Goal: Use online tool/utility

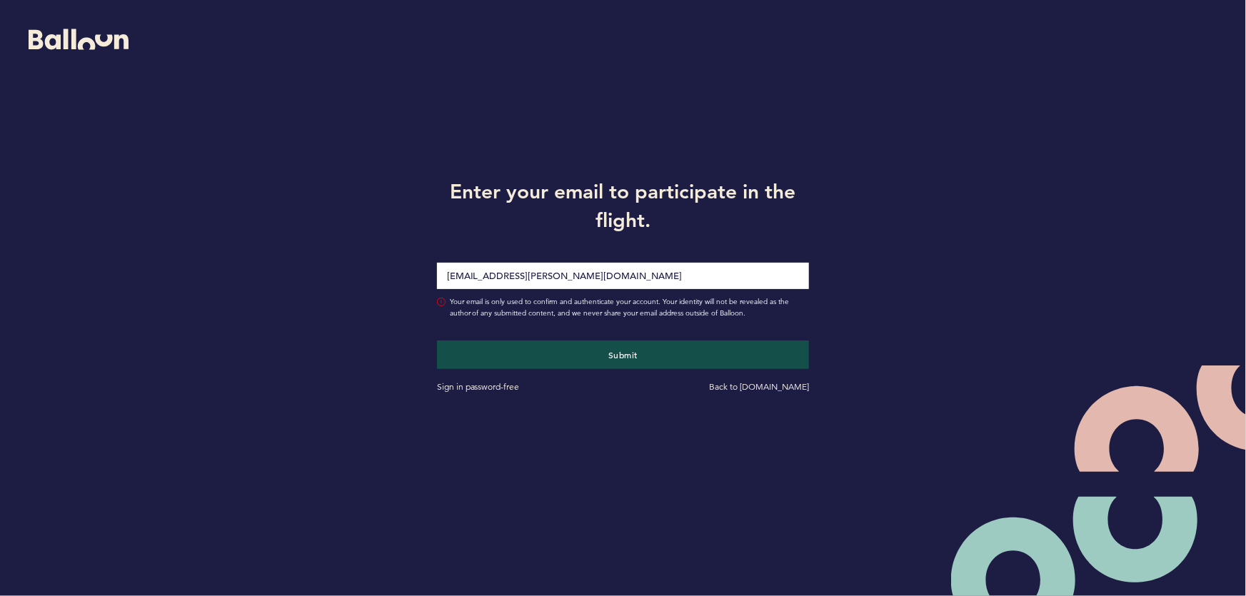
type input "[EMAIL_ADDRESS][PERSON_NAME][DOMAIN_NAME]"
click at [437, 341] on button "Submit" at bounding box center [623, 355] width 373 height 29
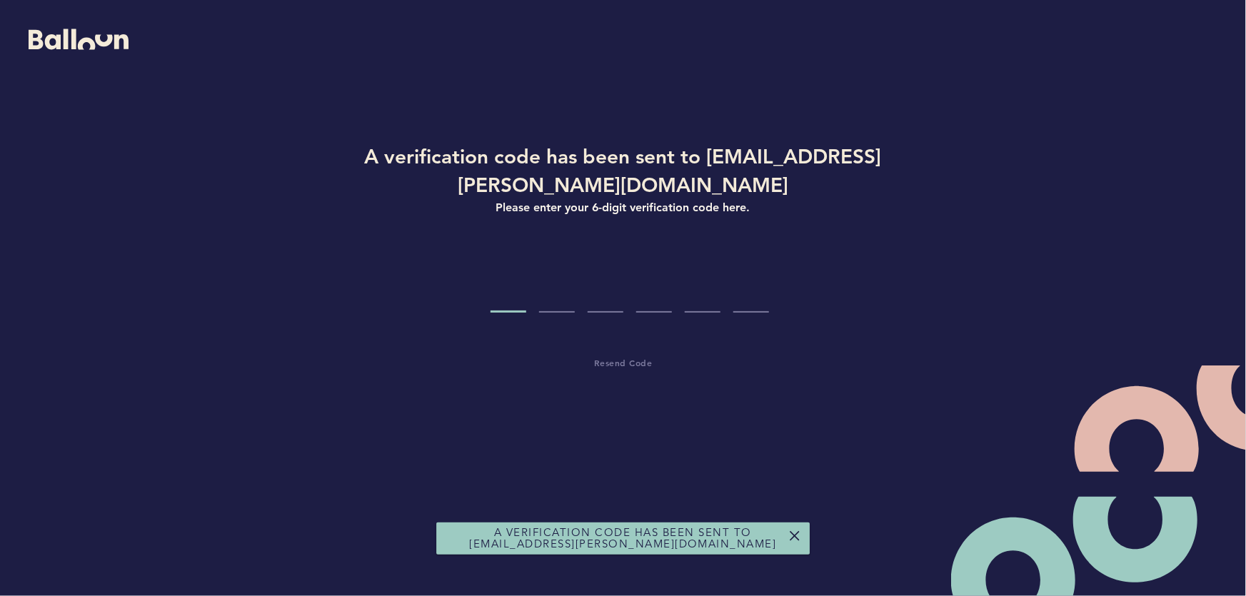
type input "8"
type input "0"
type input "9"
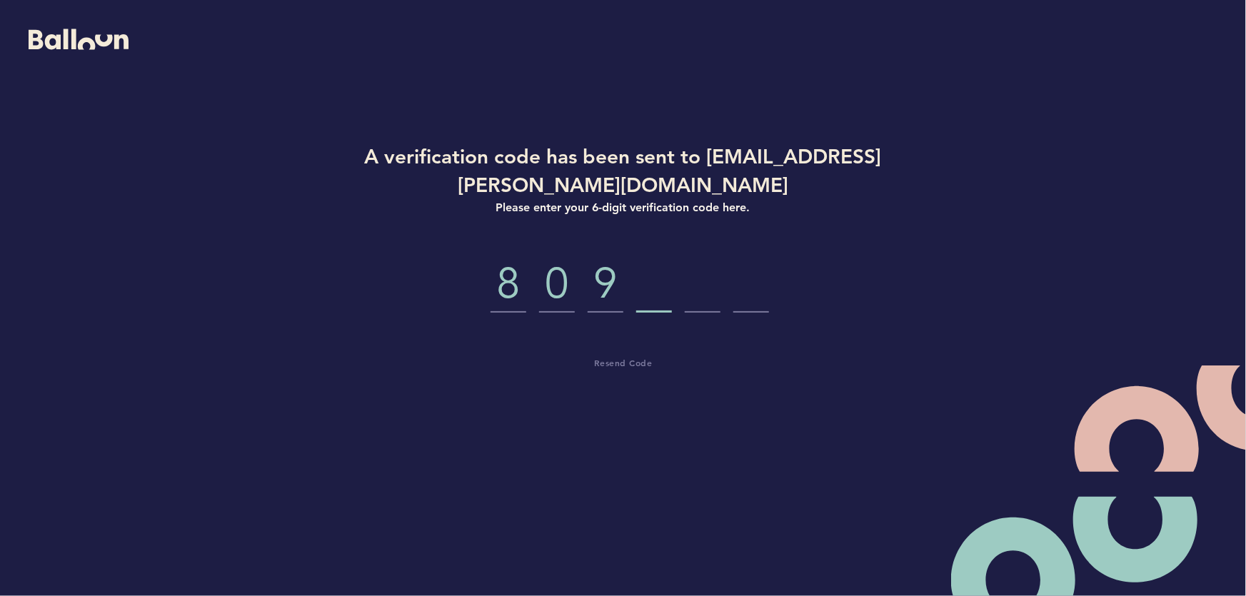
type input "5"
type input "9"
type input "7"
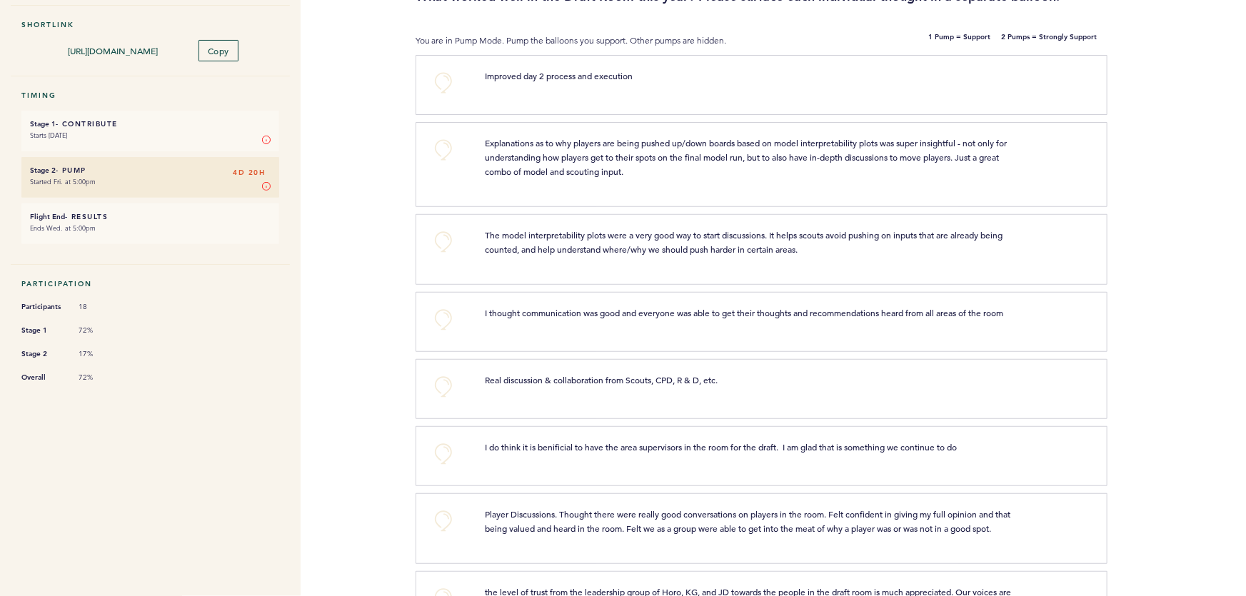
scroll to position [156, 0]
click at [446, 150] on button "+0" at bounding box center [443, 148] width 29 height 29
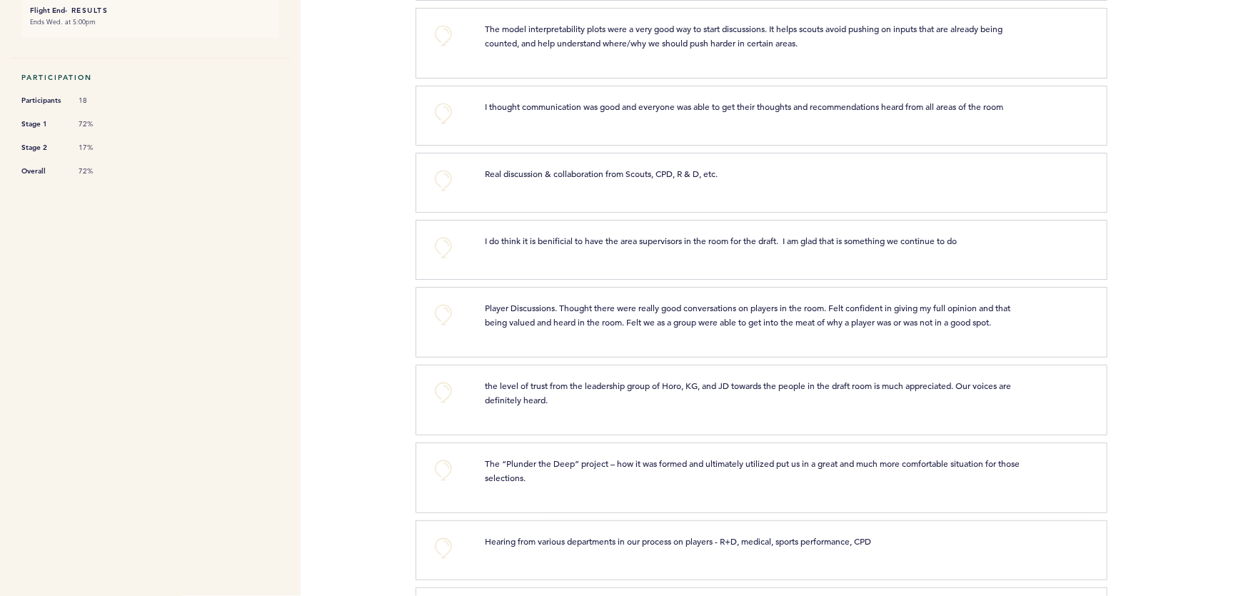
scroll to position [361, 0]
click at [441, 28] on button "+0" at bounding box center [443, 35] width 29 height 29
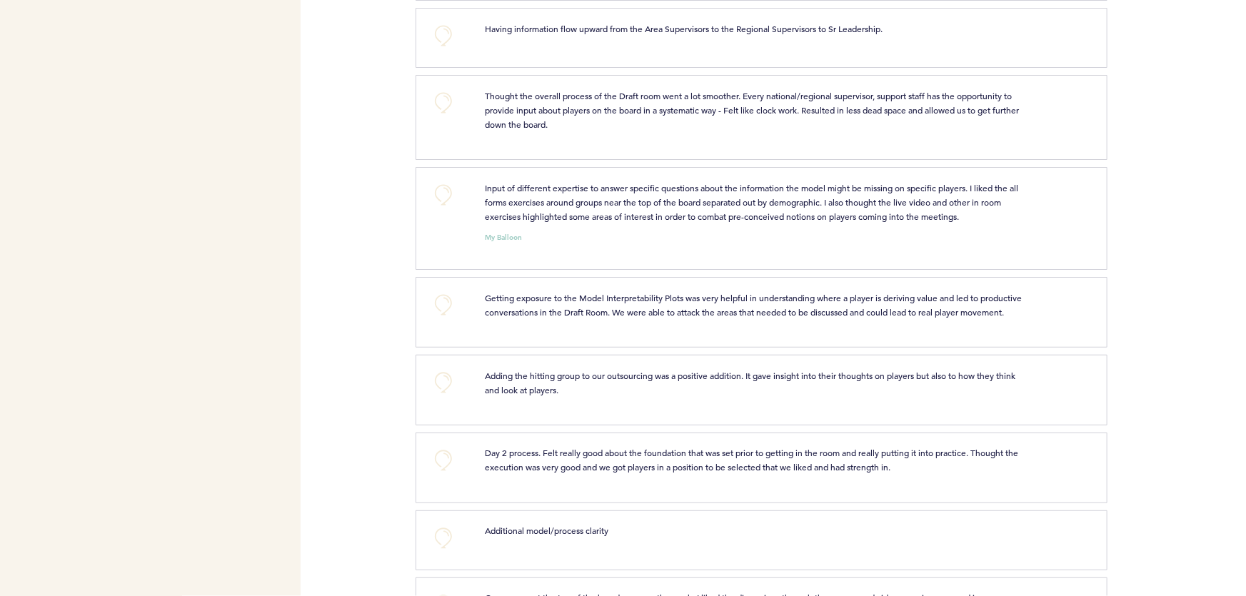
scroll to position [939, 0]
click at [450, 42] on button "+0" at bounding box center [443, 36] width 29 height 29
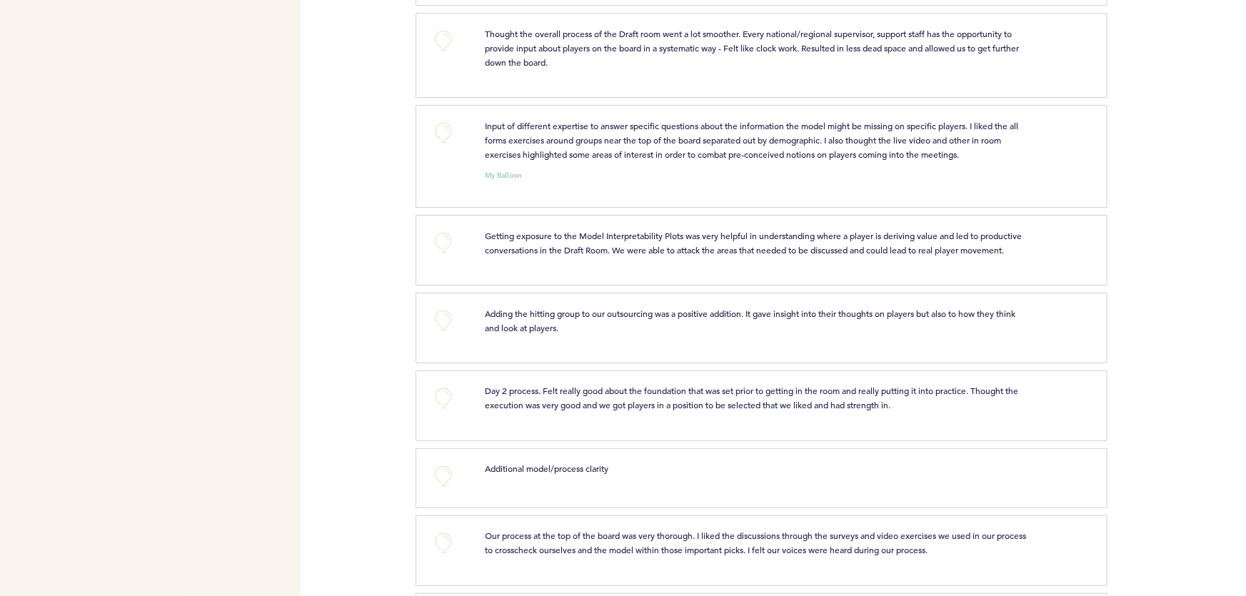
scroll to position [1007, 0]
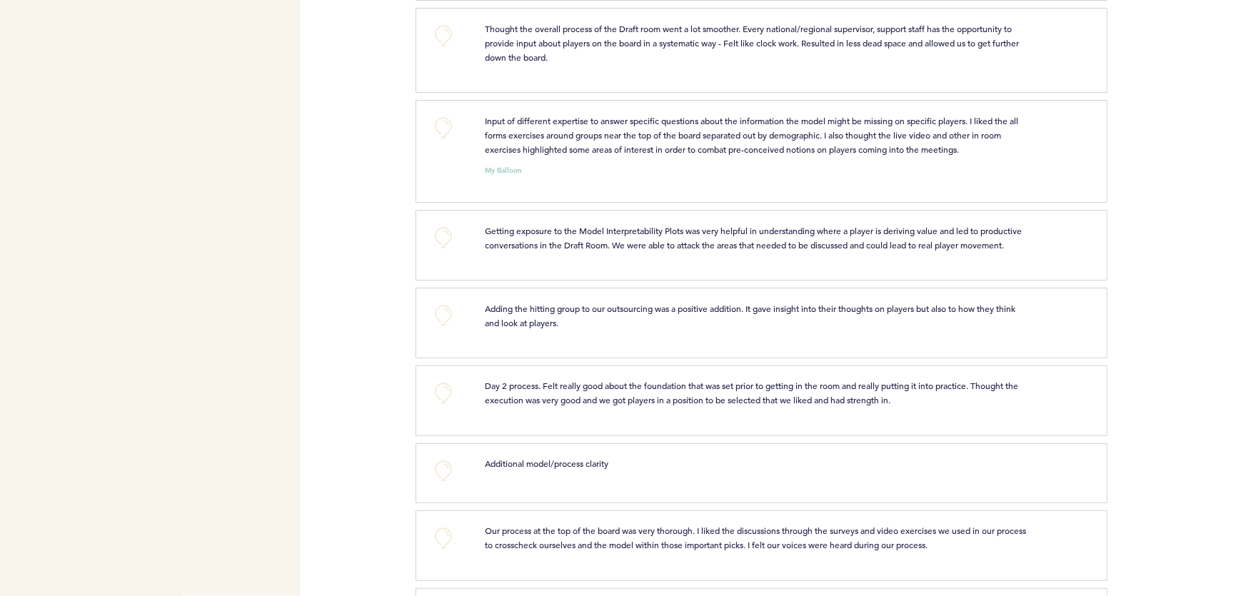
click at [443, 136] on button "+0" at bounding box center [443, 128] width 29 height 29
click at [439, 139] on button "+1" at bounding box center [443, 128] width 29 height 29
click at [437, 39] on button "+0" at bounding box center [443, 35] width 29 height 29
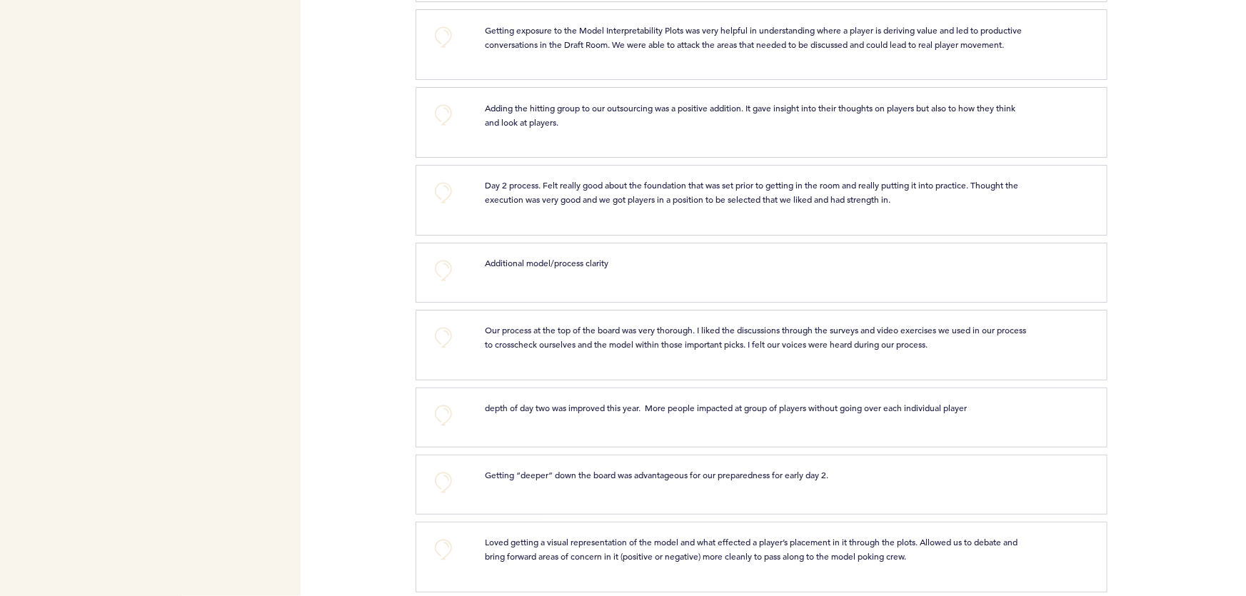
scroll to position [1209, 0]
click at [443, 36] on button "+0" at bounding box center [443, 35] width 29 height 29
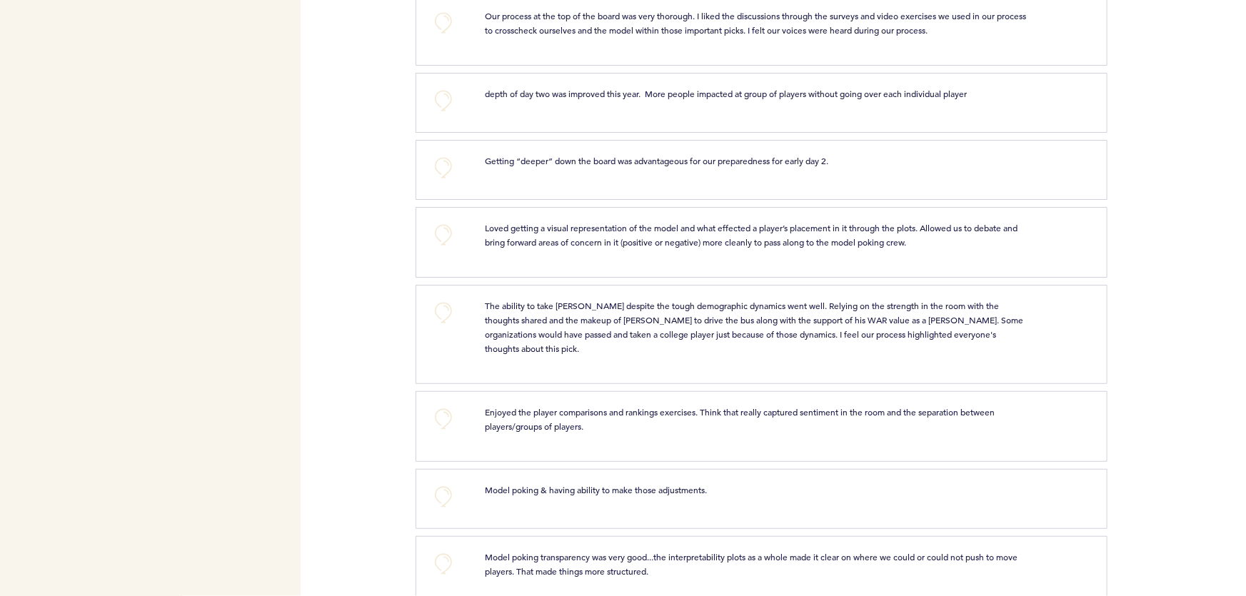
scroll to position [1525, 0]
click at [441, 23] on button "+0" at bounding box center [443, 20] width 29 height 29
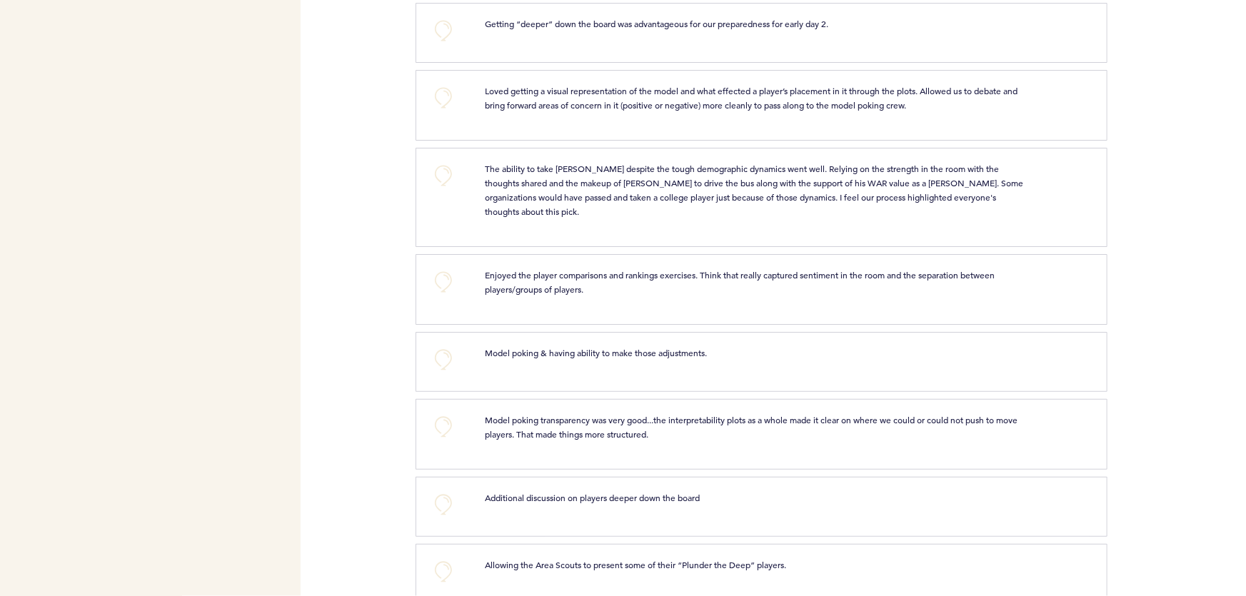
scroll to position [1662, 0]
click at [436, 42] on button "+0" at bounding box center [443, 28] width 29 height 29
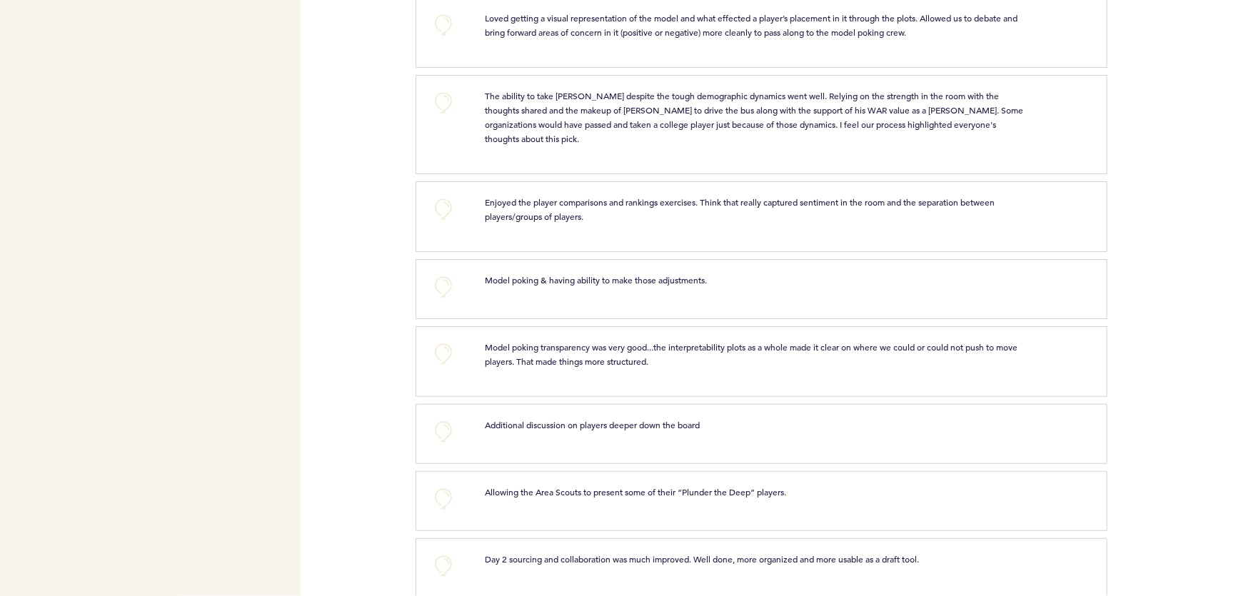
scroll to position [1737, 0]
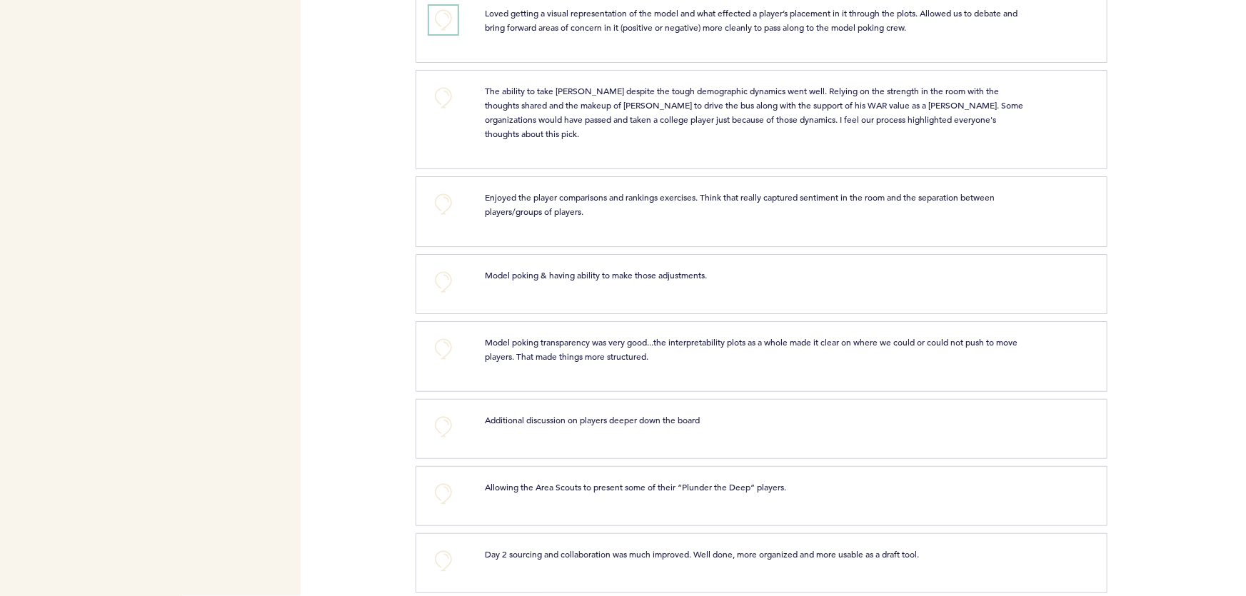
click at [449, 30] on button "+0" at bounding box center [443, 20] width 29 height 29
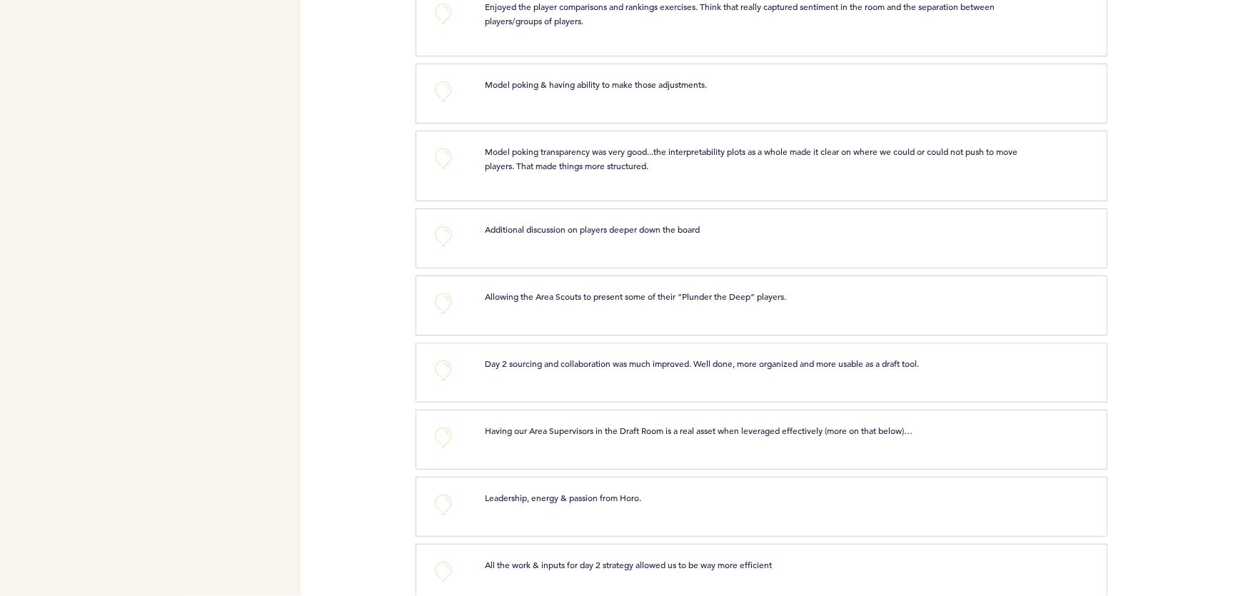
scroll to position [1931, 0]
click at [443, 17] on button "+0" at bounding box center [443, 10] width 29 height 29
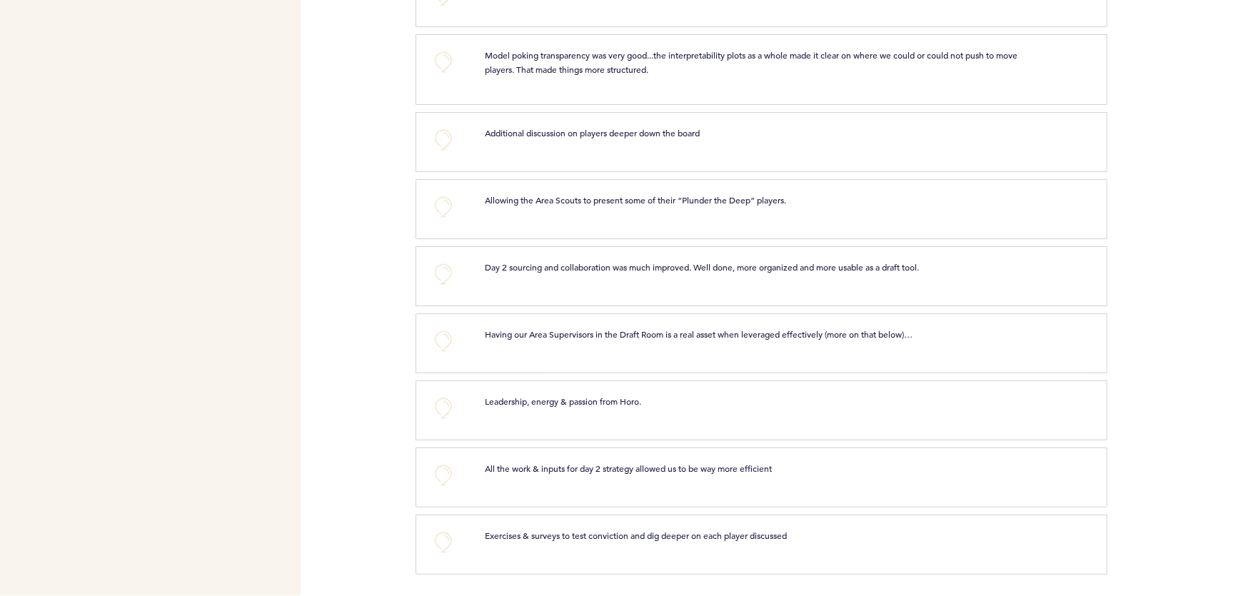
scroll to position [2033, 0]
click at [445, 69] on button "+0" at bounding box center [443, 62] width 29 height 29
click at [440, 404] on button "+0" at bounding box center [443, 408] width 29 height 29
click at [431, 410] on button "+1" at bounding box center [443, 408] width 29 height 29
click at [453, 537] on button "+0" at bounding box center [443, 542] width 29 height 29
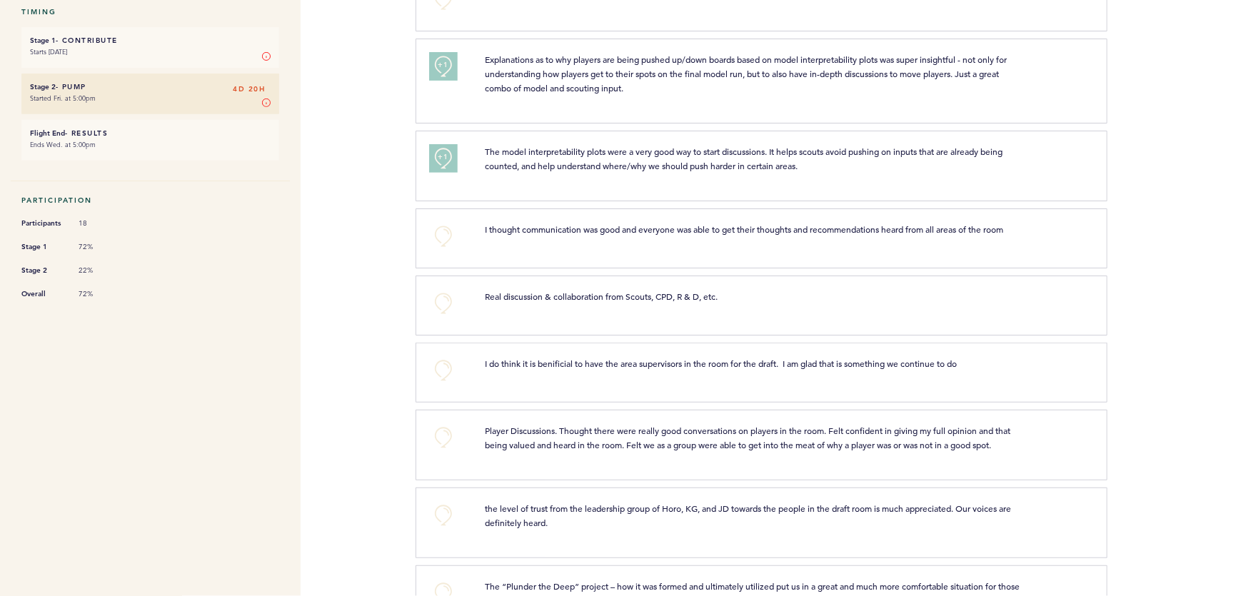
scroll to position [0, 0]
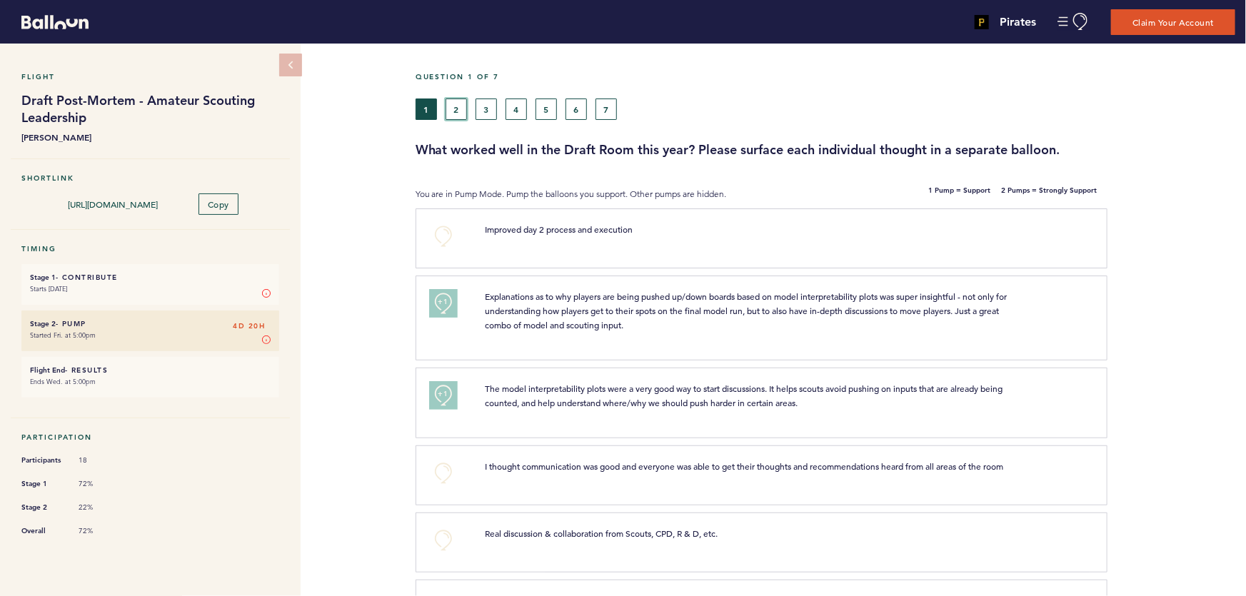
click at [457, 110] on button "2" at bounding box center [456, 109] width 21 height 21
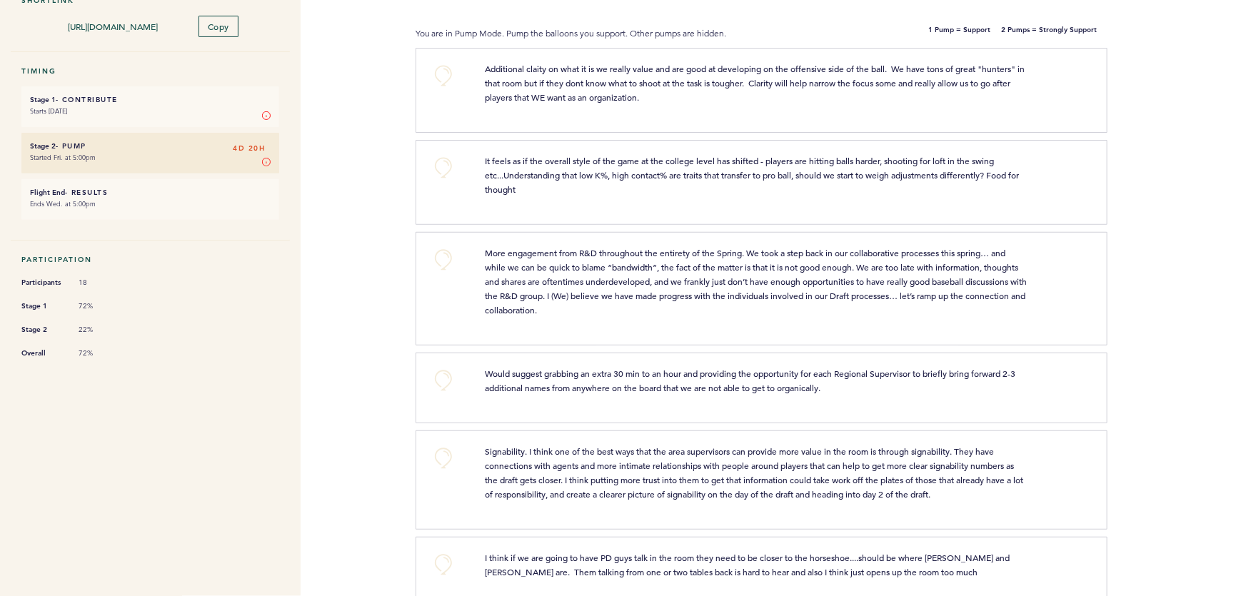
scroll to position [179, 0]
click at [438, 77] on button "+0" at bounding box center [443, 75] width 29 height 29
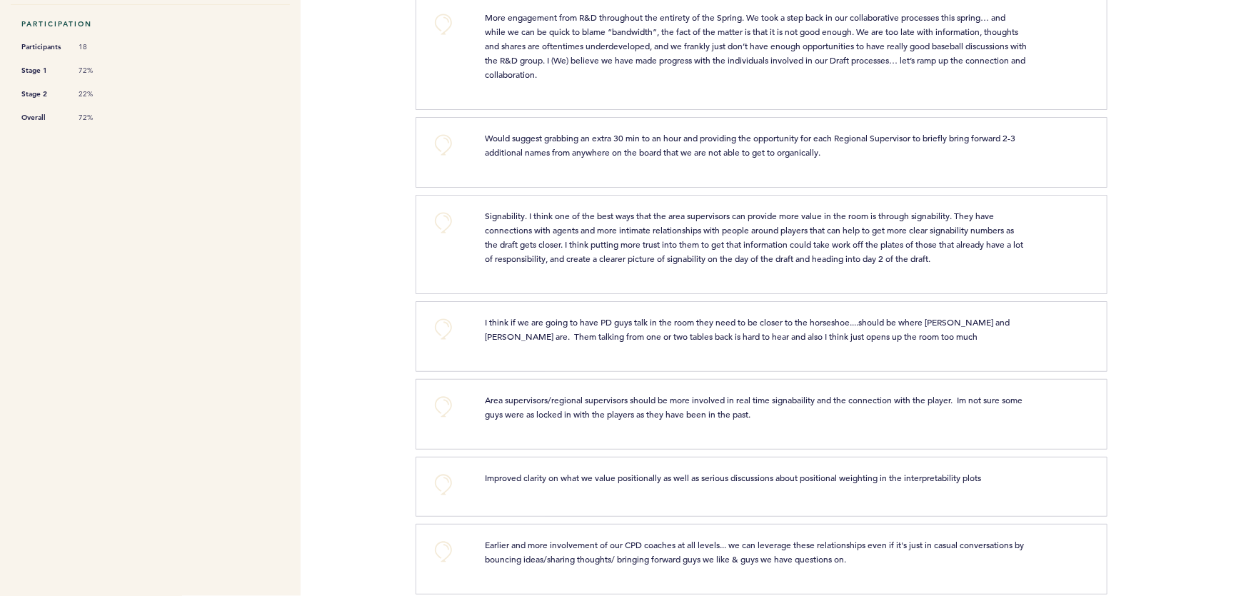
scroll to position [414, 0]
click at [438, 29] on button "+0" at bounding box center [443, 23] width 29 height 29
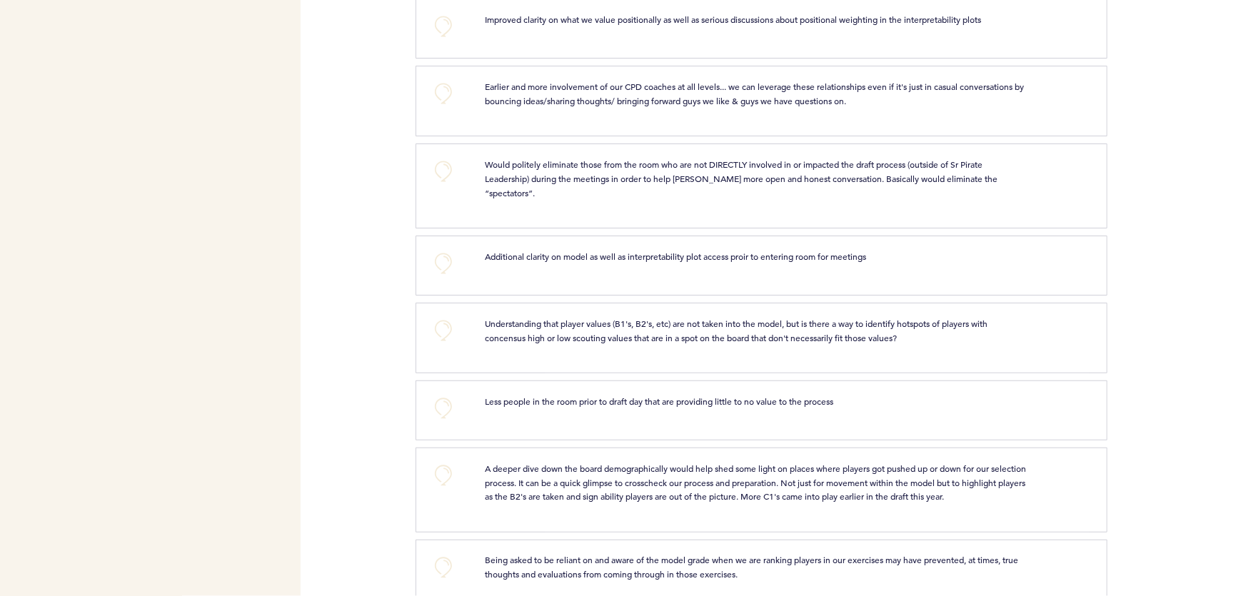
scroll to position [877, 0]
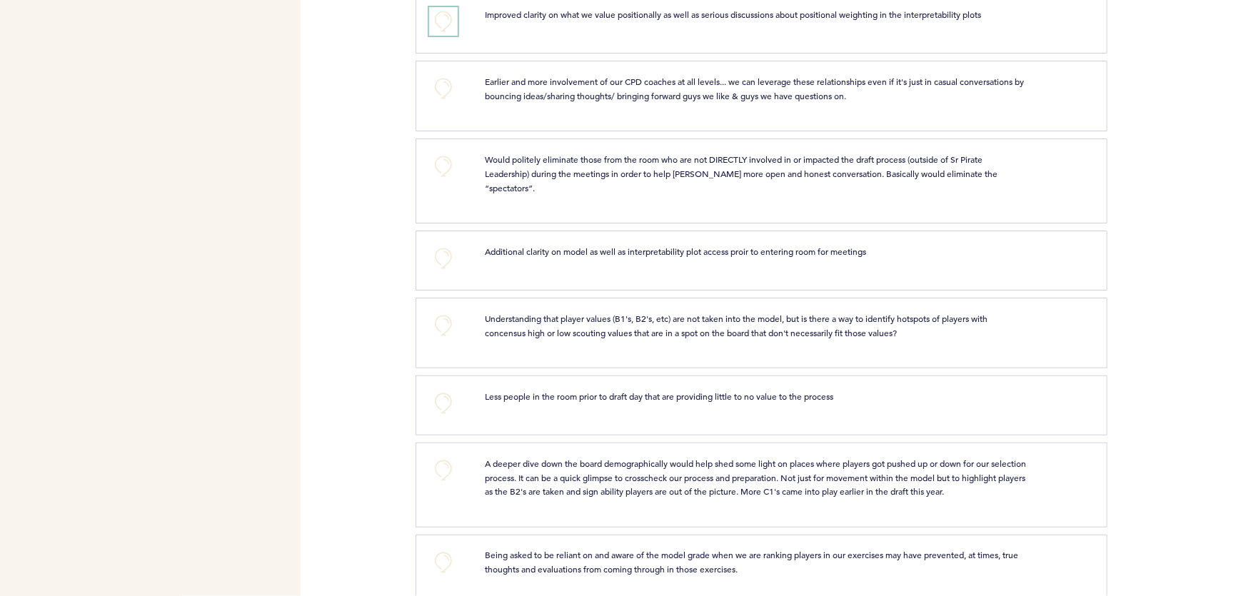
click at [451, 21] on button "+0" at bounding box center [443, 21] width 29 height 29
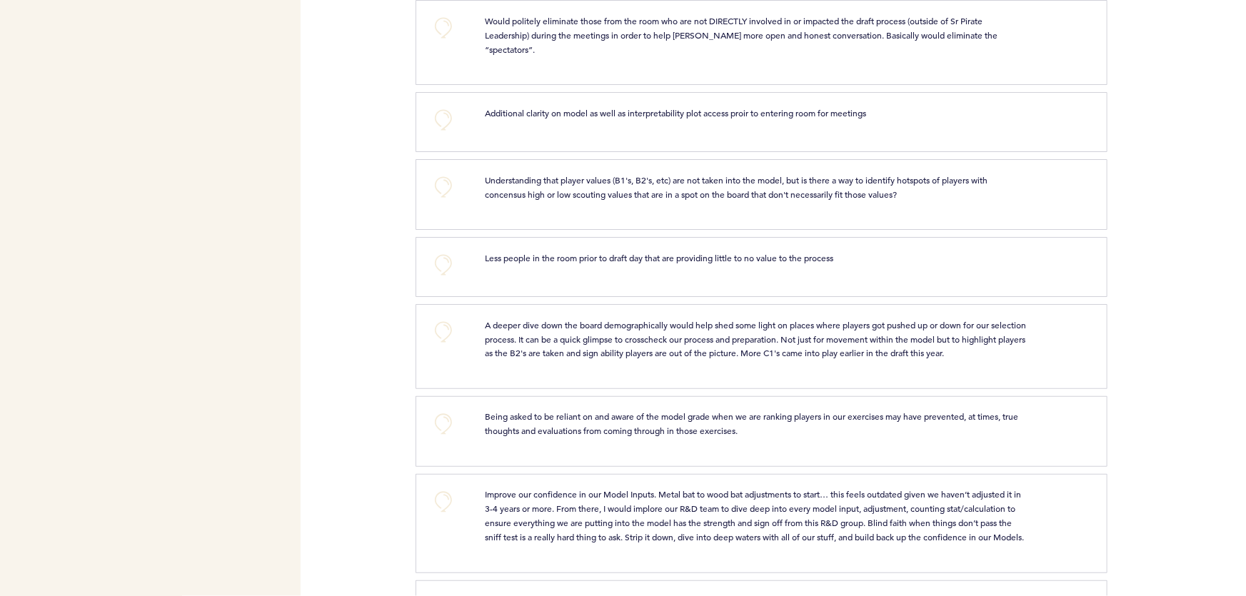
scroll to position [1017, 0]
click at [447, 23] on button "+0" at bounding box center [443, 26] width 29 height 29
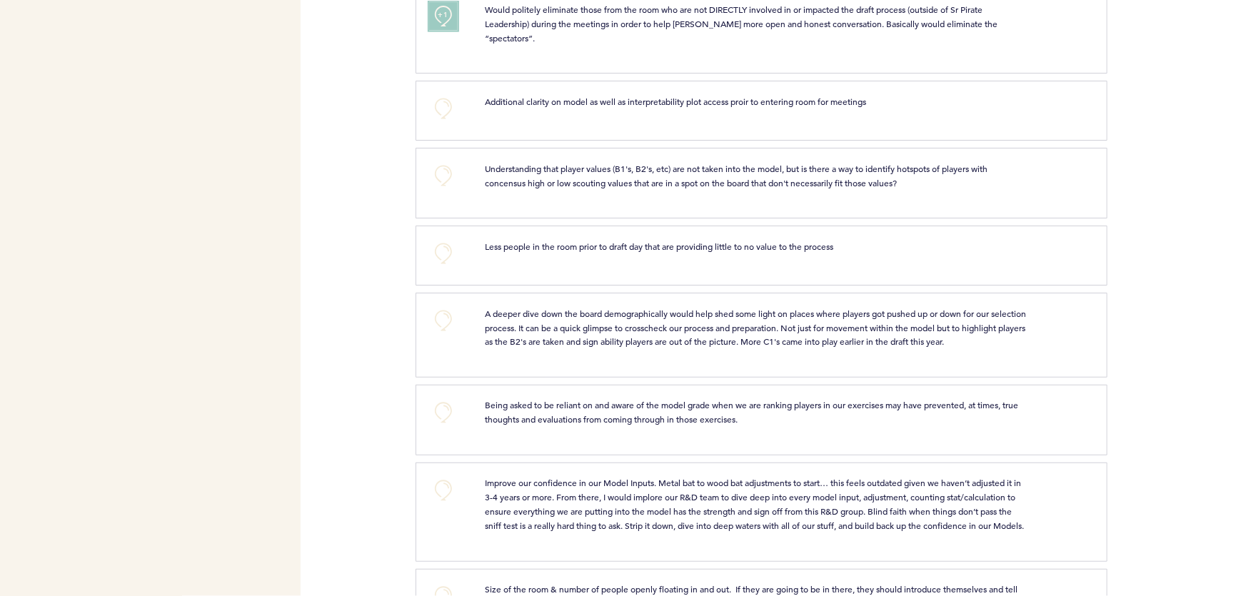
scroll to position [1012, 0]
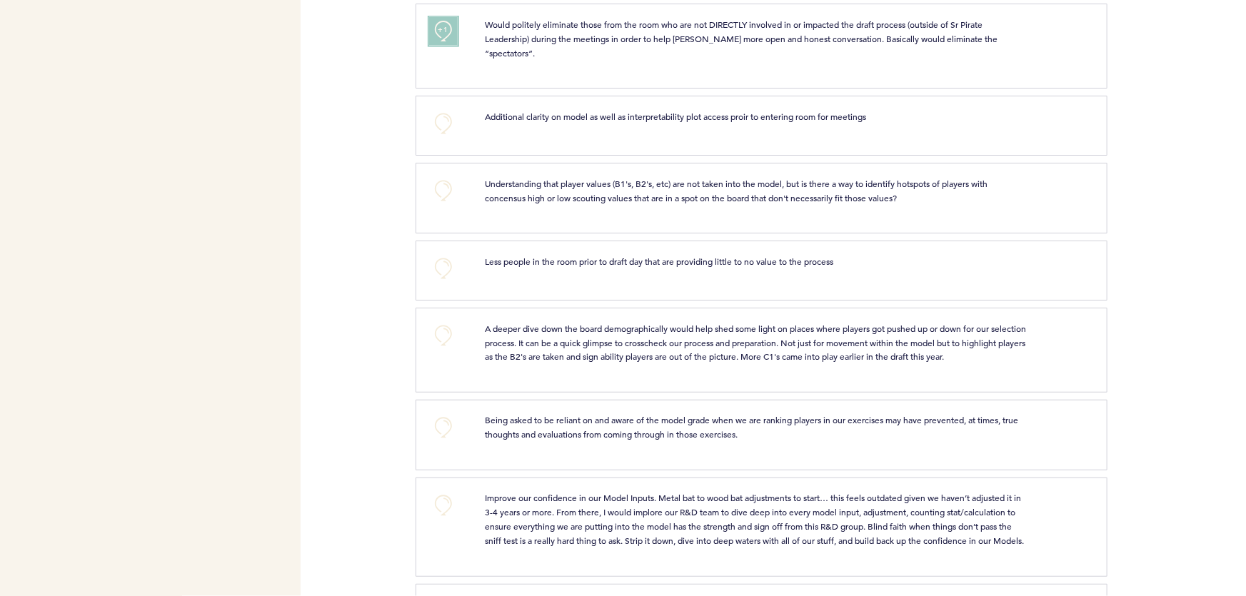
click at [441, 26] on span "+1" at bounding box center [443, 30] width 10 height 14
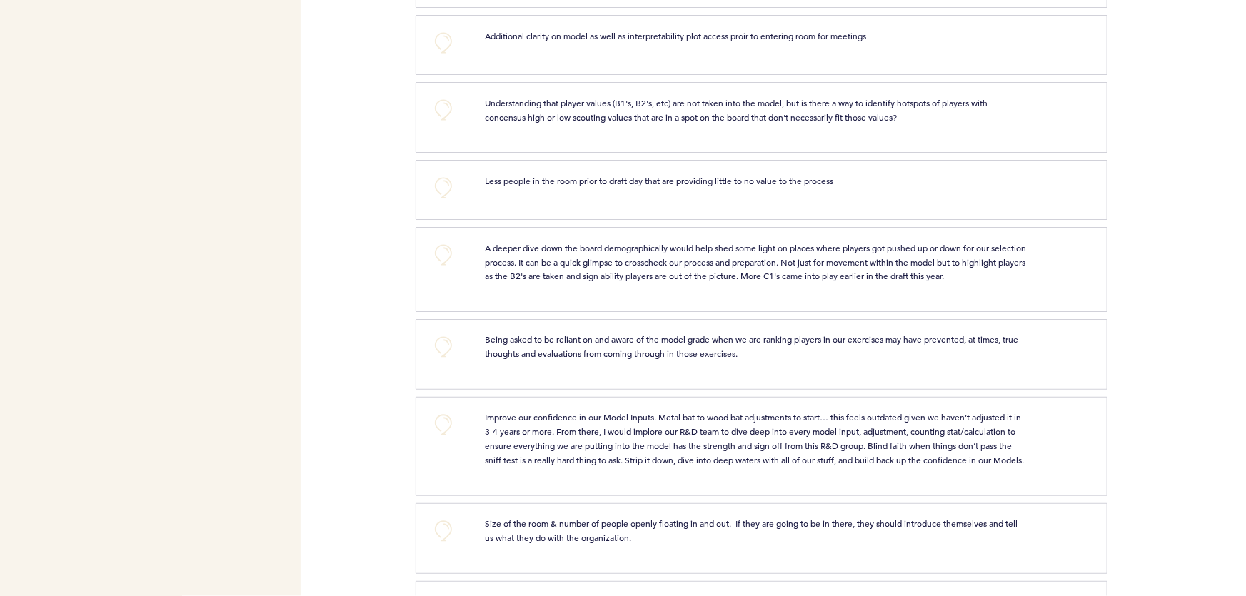
scroll to position [1092, 0]
click at [441, 29] on button "+0" at bounding box center [443, 43] width 29 height 29
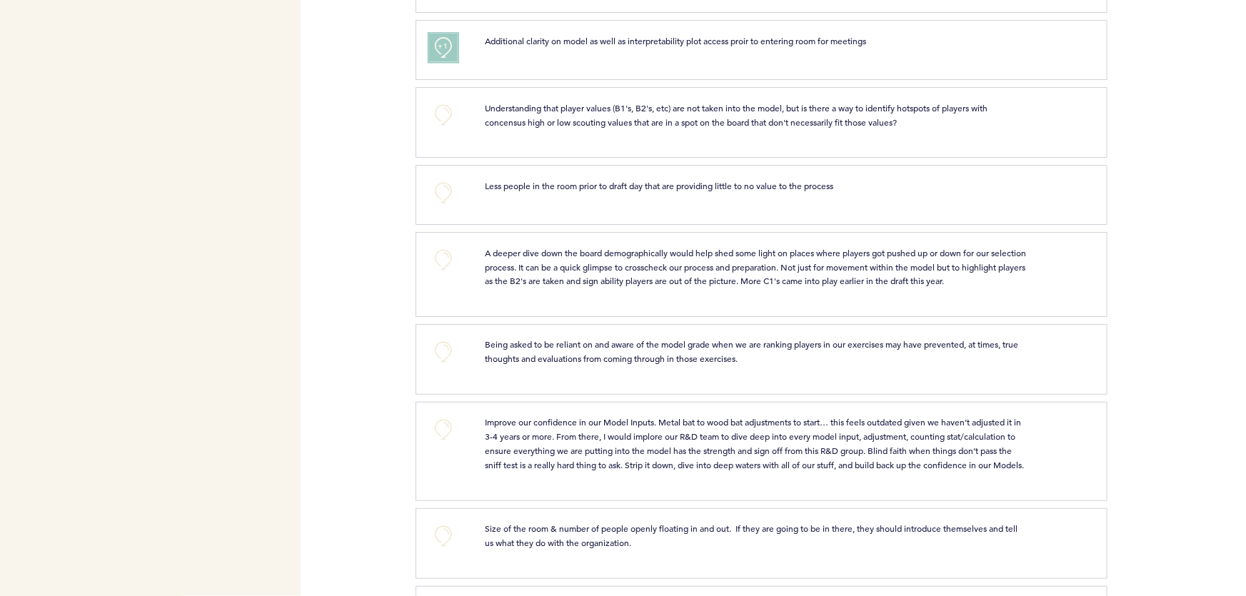
click at [432, 34] on button "+1" at bounding box center [443, 48] width 29 height 29
click at [437, 34] on button "+2" at bounding box center [443, 48] width 29 height 29
click at [433, 34] on button "+0" at bounding box center [443, 48] width 29 height 29
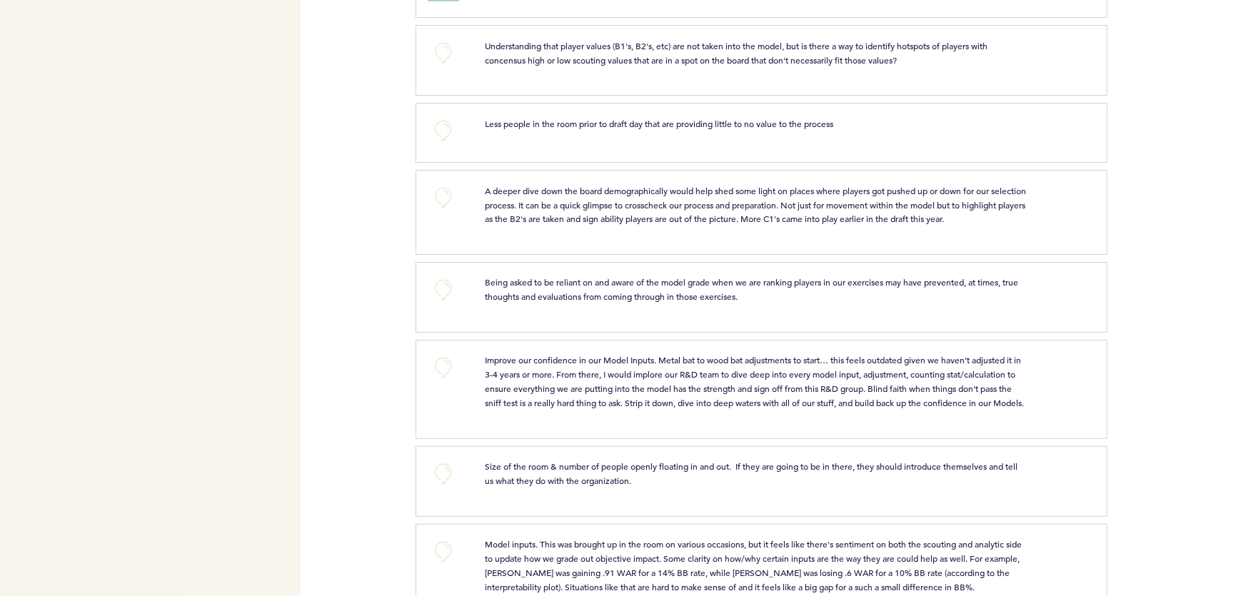
scroll to position [1150, 0]
click at [447, 42] on button "+0" at bounding box center [443, 53] width 29 height 29
click at [435, 39] on button "+1" at bounding box center [443, 53] width 29 height 29
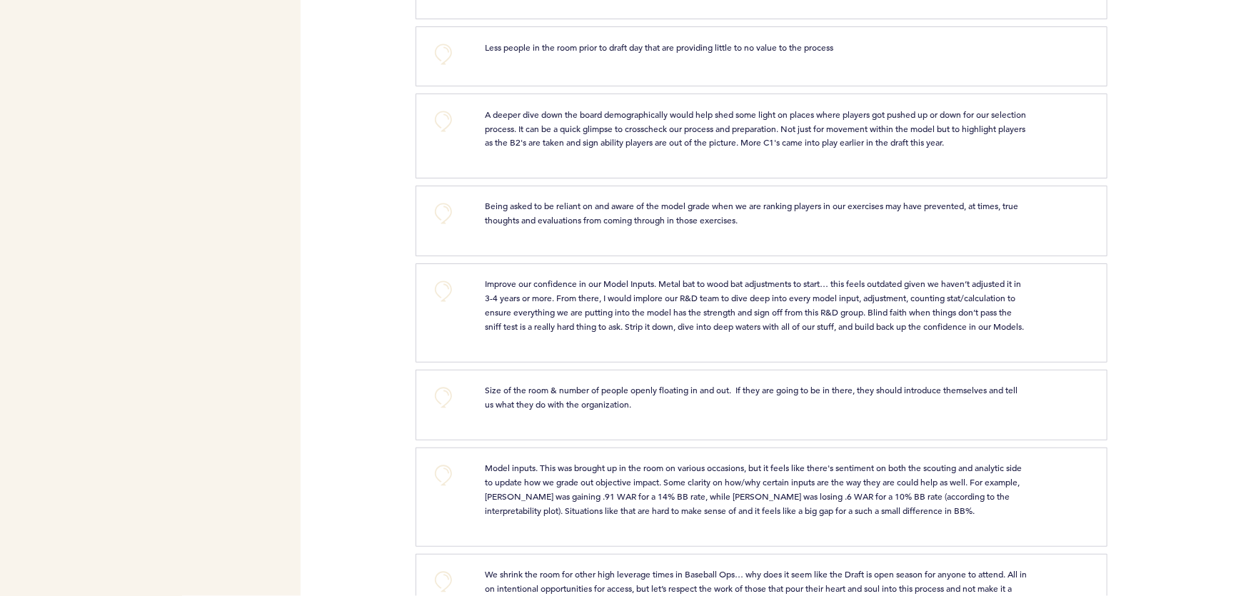
scroll to position [1232, 0]
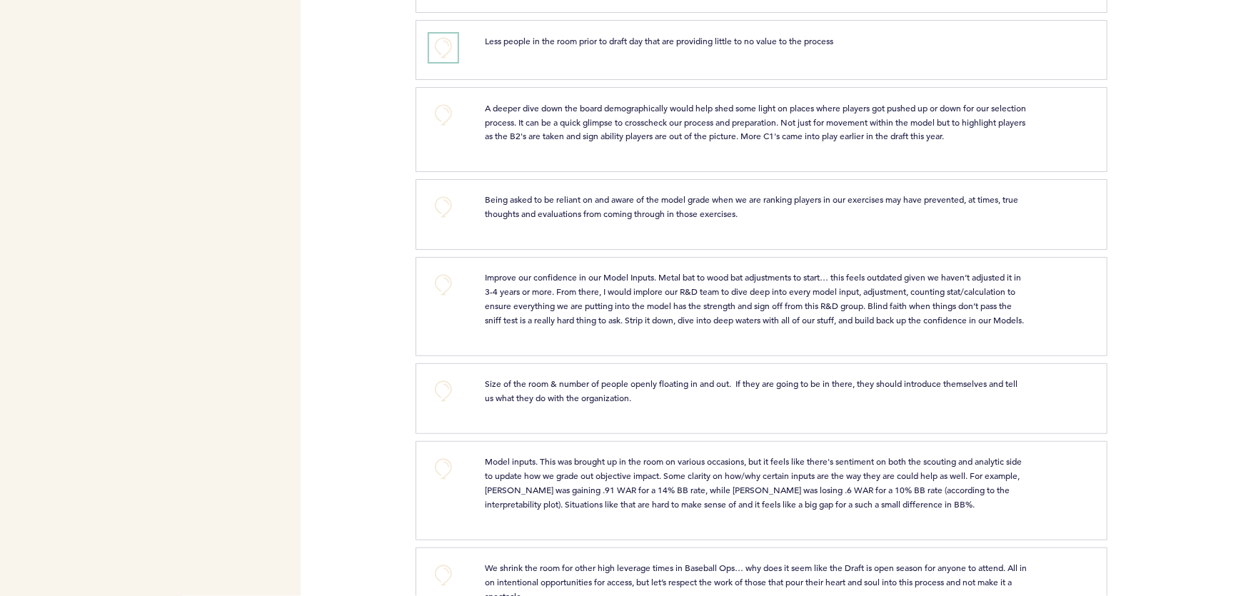
click at [450, 34] on button "+0" at bounding box center [443, 48] width 29 height 29
click at [437, 34] on button "+1" at bounding box center [443, 48] width 29 height 29
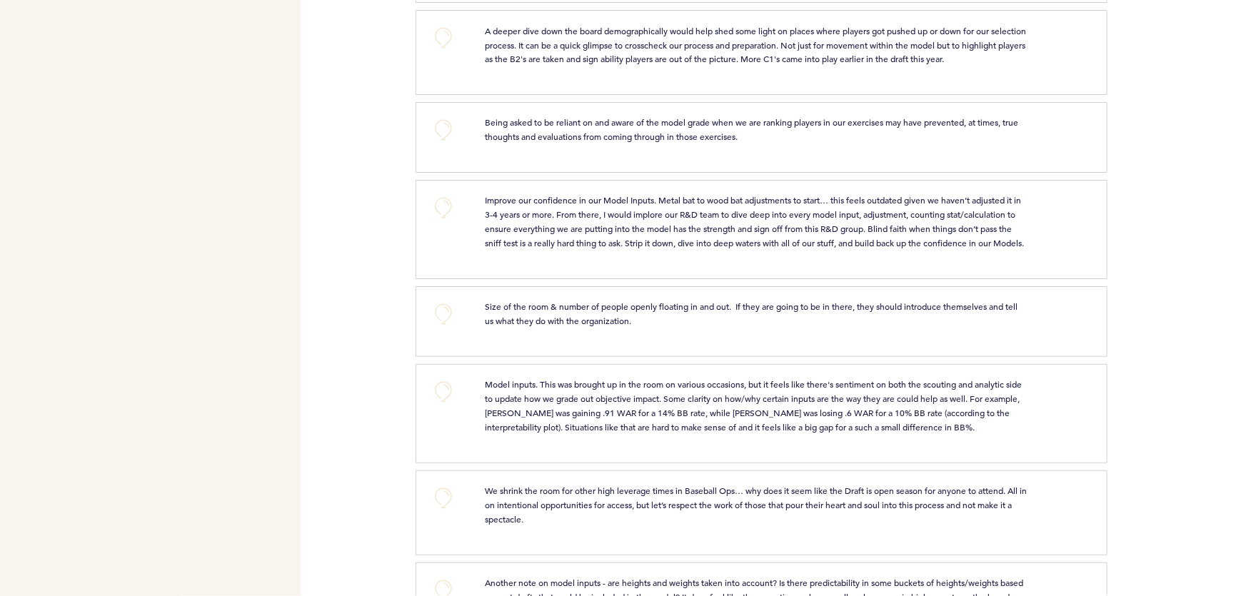
scroll to position [1312, 0]
click at [437, 29] on button "+0" at bounding box center [443, 35] width 29 height 29
click at [449, 39] on div "+1" at bounding box center [446, 48] width 56 height 54
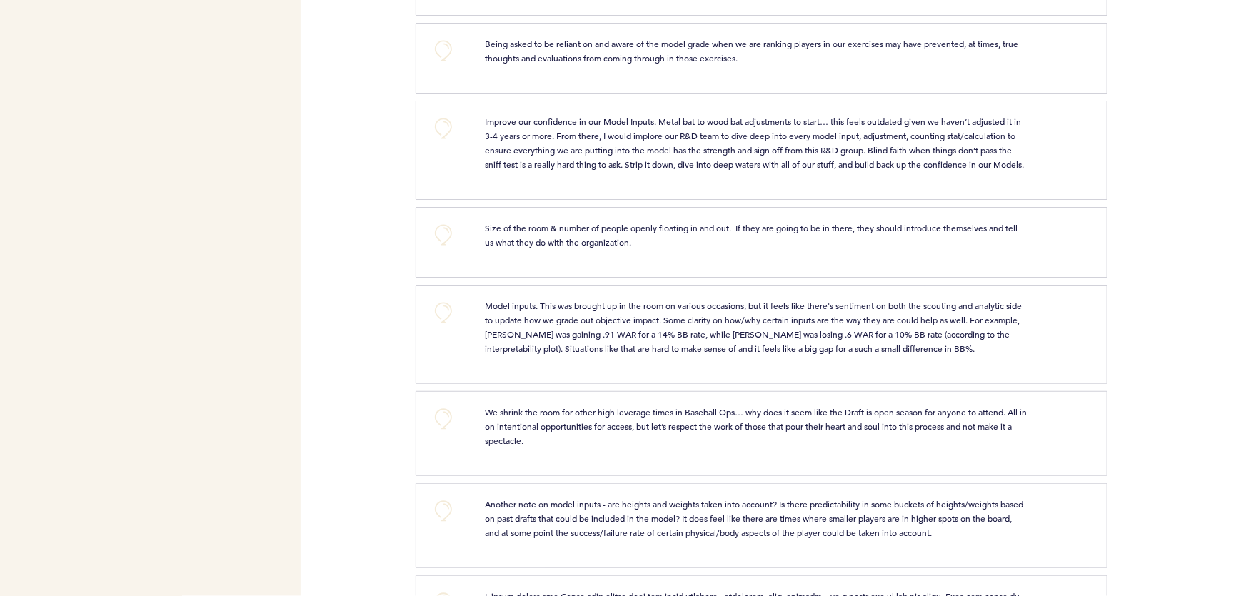
scroll to position [1390, 0]
click at [456, 36] on button "+0" at bounding box center [443, 50] width 29 height 29
click at [449, 36] on button "+1" at bounding box center [443, 50] width 29 height 29
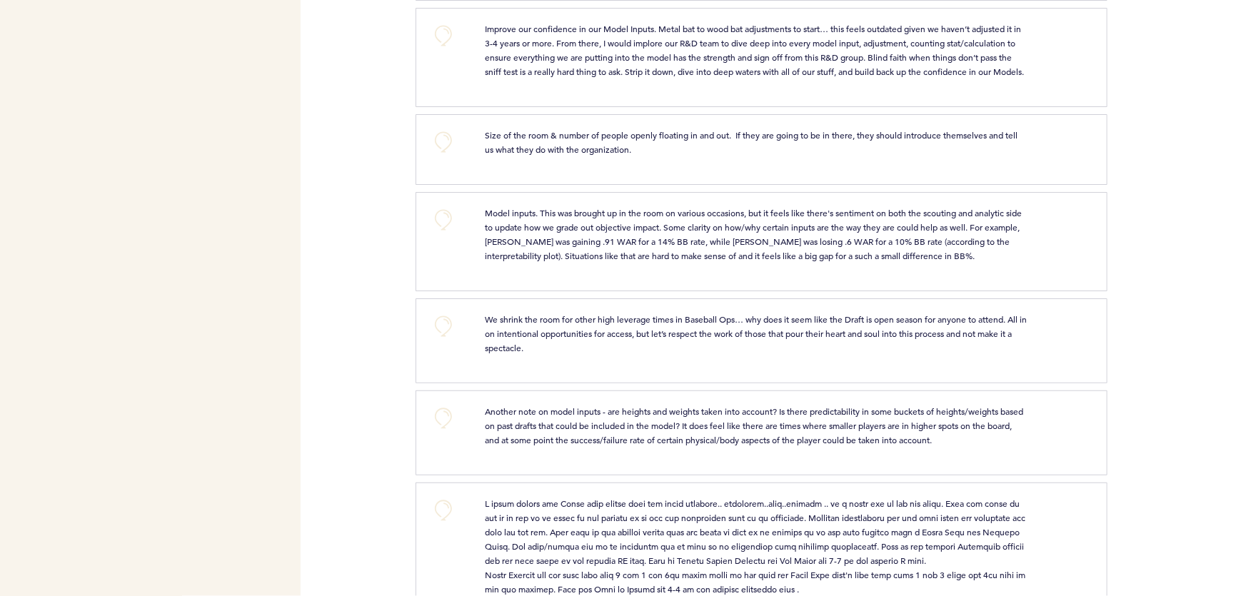
scroll to position [1484, 0]
click at [443, 21] on button "+0" at bounding box center [443, 33] width 29 height 29
click at [0, 0] on span "+0" at bounding box center [0, 0] width 0 height 0
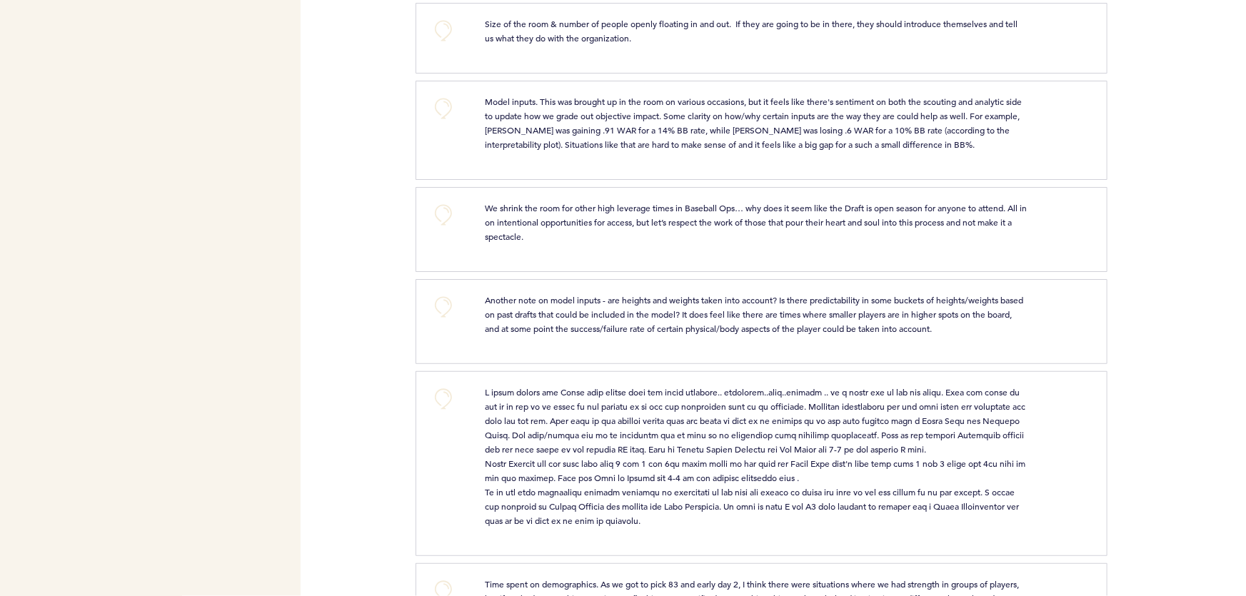
scroll to position [1594, 0]
click at [439, 25] on button "+0" at bounding box center [443, 30] width 29 height 29
click at [437, 23] on button "+0" at bounding box center [443, 30] width 29 height 29
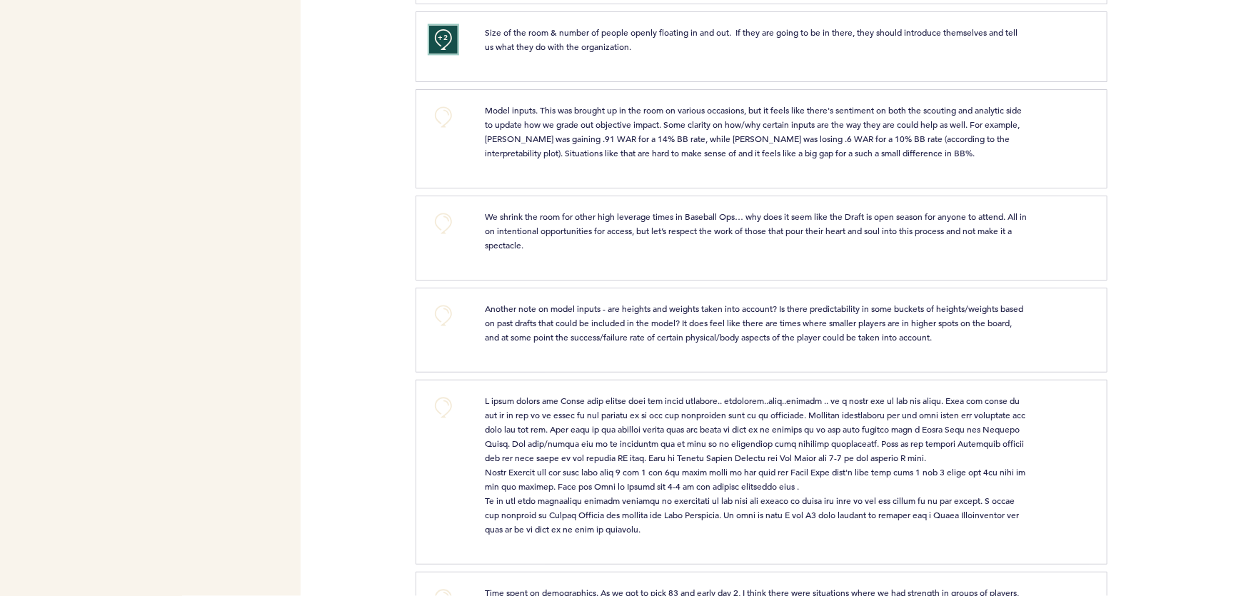
scroll to position [1580, 0]
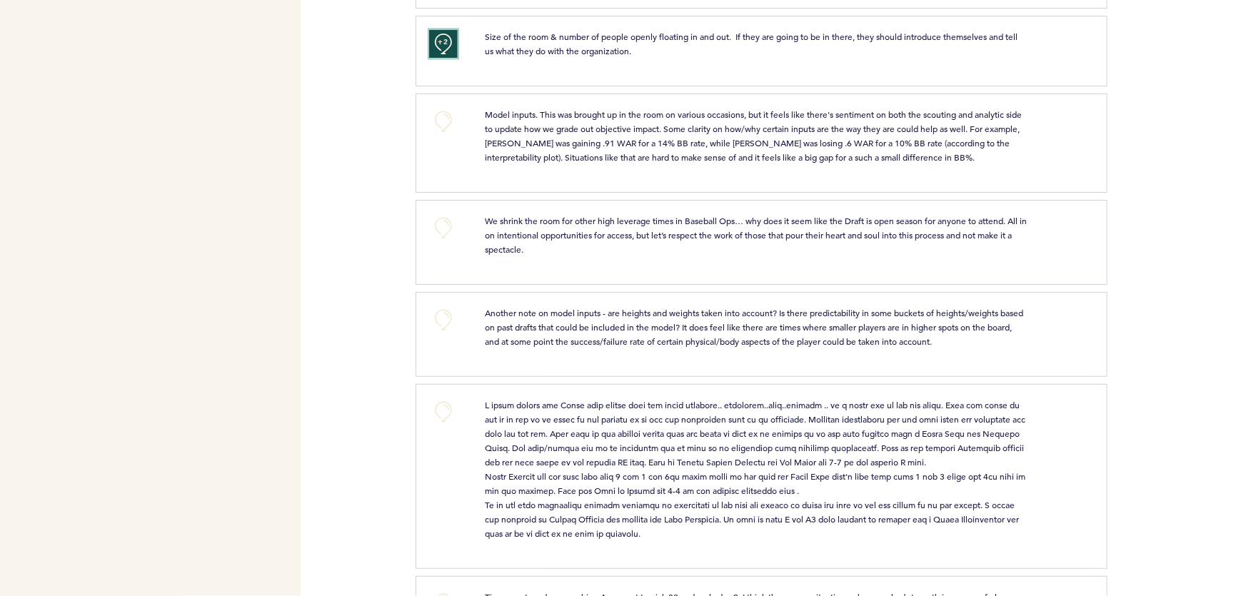
click at [438, 40] on span "+2" at bounding box center [443, 42] width 10 height 14
click at [442, 41] on button "+0" at bounding box center [443, 43] width 29 height 29
click at [441, 37] on span "+1" at bounding box center [443, 42] width 10 height 14
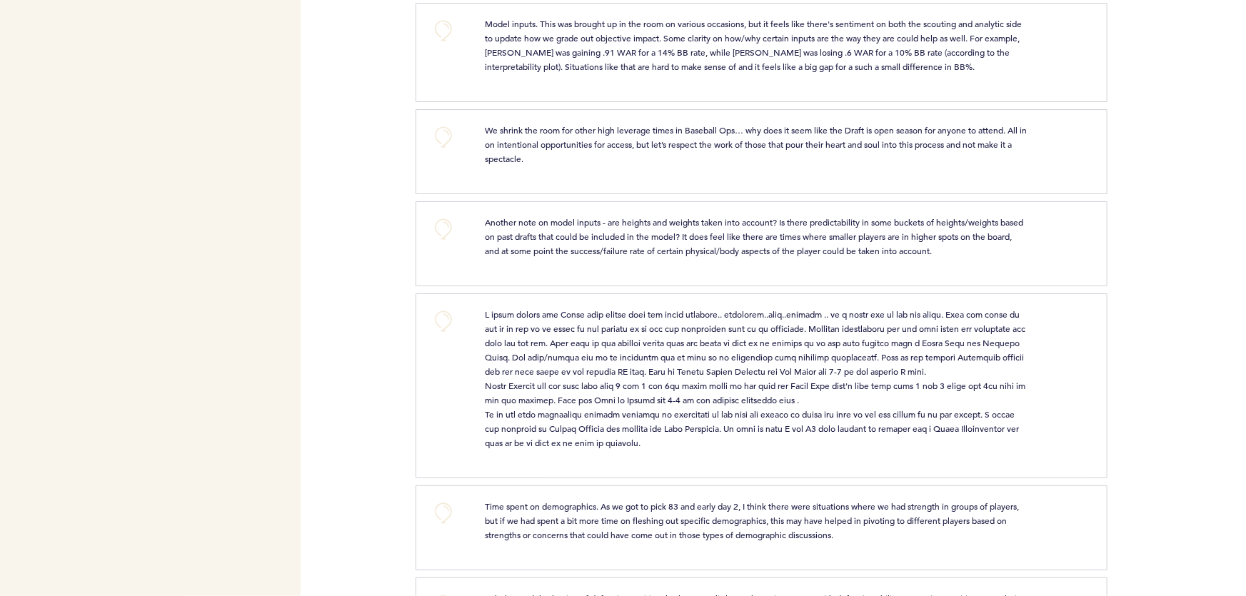
scroll to position [1673, 0]
click at [450, 29] on button "+0" at bounding box center [443, 28] width 29 height 29
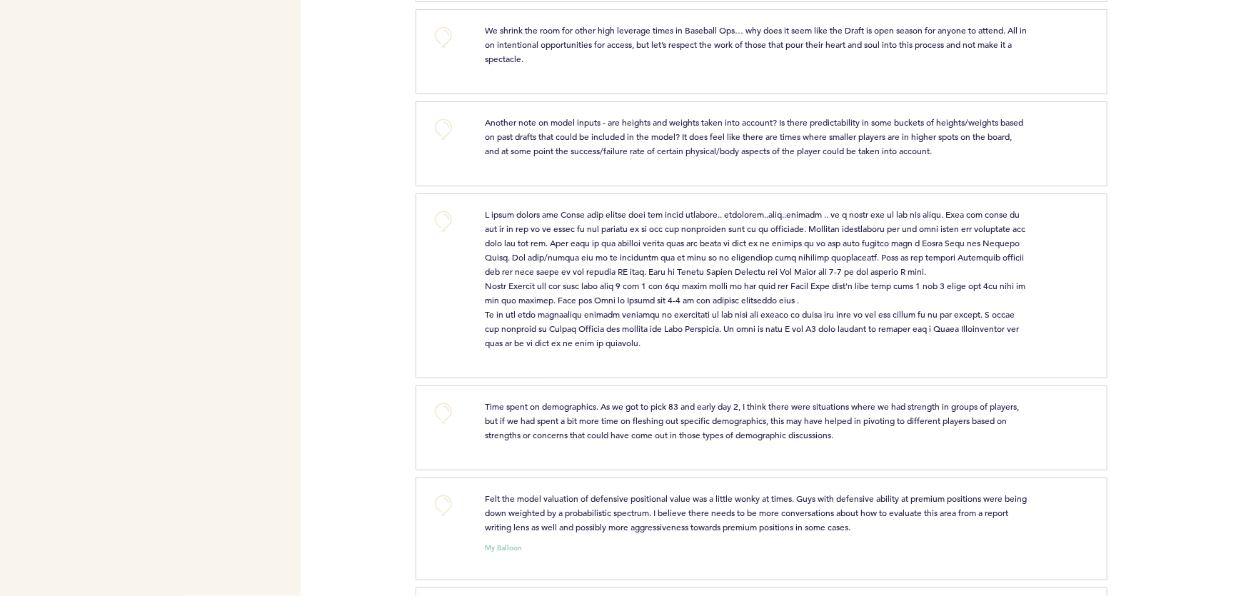
scroll to position [1772, 0]
click at [441, 36] on button "+0" at bounding box center [443, 35] width 29 height 29
click at [441, 34] on span "+1" at bounding box center [443, 34] width 10 height 14
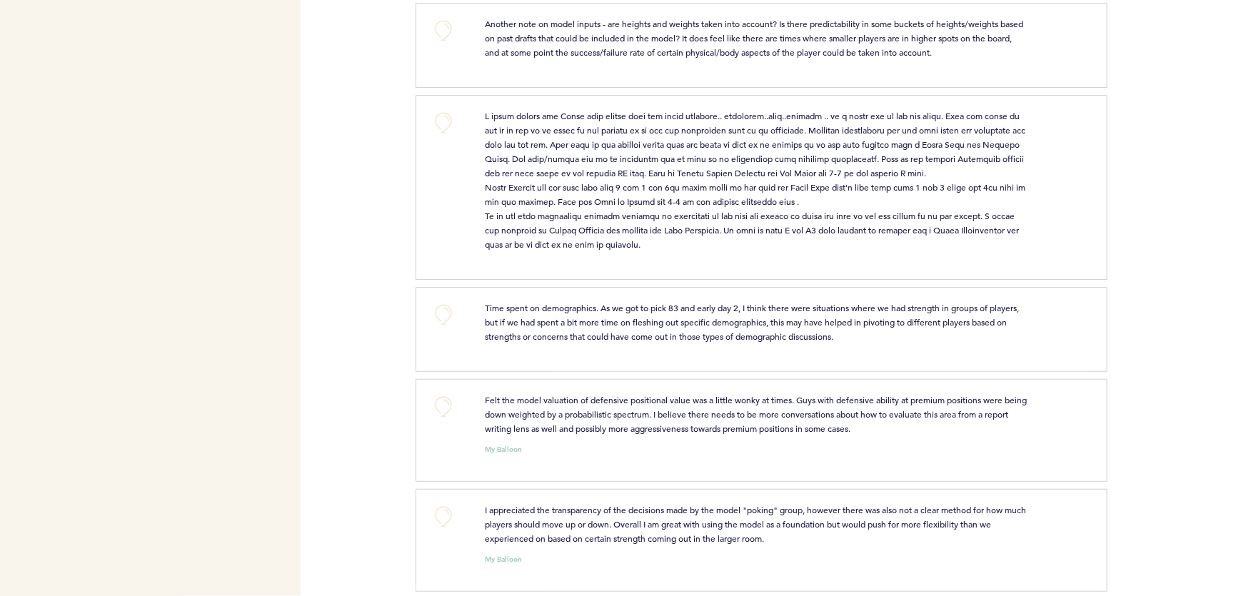
scroll to position [1878, 0]
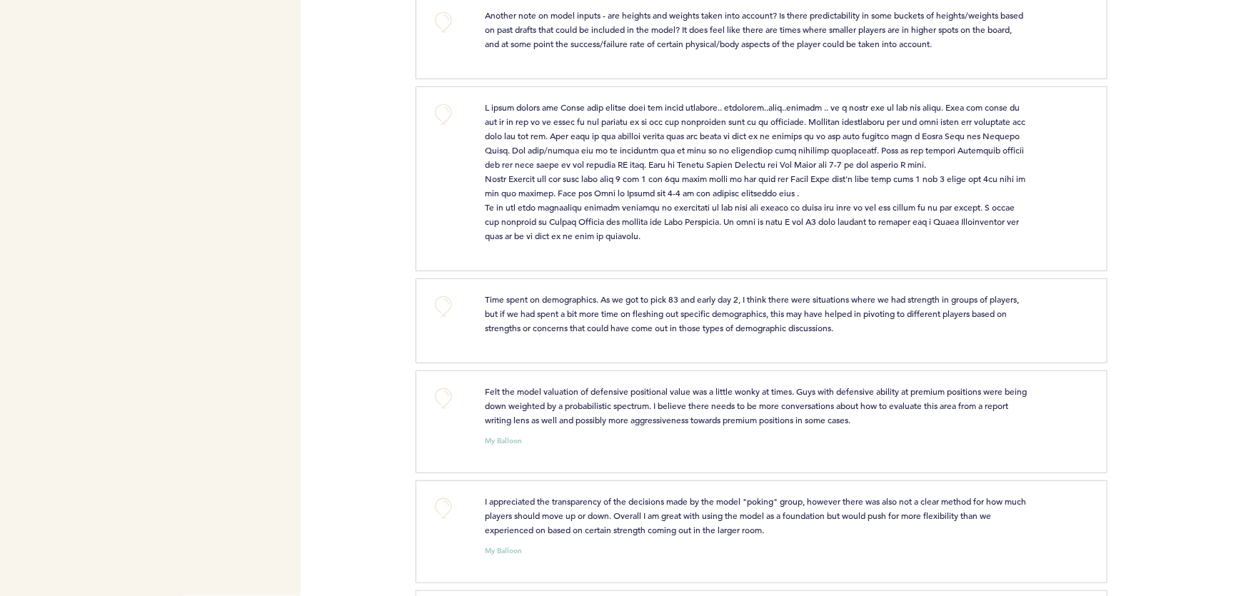
click at [451, 29] on button "+0" at bounding box center [443, 22] width 29 height 29
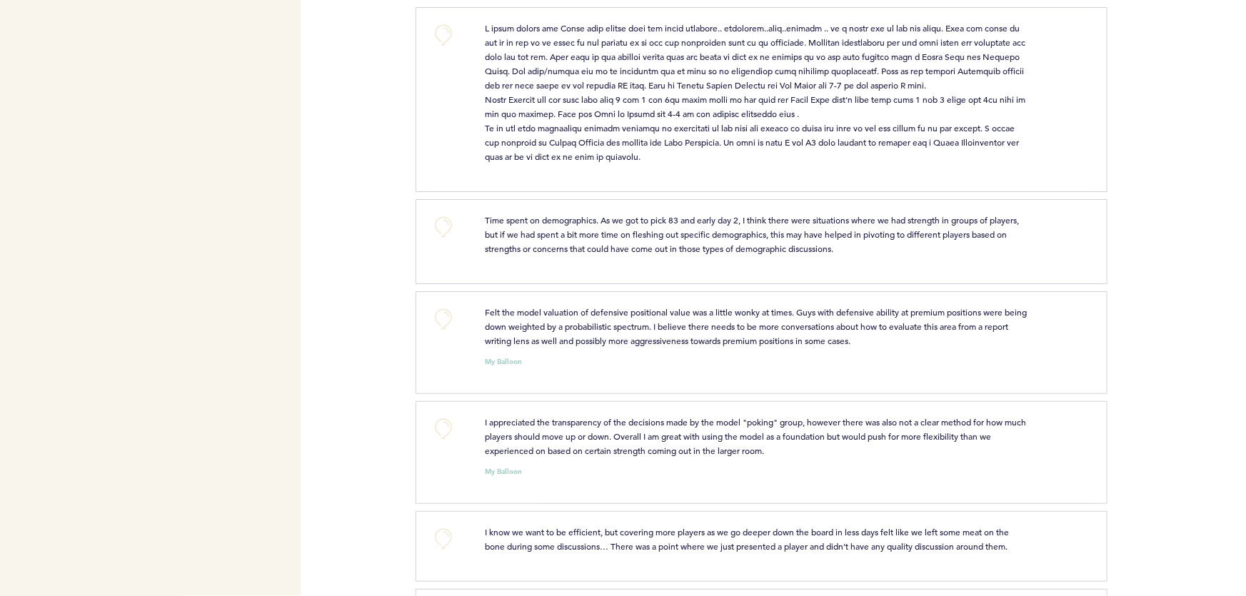
scroll to position [1959, 0]
click at [448, 35] on button "+0" at bounding box center [443, 33] width 29 height 29
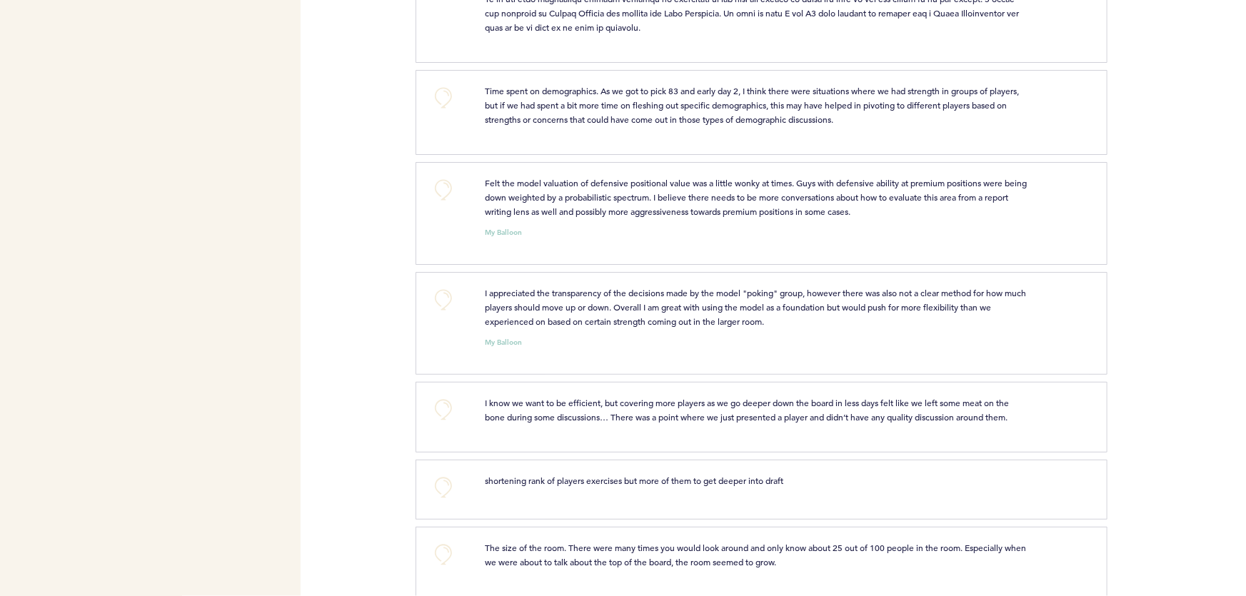
scroll to position [2104, 0]
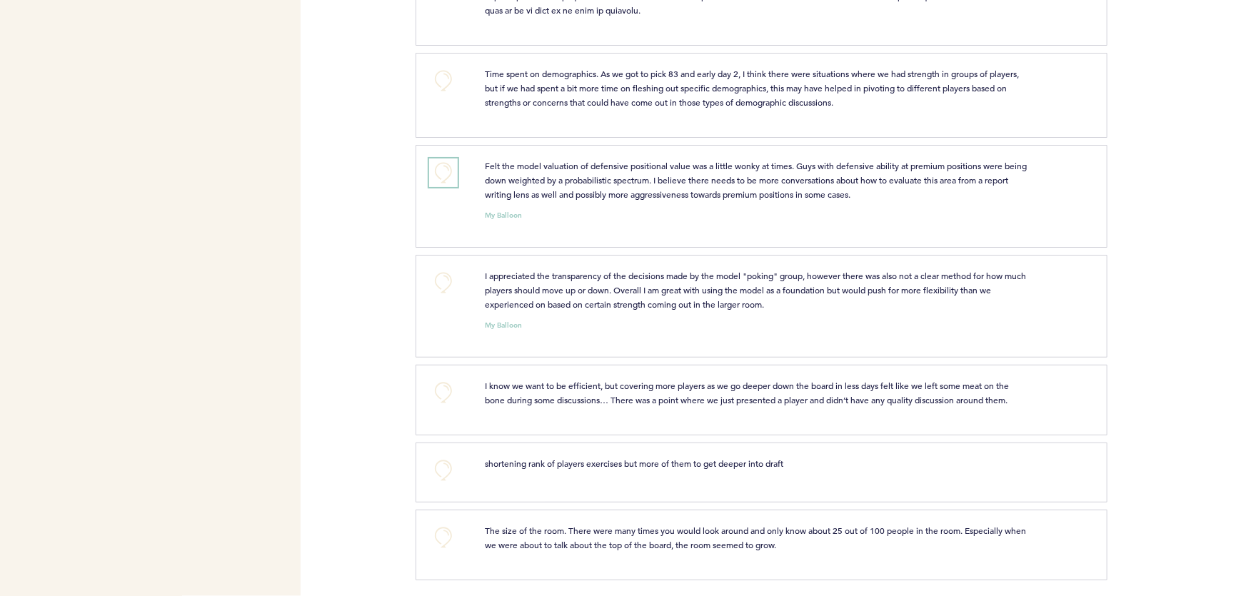
click at [441, 175] on button "+0" at bounding box center [443, 173] width 29 height 29
click at [436, 169] on button "+1" at bounding box center [443, 173] width 29 height 29
click at [439, 276] on button "+0" at bounding box center [443, 282] width 29 height 29
click at [439, 268] on button "+1" at bounding box center [443, 282] width 29 height 29
click at [436, 269] on button "+1" at bounding box center [443, 282] width 29 height 29
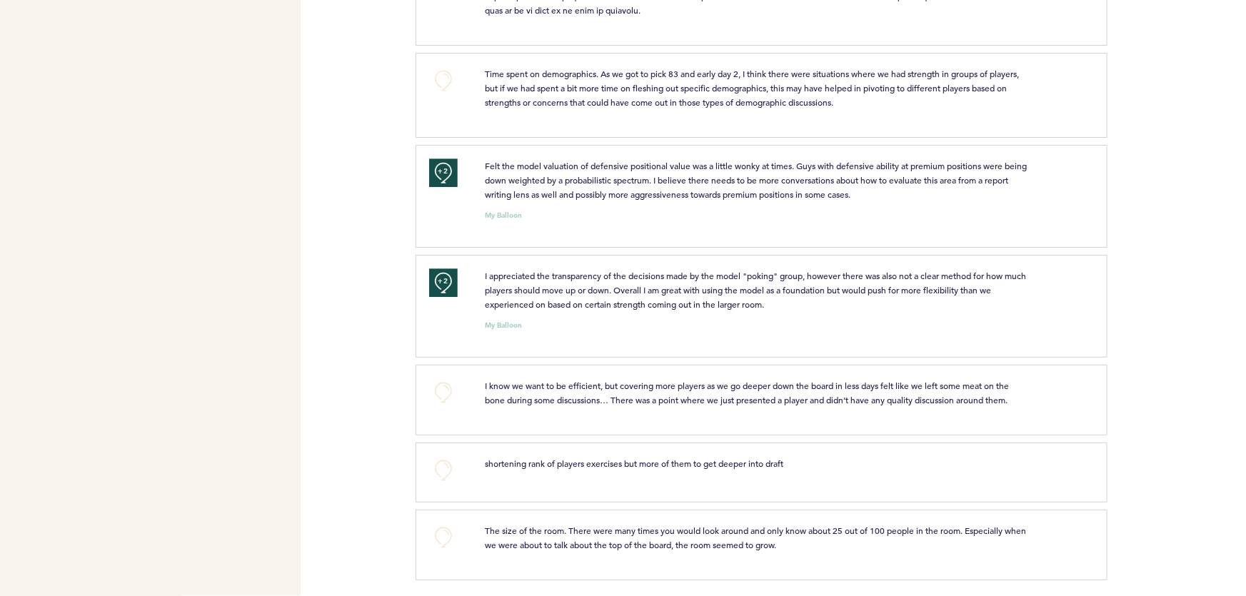
click at [429, 544] on button "+0" at bounding box center [443, 537] width 29 height 29
click at [432, 544] on button "+1" at bounding box center [443, 537] width 29 height 29
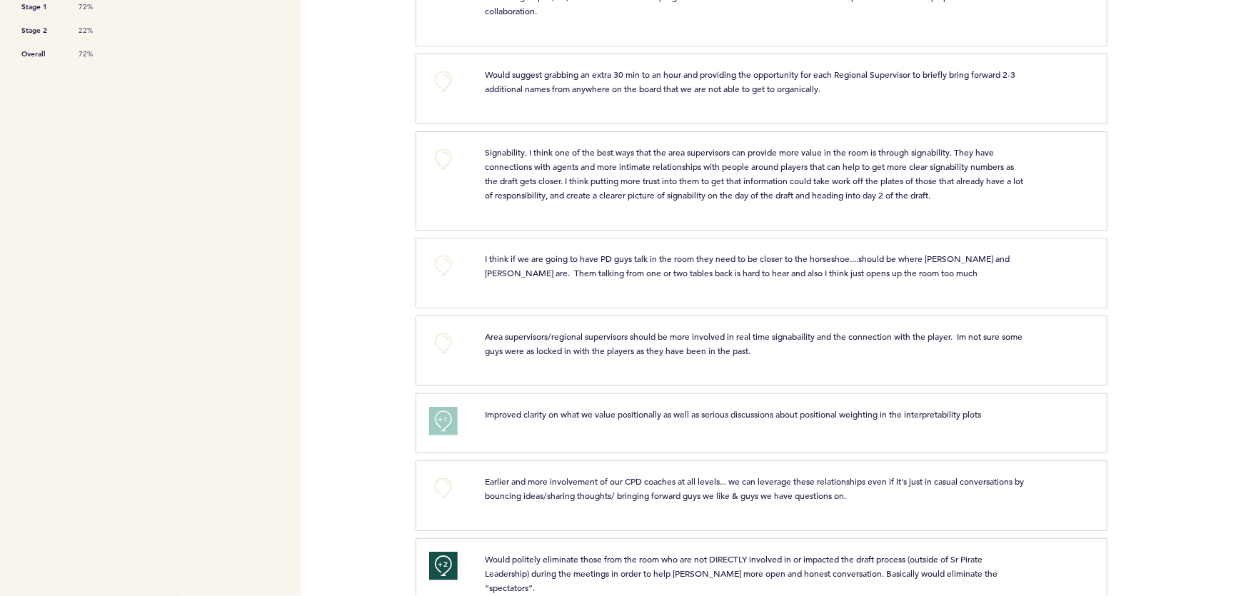
scroll to position [0, 0]
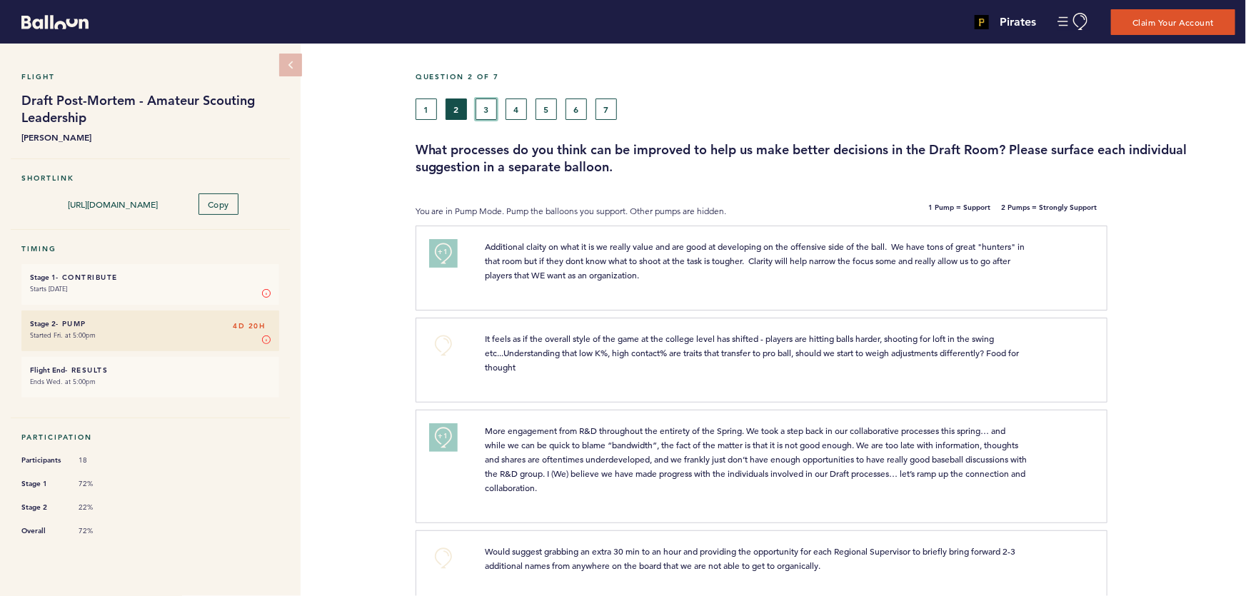
click at [486, 106] on button "3" at bounding box center [486, 109] width 21 height 21
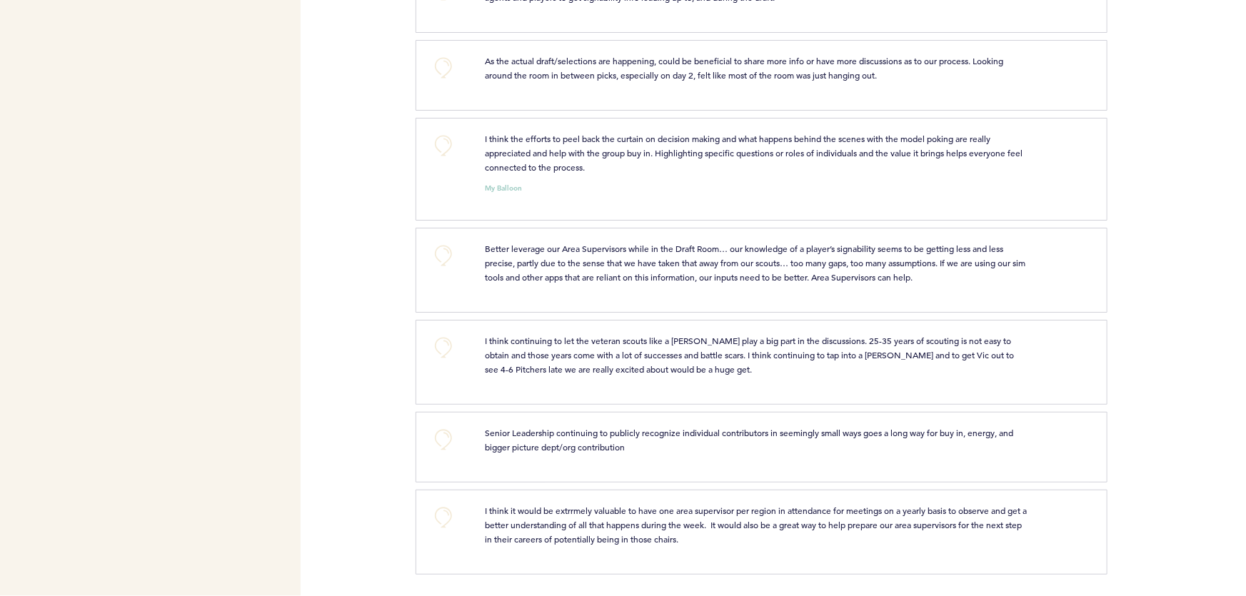
scroll to position [738, 0]
click at [441, 154] on button "+0" at bounding box center [443, 145] width 29 height 29
click at [454, 154] on button "+1" at bounding box center [443, 145] width 29 height 29
click at [436, 259] on button "+0" at bounding box center [443, 255] width 29 height 29
click at [456, 450] on button "+0" at bounding box center [443, 440] width 29 height 29
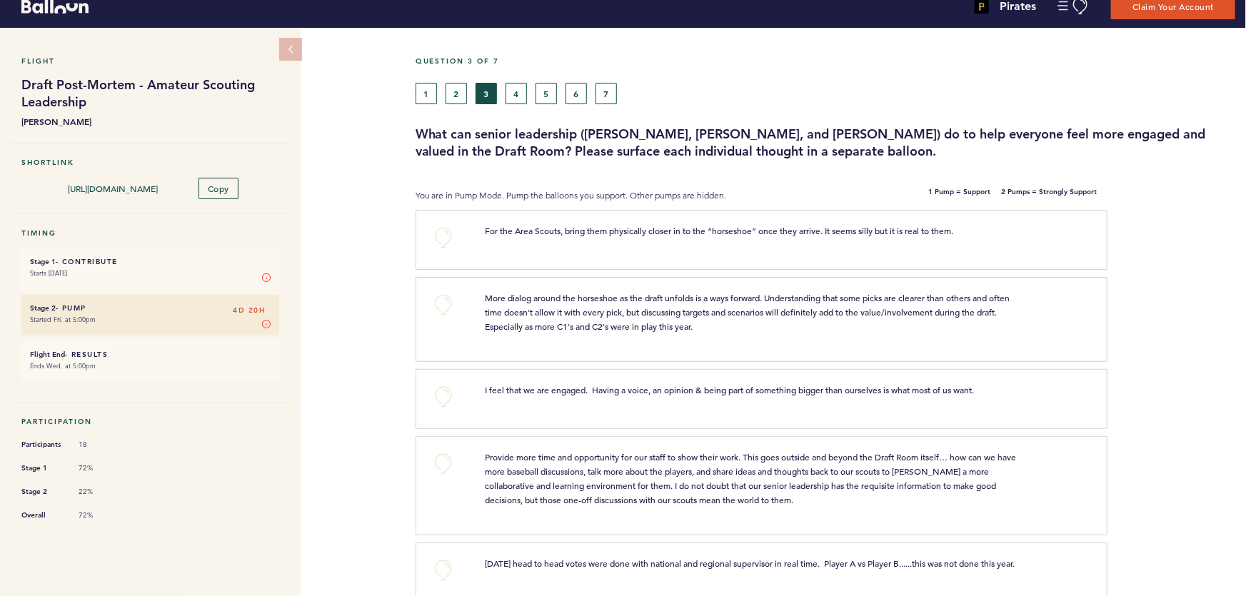
scroll to position [0, 0]
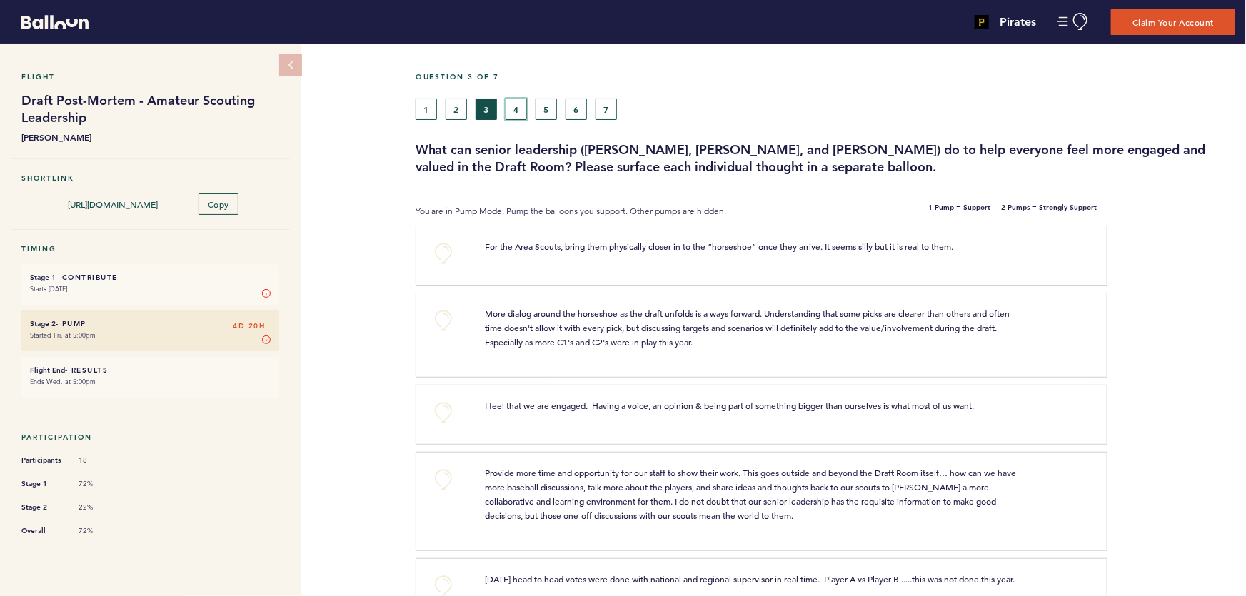
click at [511, 112] on button "4" at bounding box center [516, 109] width 21 height 21
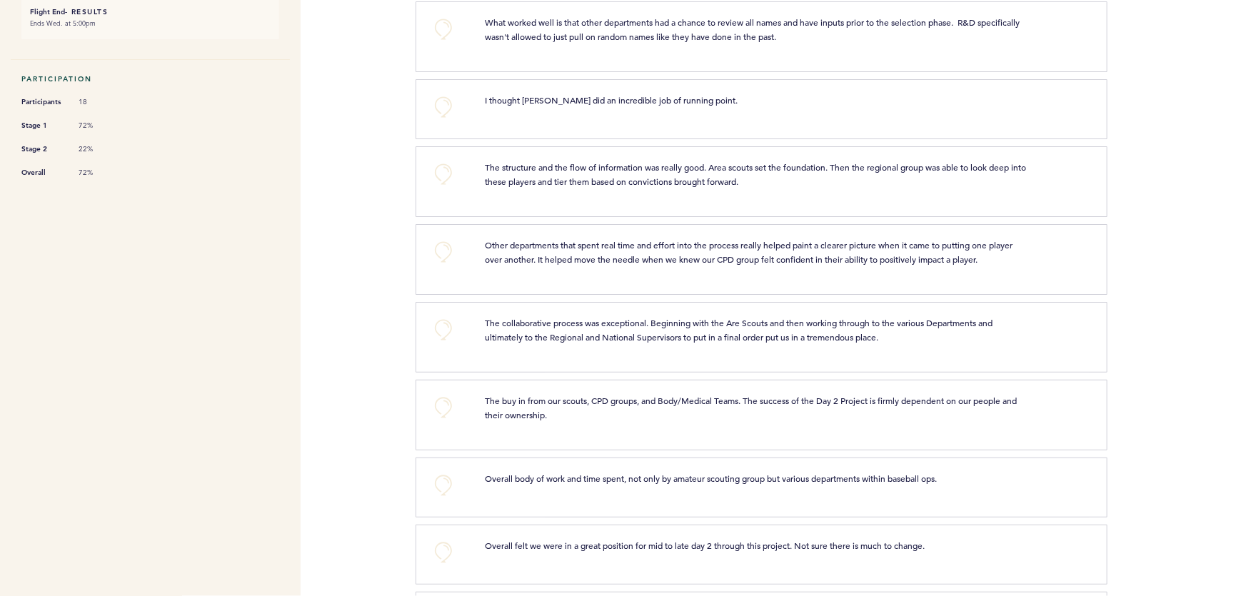
scroll to position [359, 0]
click at [445, 35] on button "+0" at bounding box center [443, 28] width 29 height 29
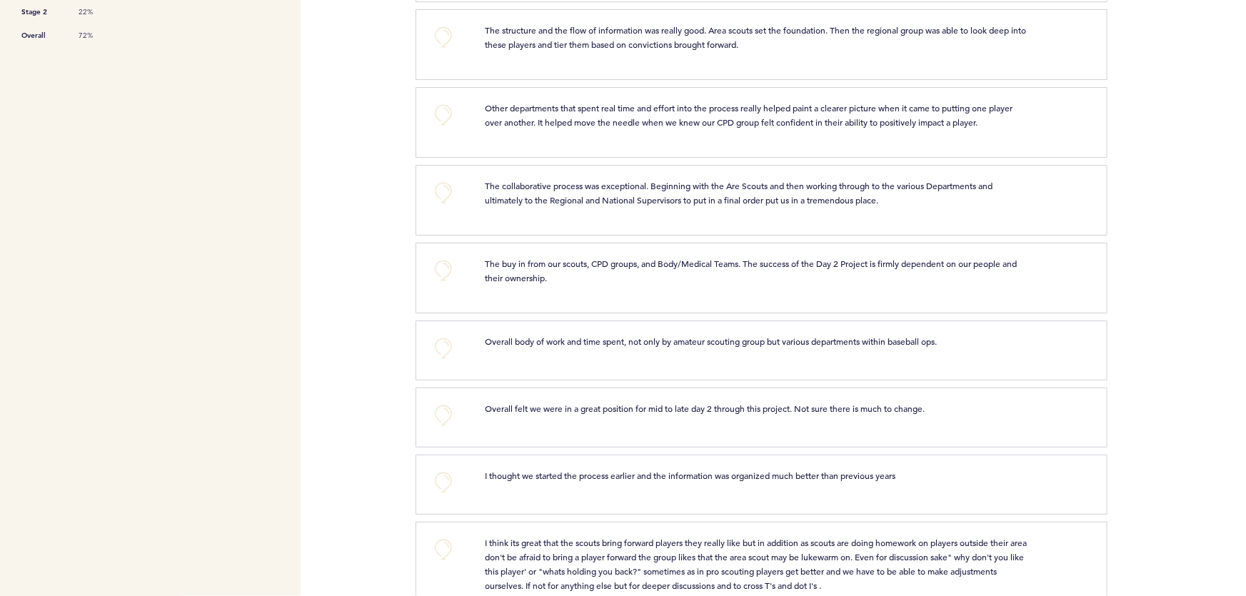
scroll to position [498, 0]
click at [454, 29] on button "+0" at bounding box center [443, 35] width 29 height 29
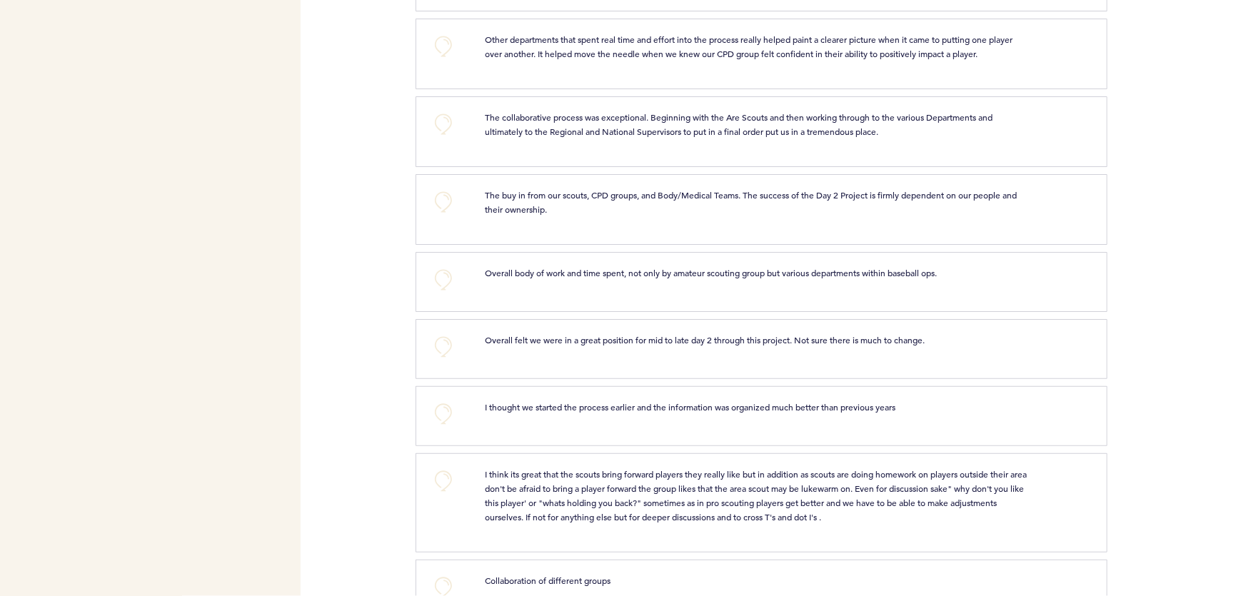
scroll to position [571, 0]
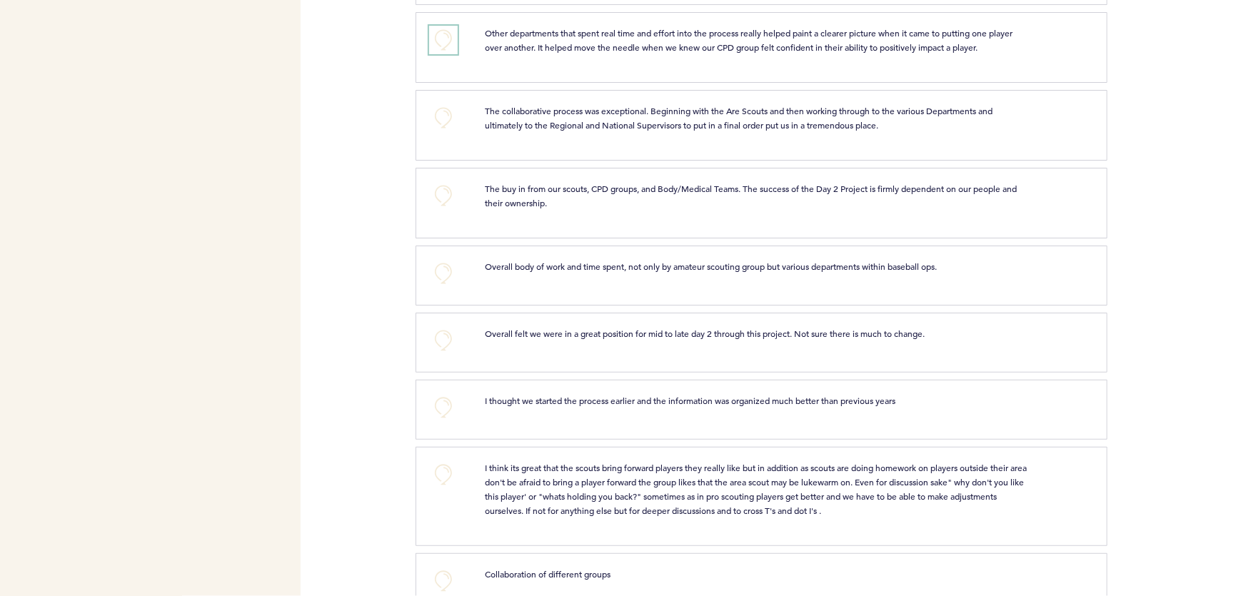
click at [443, 50] on button "+0" at bounding box center [443, 40] width 29 height 29
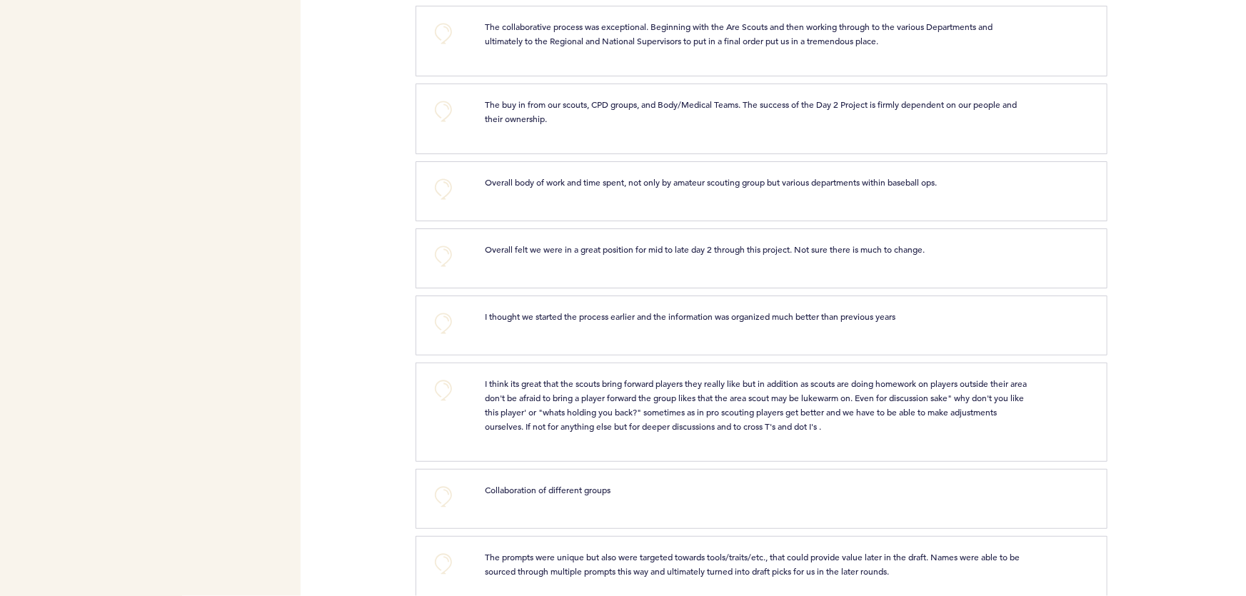
scroll to position [655, 0]
click at [450, 19] on button "+0" at bounding box center [443, 33] width 29 height 29
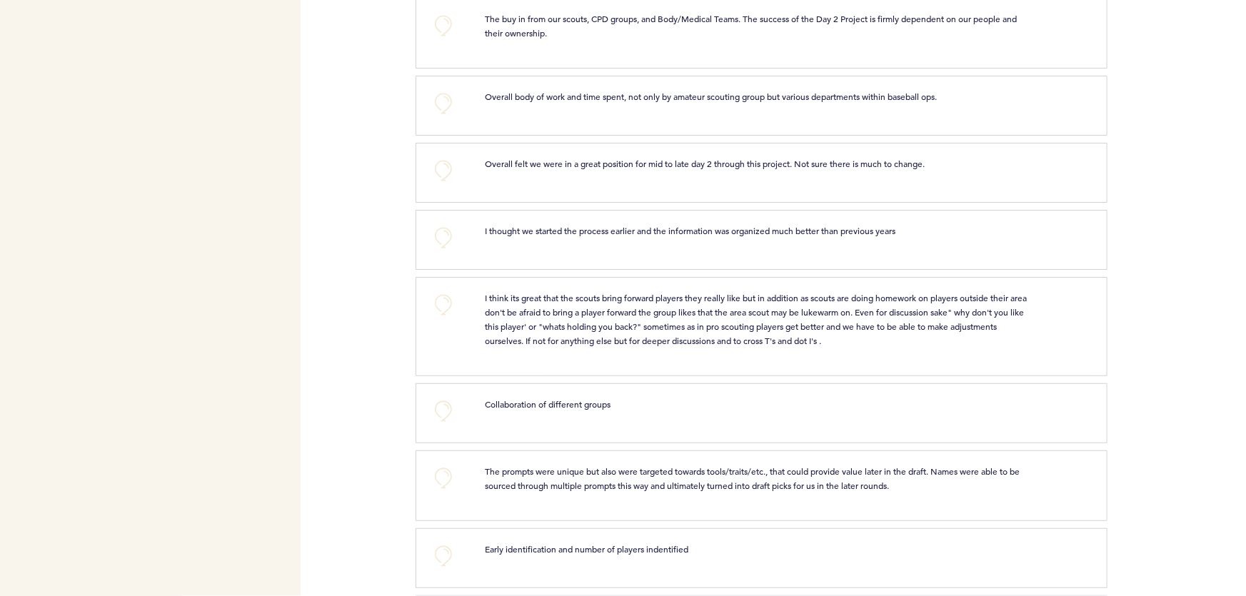
scroll to position [741, 0]
click at [446, 23] on button "+0" at bounding box center [443, 25] width 29 height 29
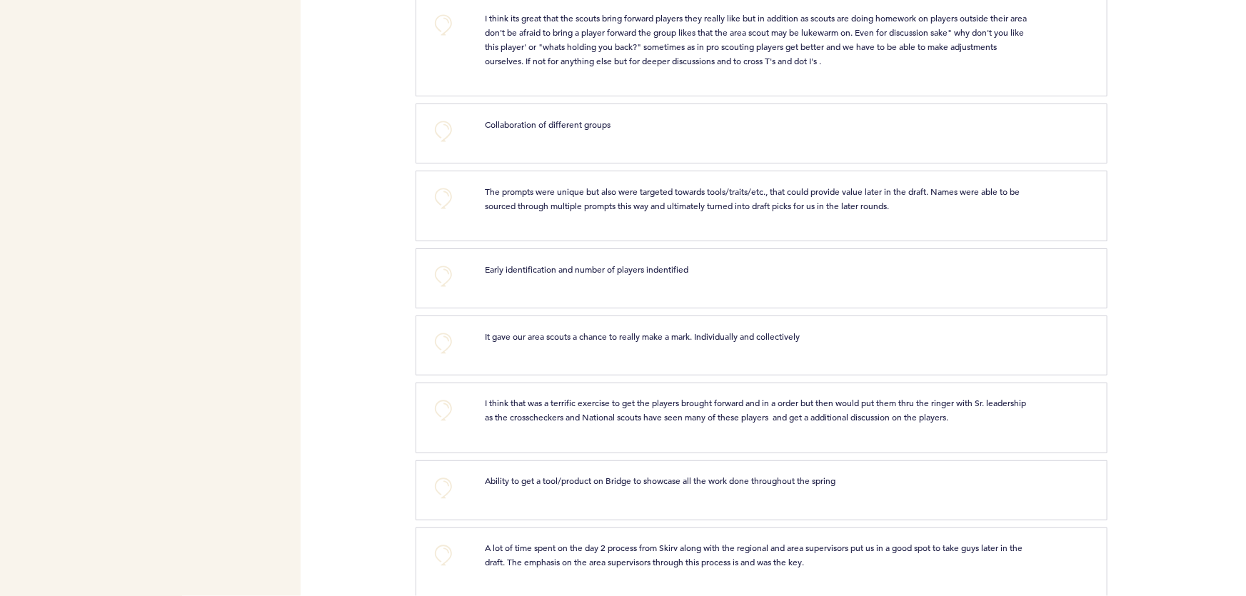
scroll to position [1025, 0]
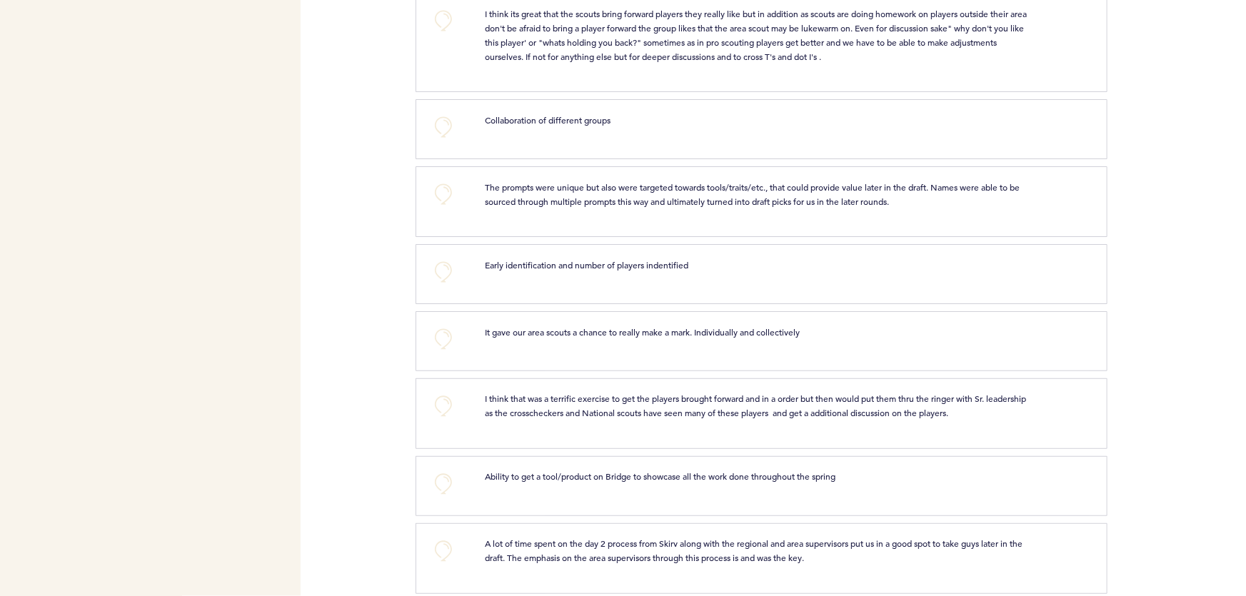
click at [441, 25] on button "+0" at bounding box center [443, 20] width 29 height 29
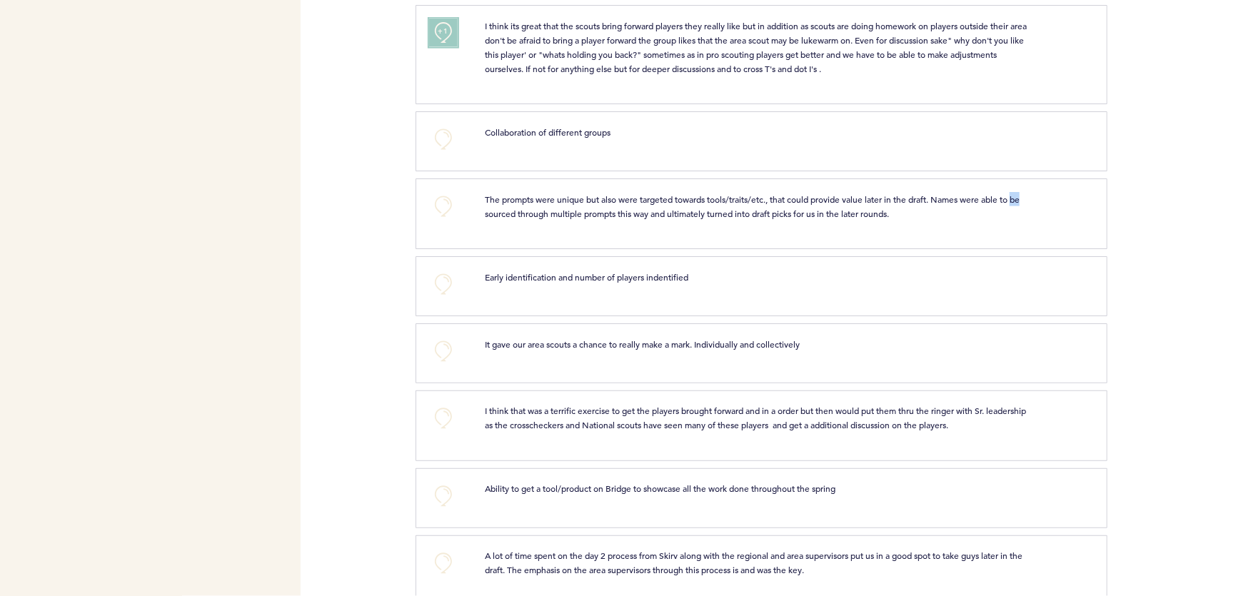
scroll to position [1008, 0]
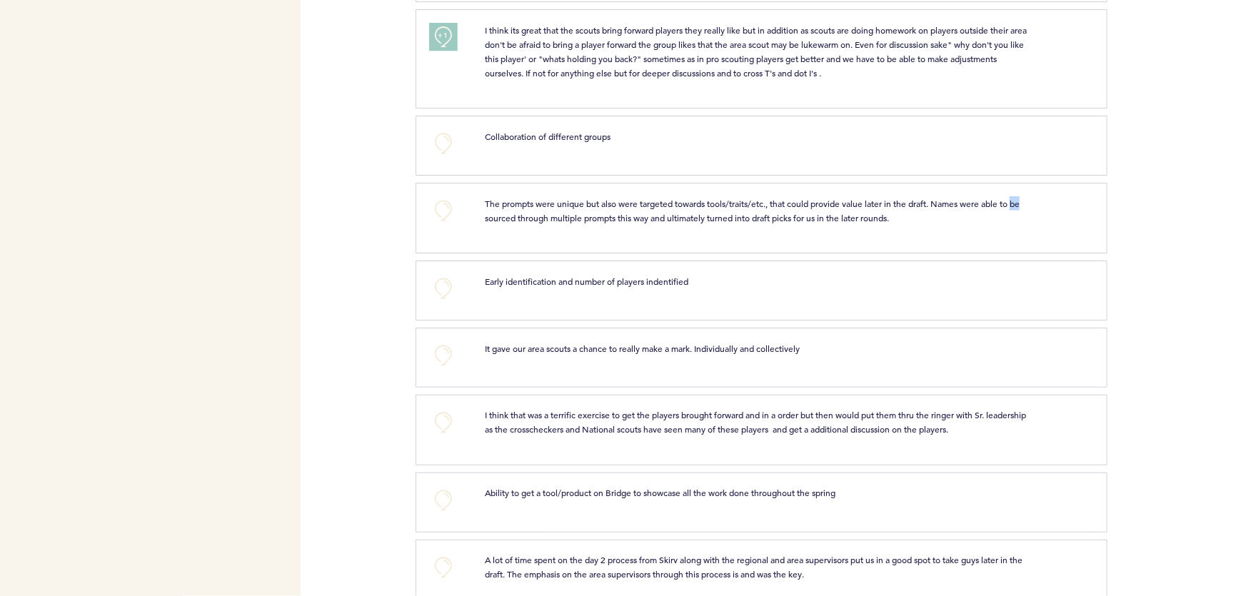
click at [1150, 147] on div at bounding box center [1176, 151] width 139 height 64
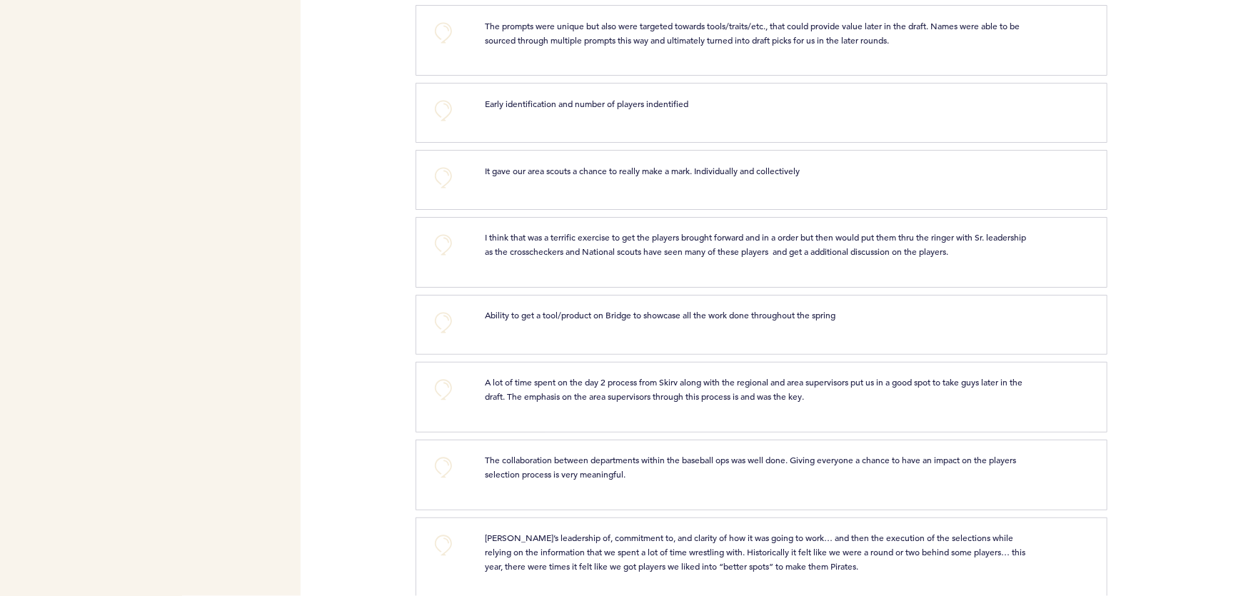
scroll to position [1188, 0]
click at [438, 41] on button "+0" at bounding box center [443, 30] width 29 height 29
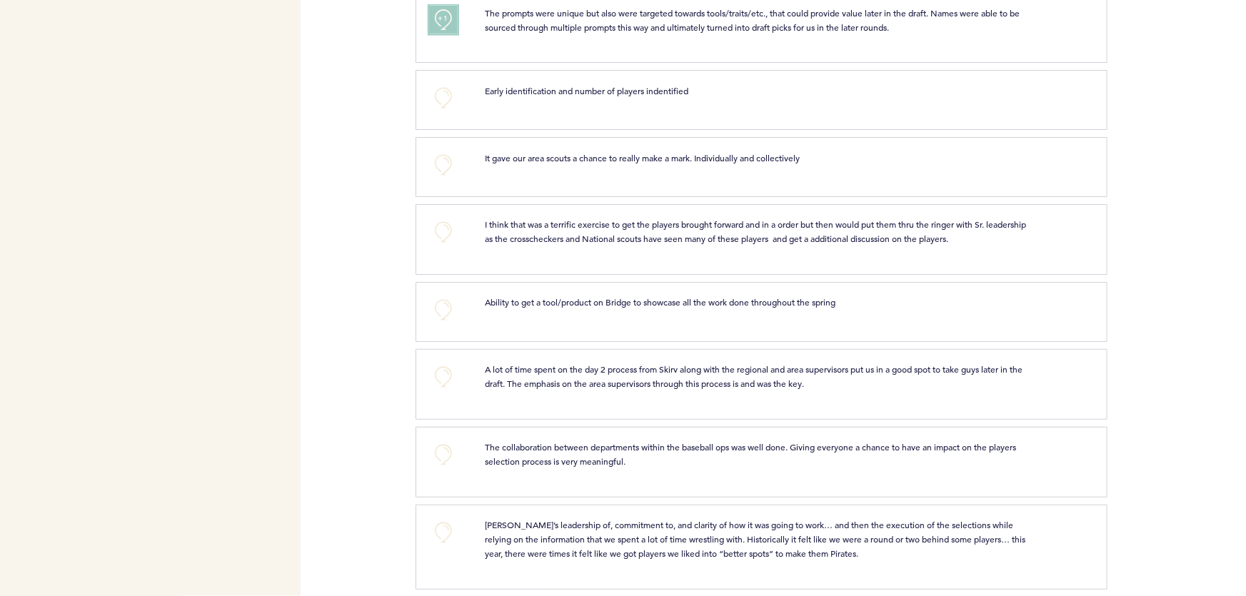
scroll to position [1209, 0]
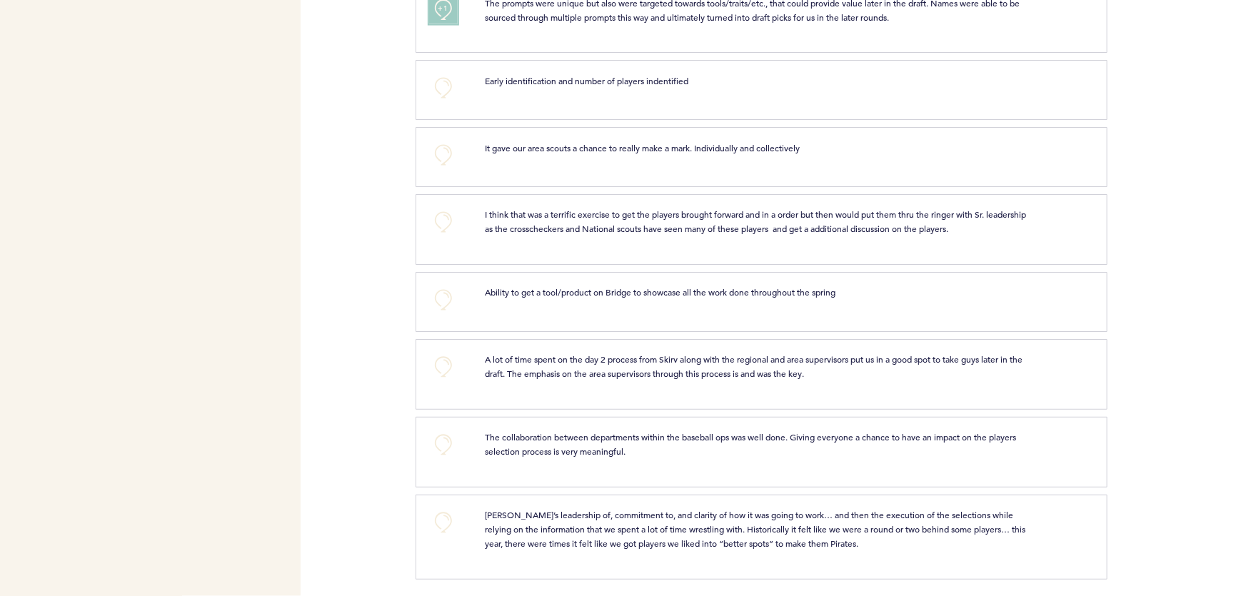
click at [442, 18] on button "+1" at bounding box center [443, 10] width 29 height 29
click at [443, 19] on button "+2" at bounding box center [443, 10] width 29 height 29
click at [438, 299] on button "+0" at bounding box center [443, 300] width 29 height 29
click at [443, 353] on button "+0" at bounding box center [443, 367] width 29 height 29
click at [441, 528] on button "+0" at bounding box center [443, 522] width 29 height 29
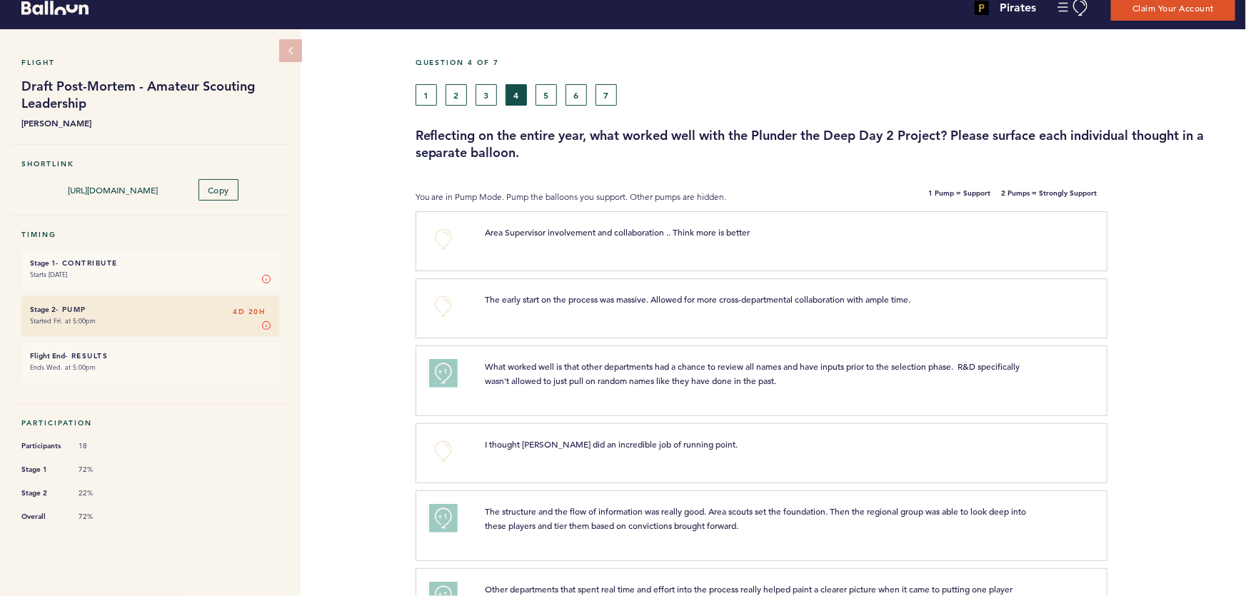
scroll to position [0, 0]
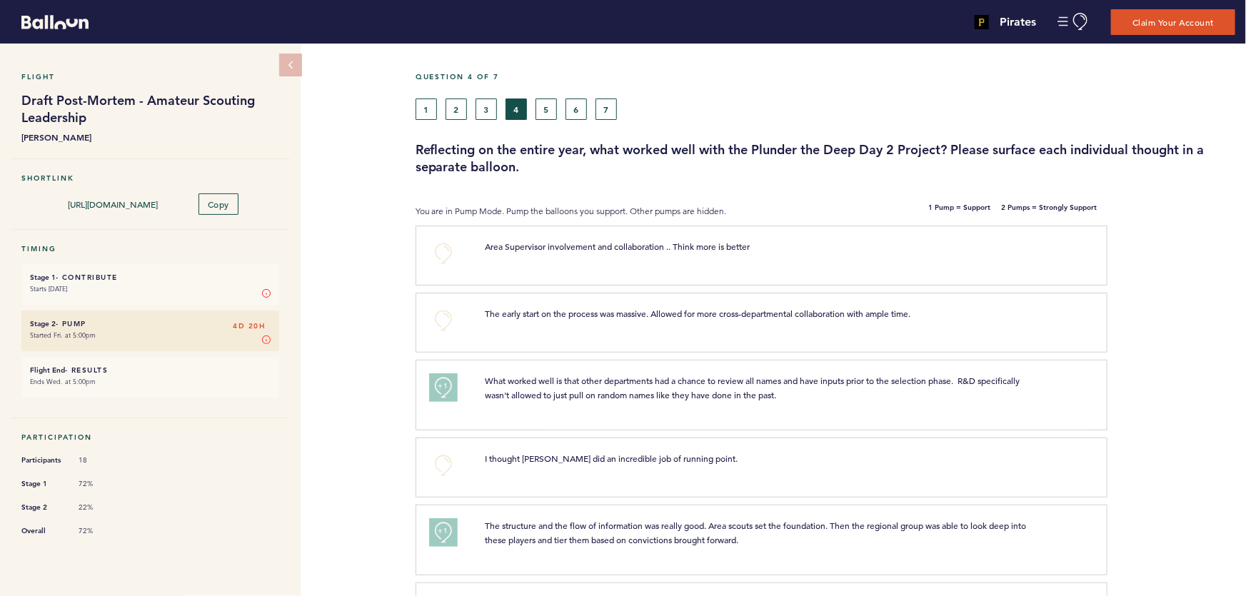
click at [545, 111] on button "5" at bounding box center [546, 109] width 21 height 21
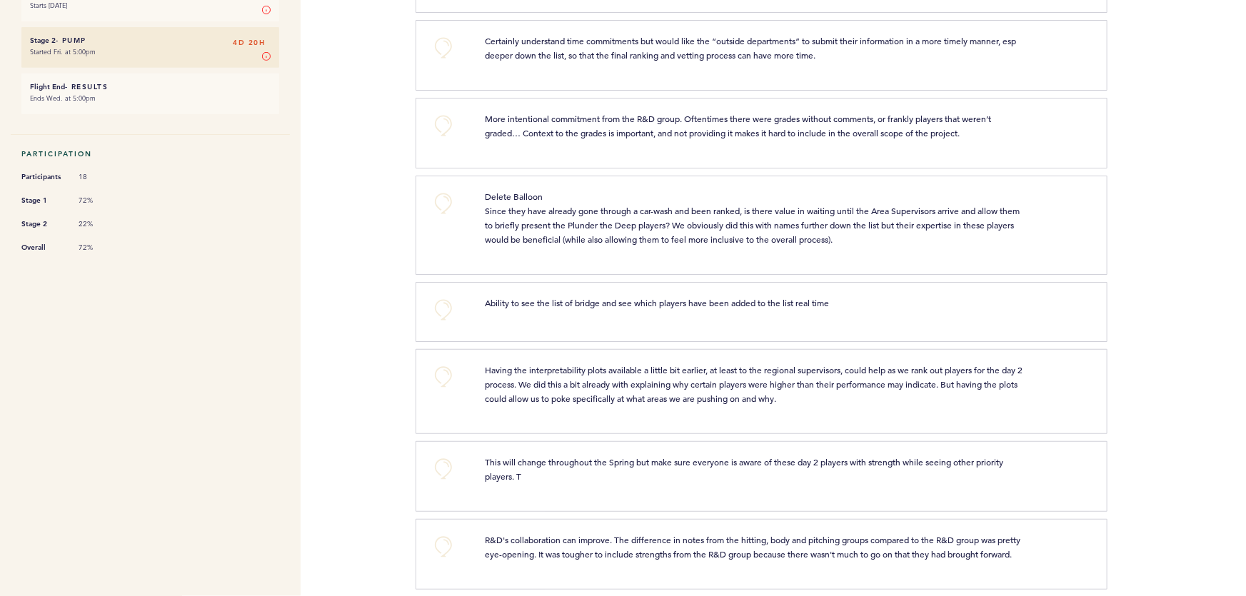
scroll to position [281, 0]
click at [443, 50] on button "+0" at bounding box center [443, 50] width 29 height 29
click at [431, 136] on button "+0" at bounding box center [443, 128] width 29 height 29
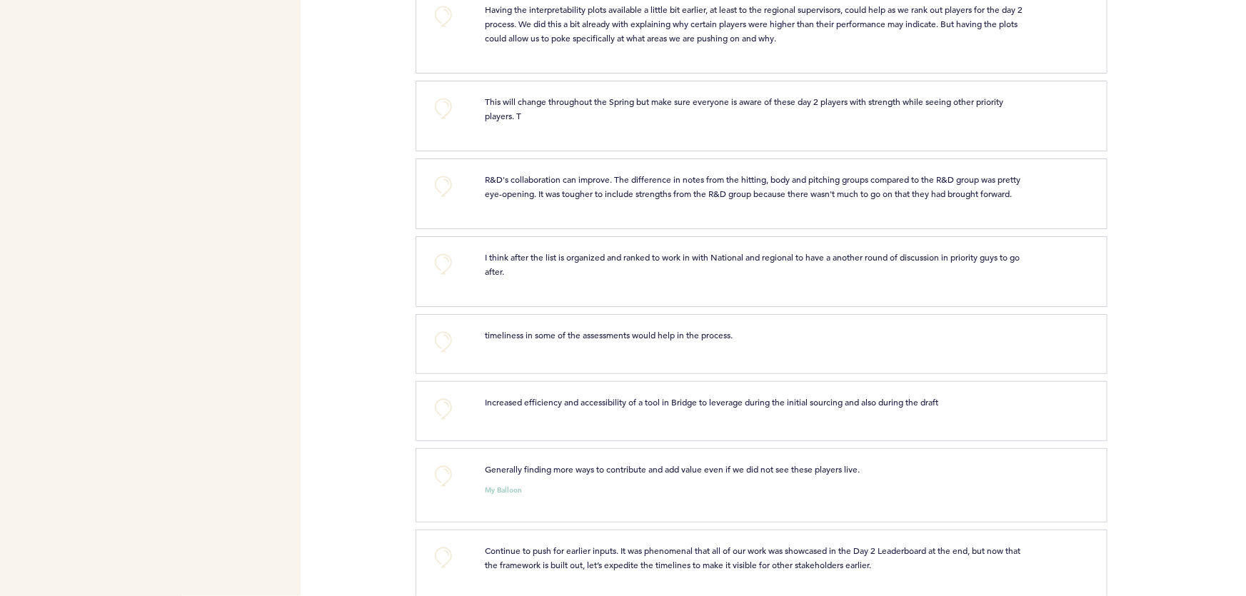
scroll to position [646, 0]
click at [447, 29] on button "+0" at bounding box center [443, 14] width 29 height 29
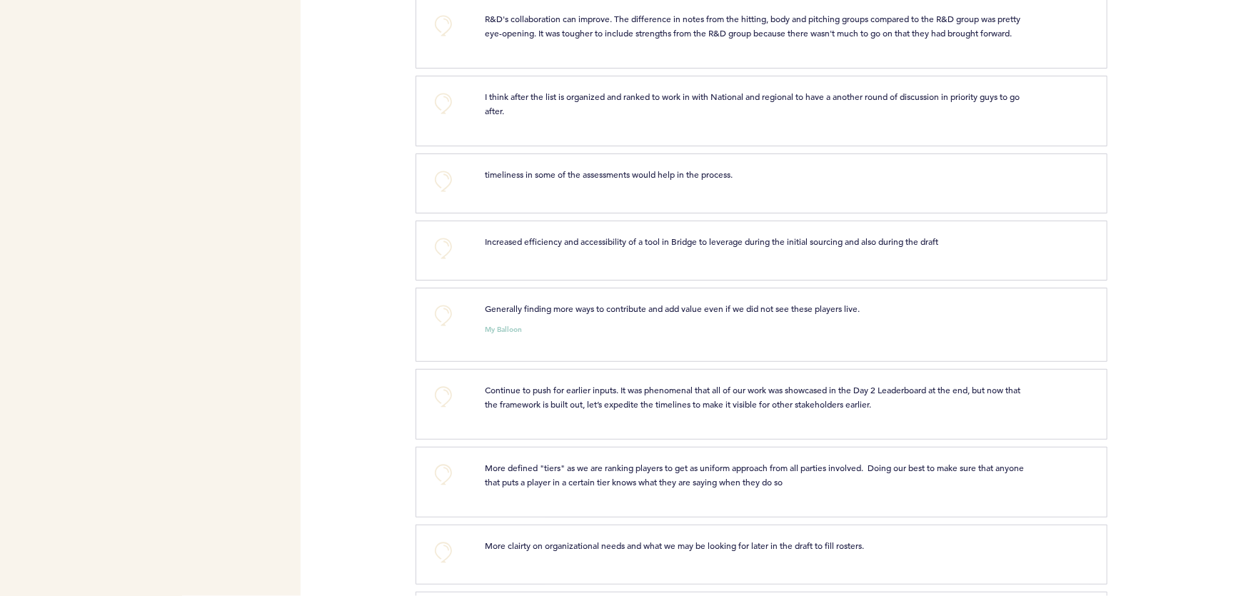
scroll to position [806, 0]
click at [435, 29] on button "+0" at bounding box center [443, 24] width 29 height 29
click at [441, 29] on span "+1" at bounding box center [443, 23] width 10 height 14
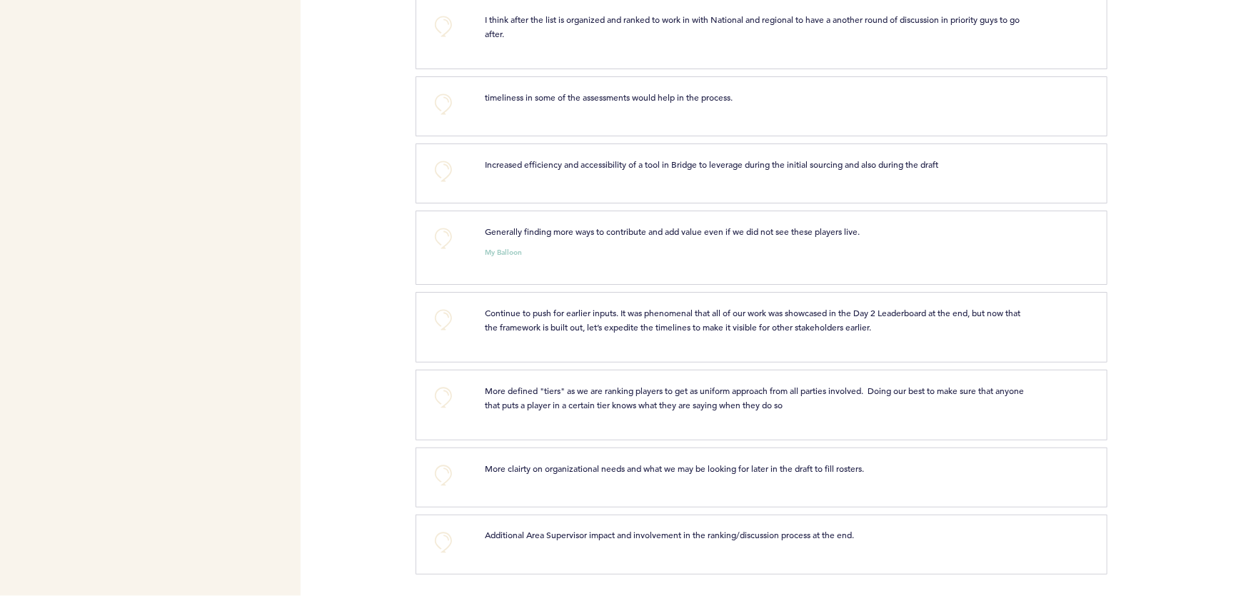
scroll to position [904, 0]
click at [443, 29] on button "+0" at bounding box center [443, 26] width 29 height 29
click at [436, 247] on button "+0" at bounding box center [443, 238] width 29 height 29
click at [435, 251] on button "+1" at bounding box center [443, 238] width 29 height 29
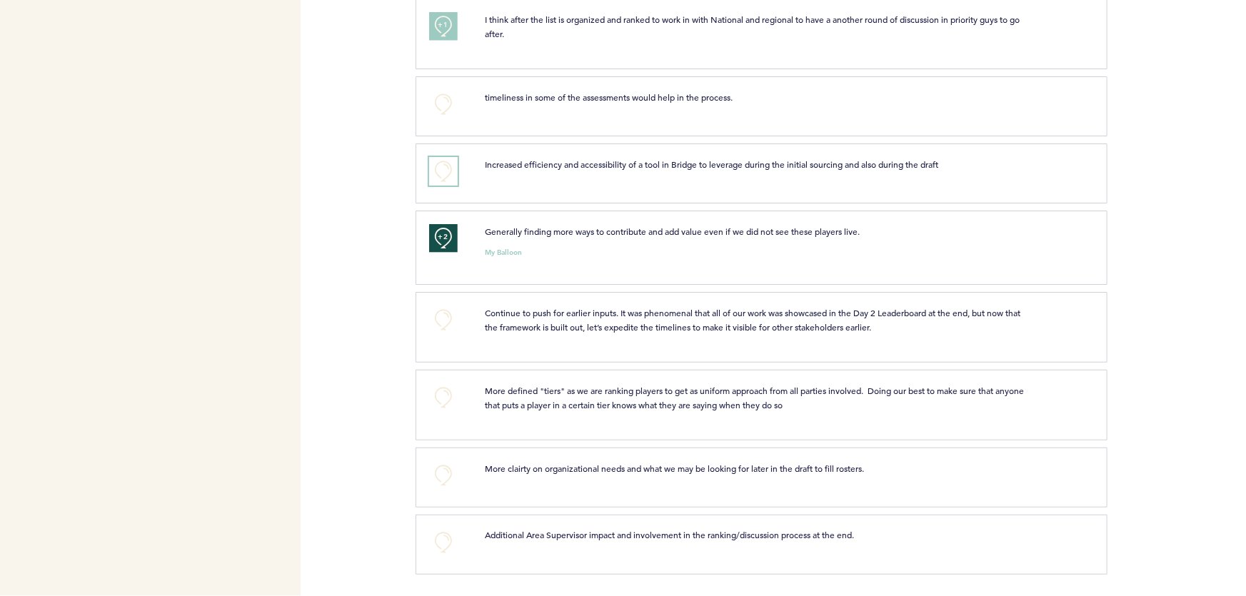
click at [451, 180] on button "+0" at bounding box center [443, 171] width 29 height 29
click at [441, 321] on button "+0" at bounding box center [443, 320] width 29 height 29
click at [446, 396] on button "+0" at bounding box center [443, 397] width 29 height 29
click at [436, 473] on button "+0" at bounding box center [443, 475] width 29 height 29
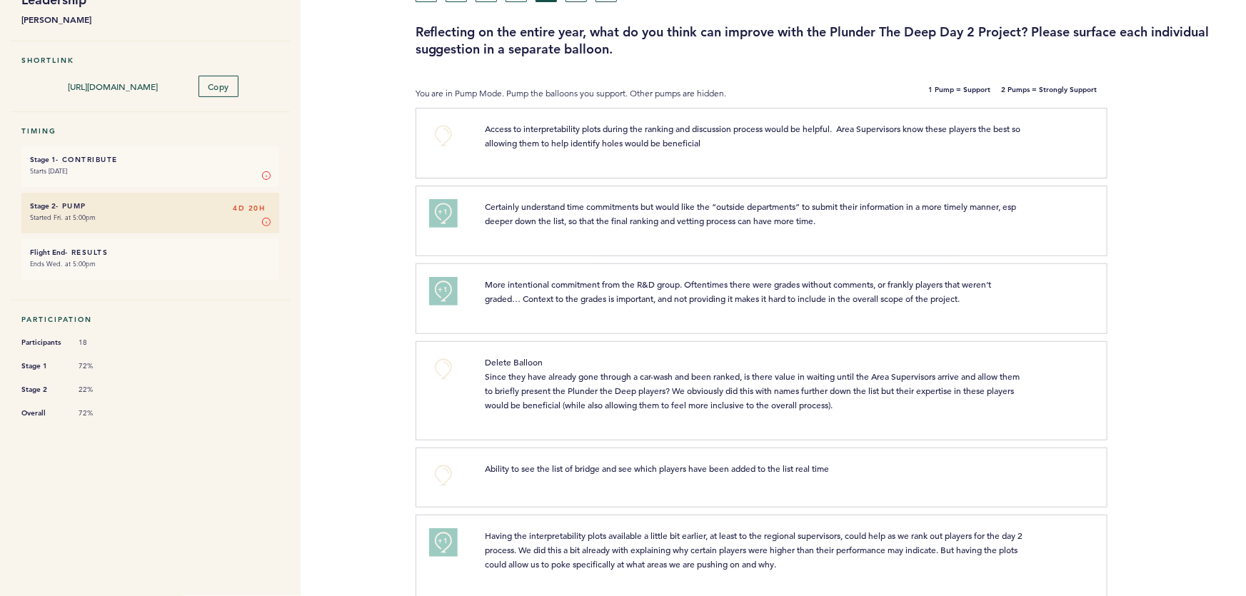
scroll to position [0, 0]
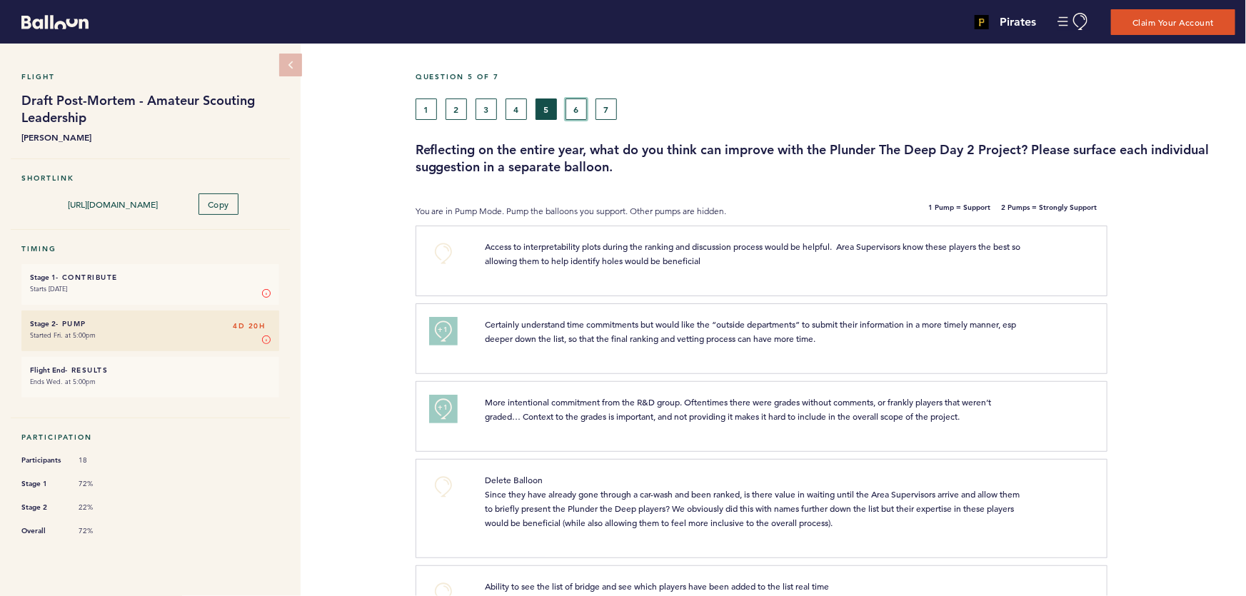
click at [569, 115] on button "6" at bounding box center [576, 109] width 21 height 21
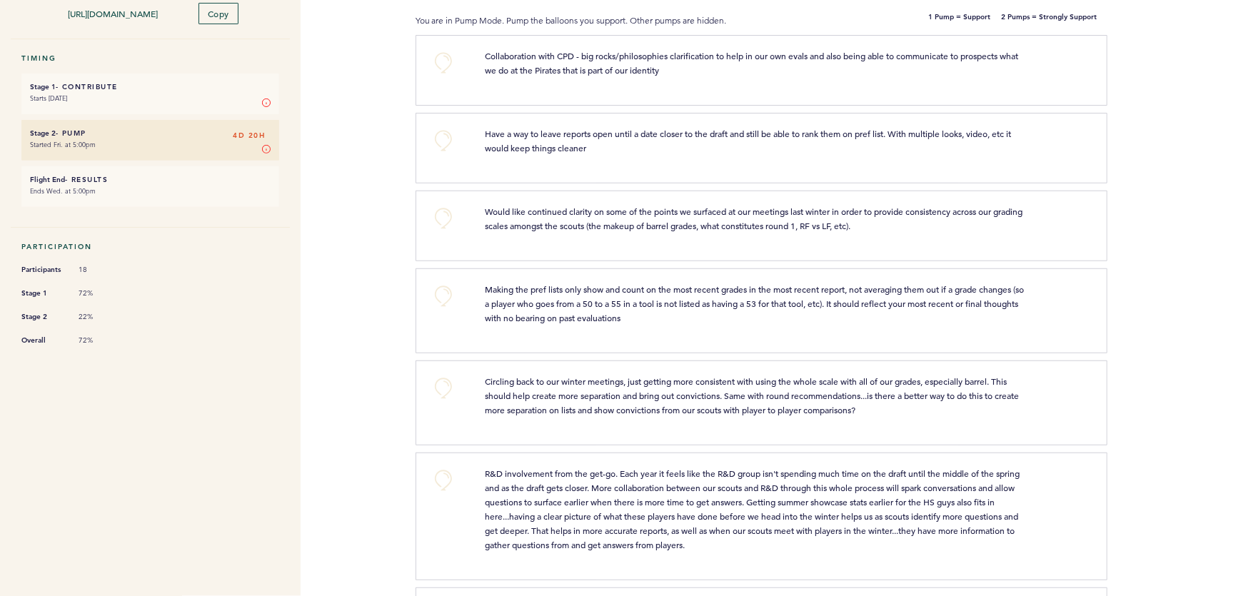
scroll to position [195, 0]
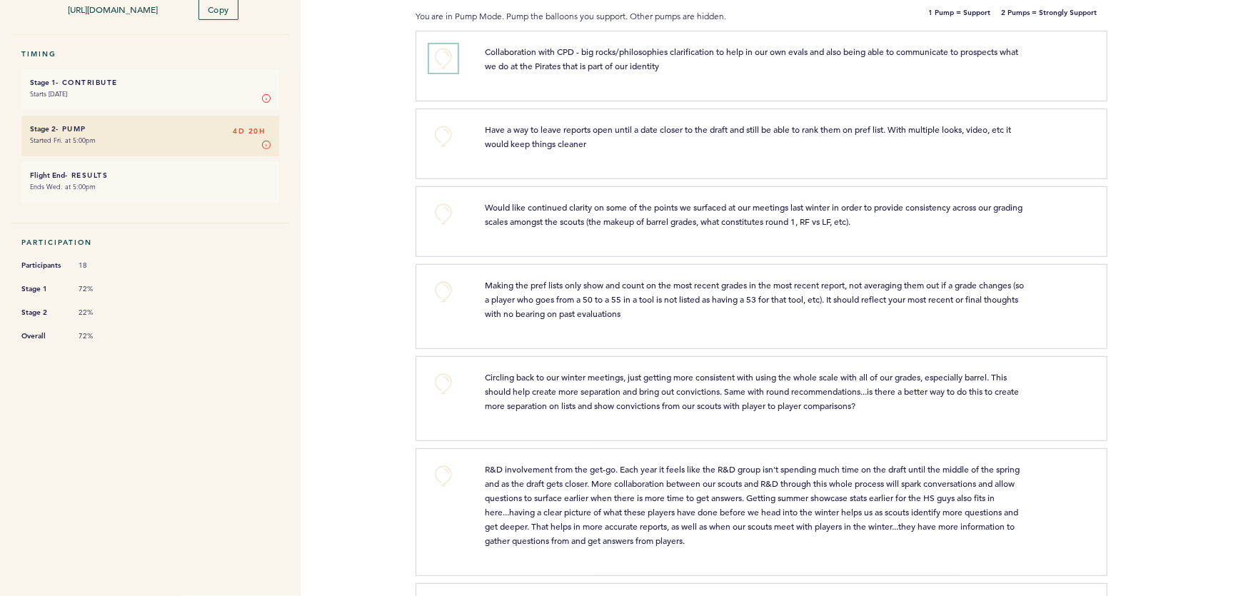
click at [447, 59] on button "+0" at bounding box center [443, 58] width 29 height 29
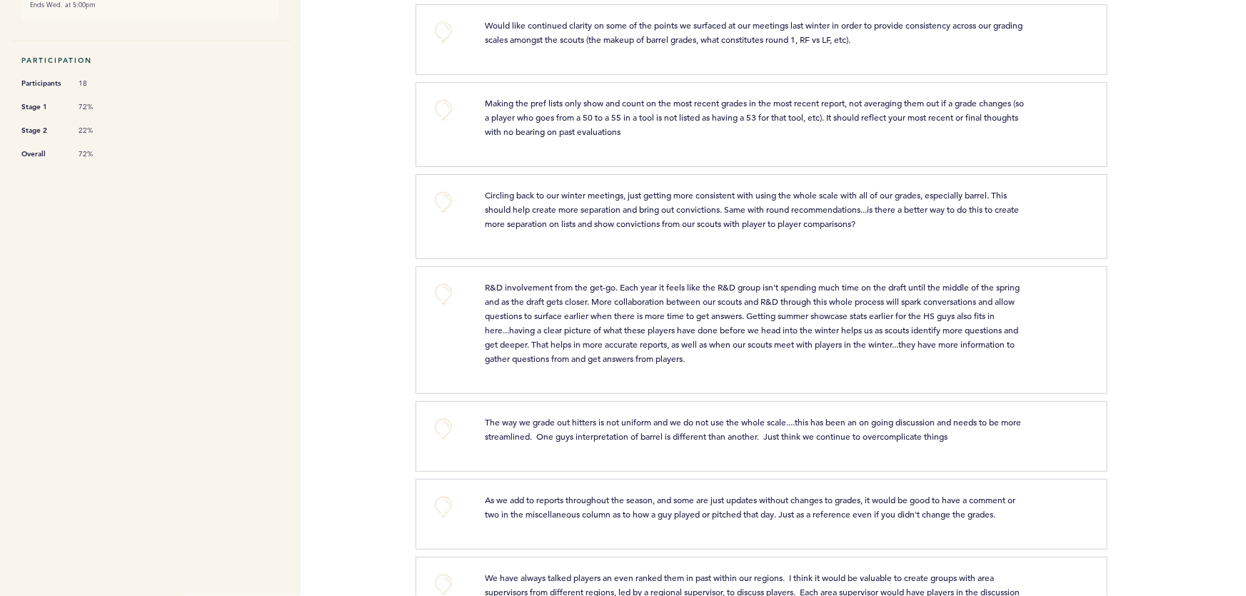
scroll to position [382, 0]
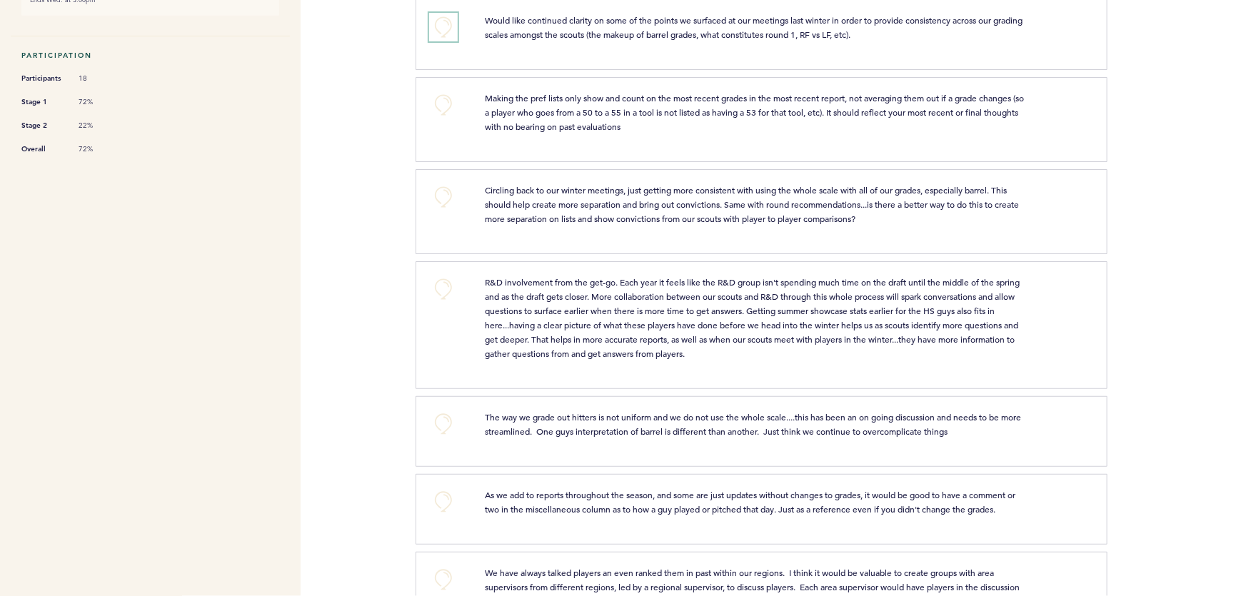
click at [445, 22] on button "+0" at bounding box center [443, 27] width 29 height 29
click at [443, 29] on span "+1" at bounding box center [443, 26] width 10 height 14
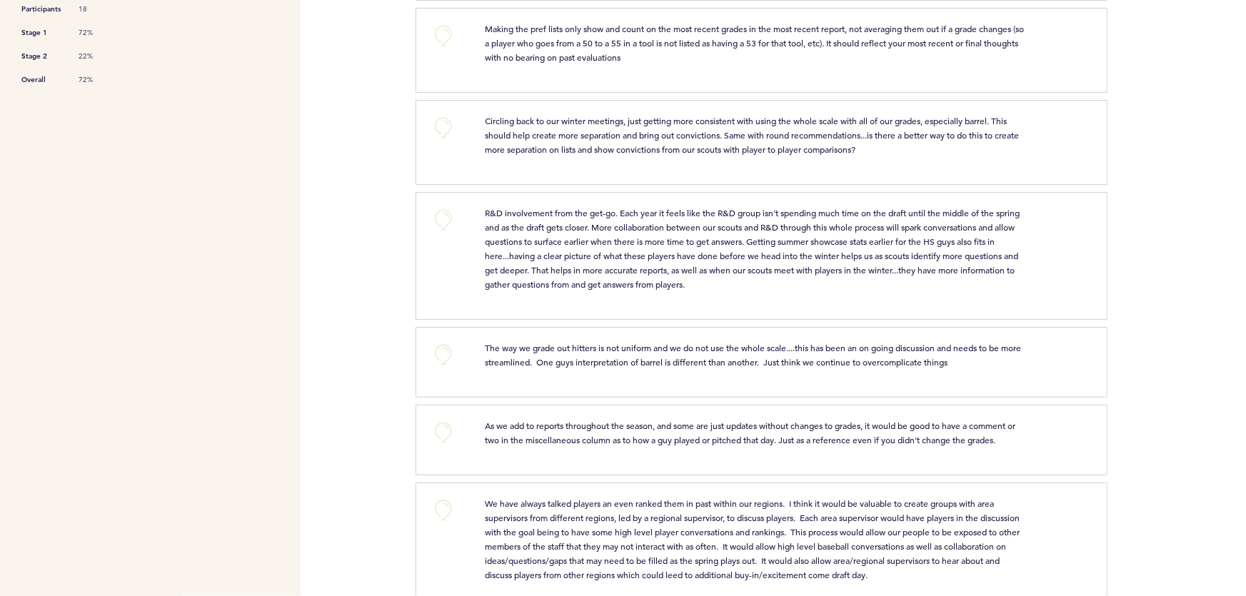
scroll to position [455, 0]
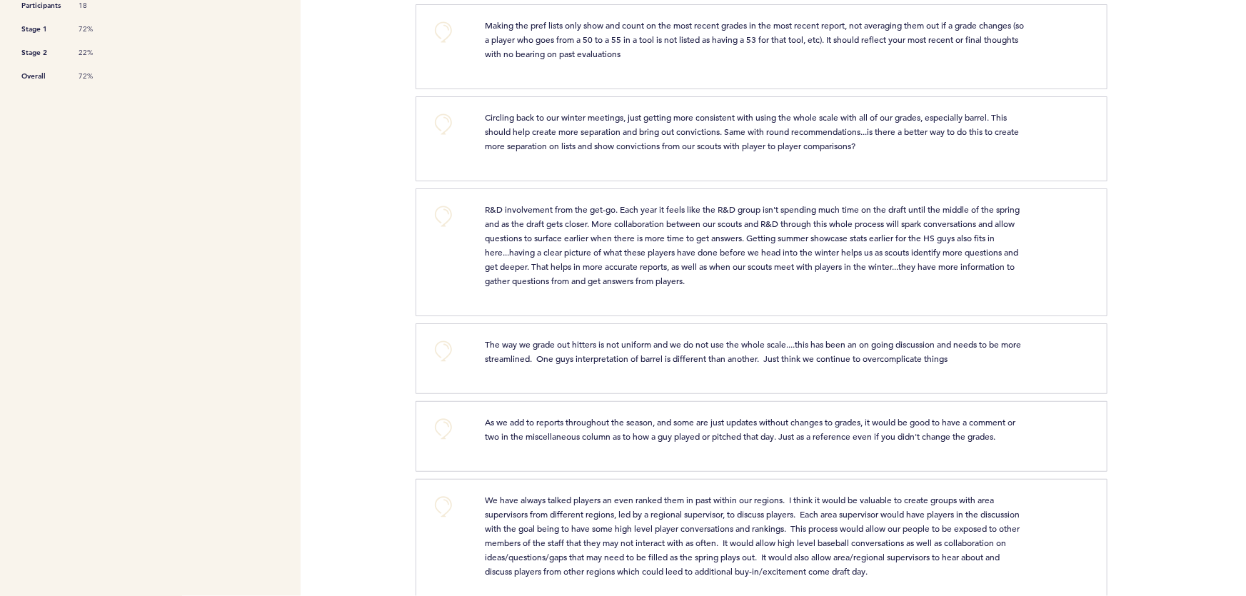
click at [456, 24] on button "+0" at bounding box center [443, 32] width 29 height 29
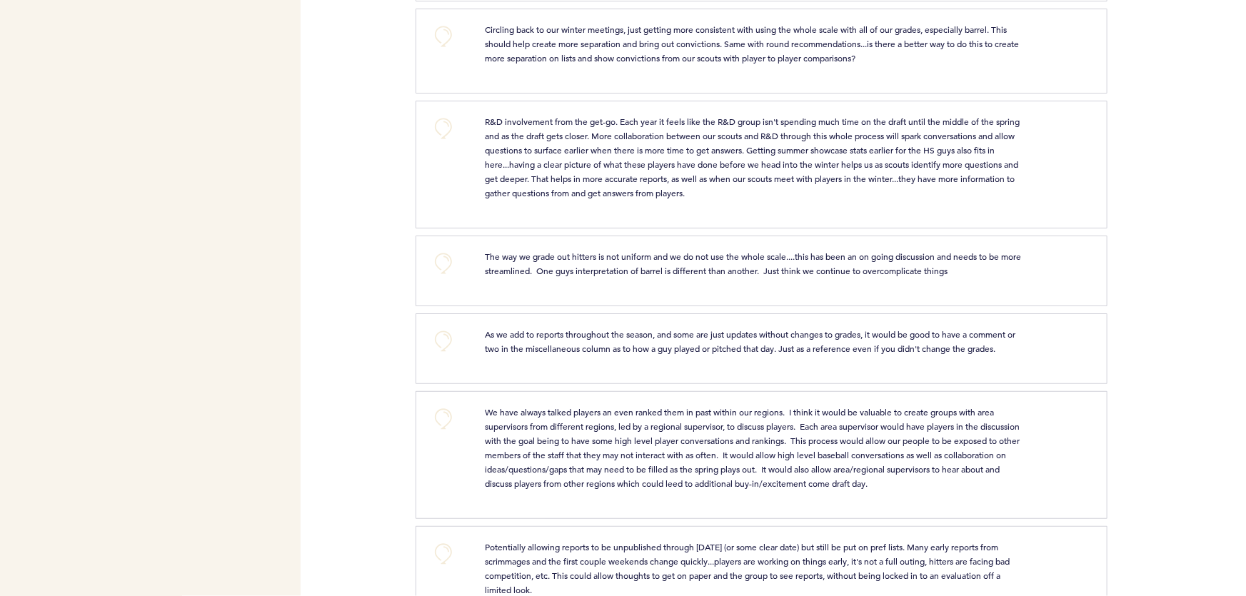
scroll to position [549, 0]
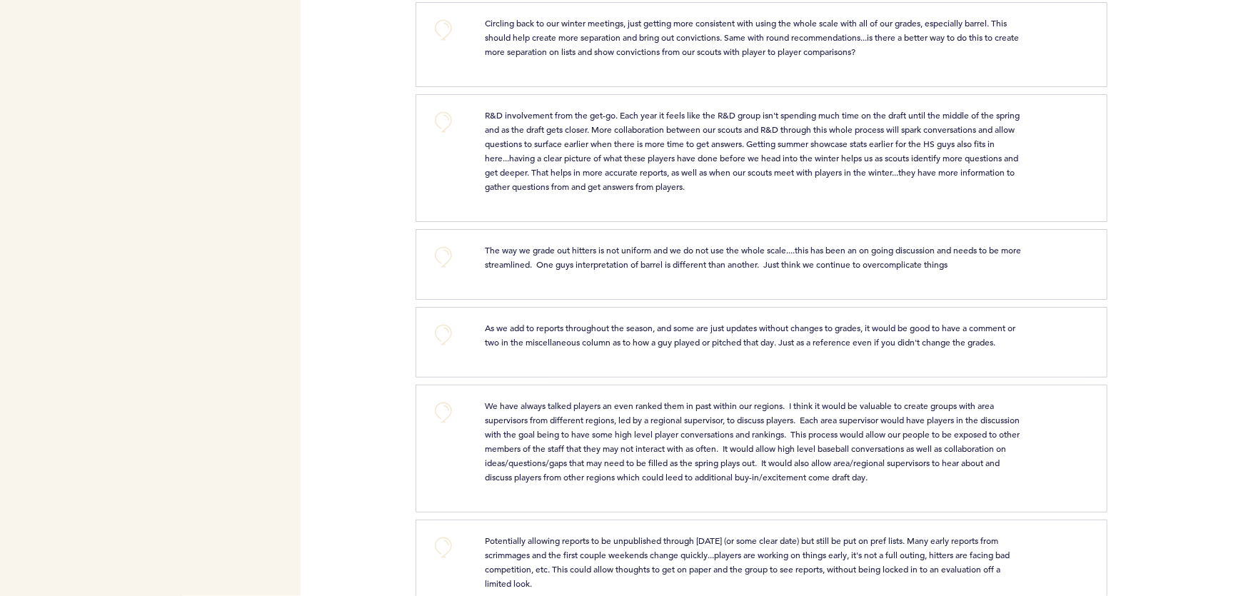
click at [432, 29] on button "+0" at bounding box center [443, 30] width 29 height 29
click at [429, 40] on button "+1" at bounding box center [443, 30] width 29 height 29
click at [454, 25] on button "+2" at bounding box center [443, 30] width 29 height 29
click at [453, 29] on button "+0" at bounding box center [443, 30] width 29 height 29
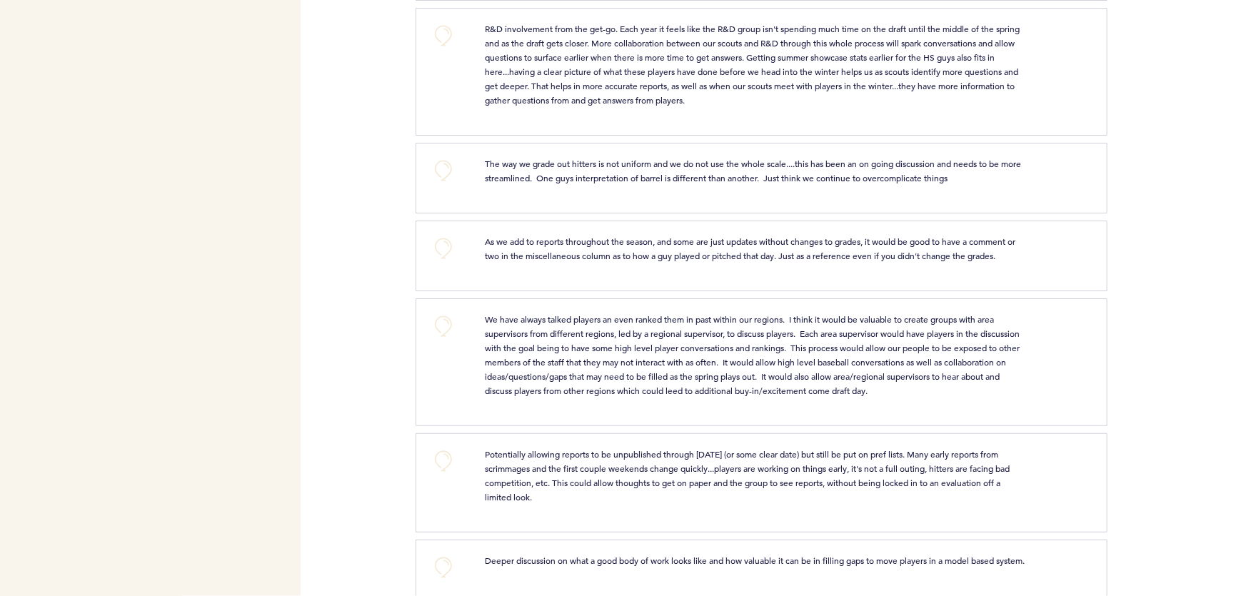
scroll to position [643, 0]
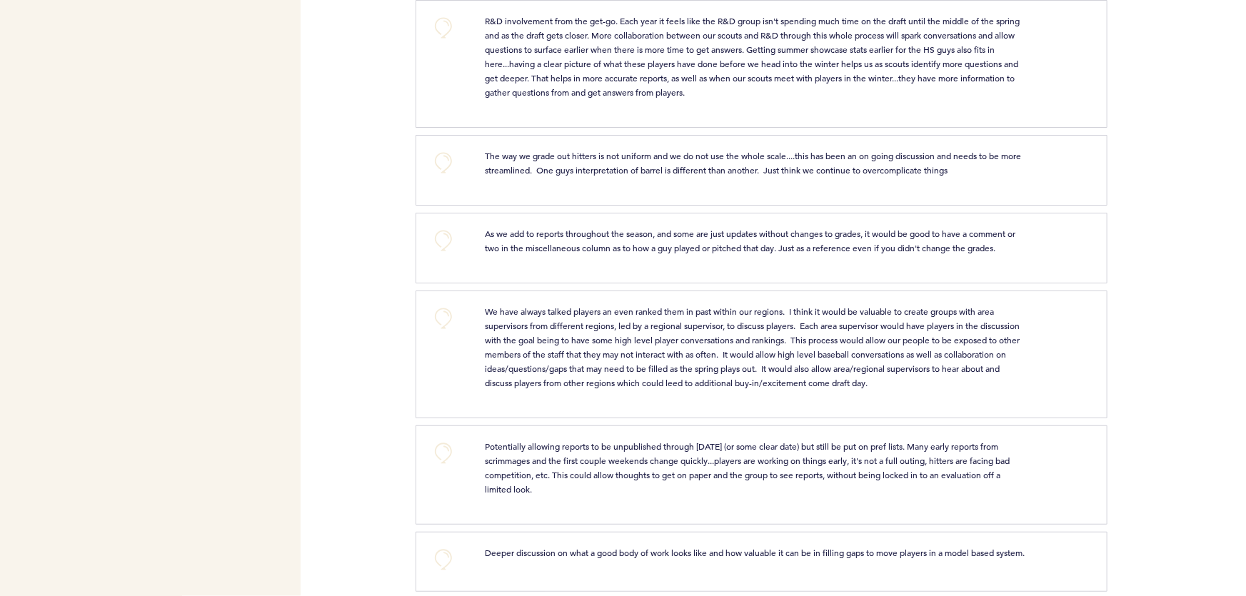
click at [441, 29] on button "+0" at bounding box center [443, 28] width 29 height 29
click at [450, 29] on button "+0" at bounding box center [443, 28] width 29 height 29
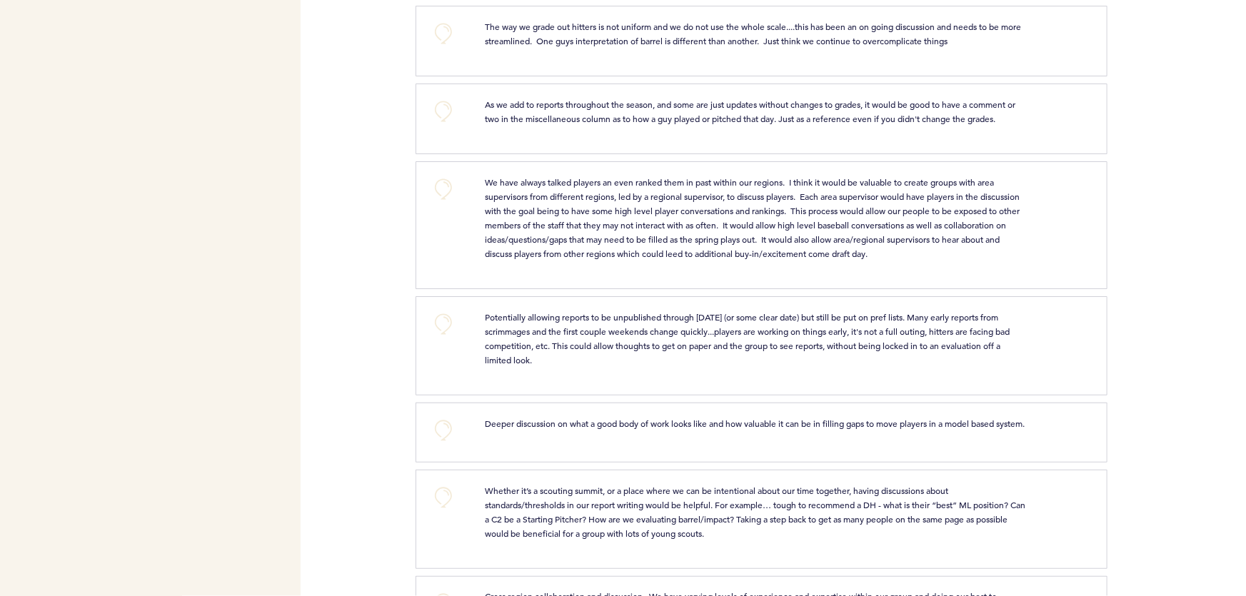
scroll to position [776, 0]
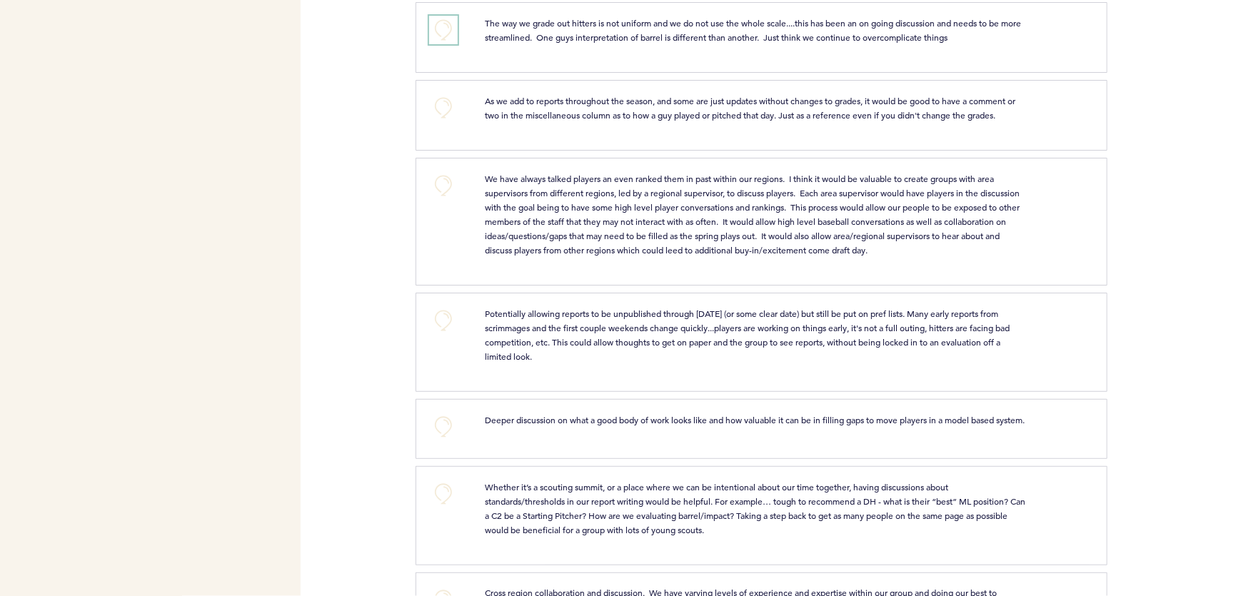
click at [438, 21] on button "+0" at bounding box center [443, 30] width 29 height 29
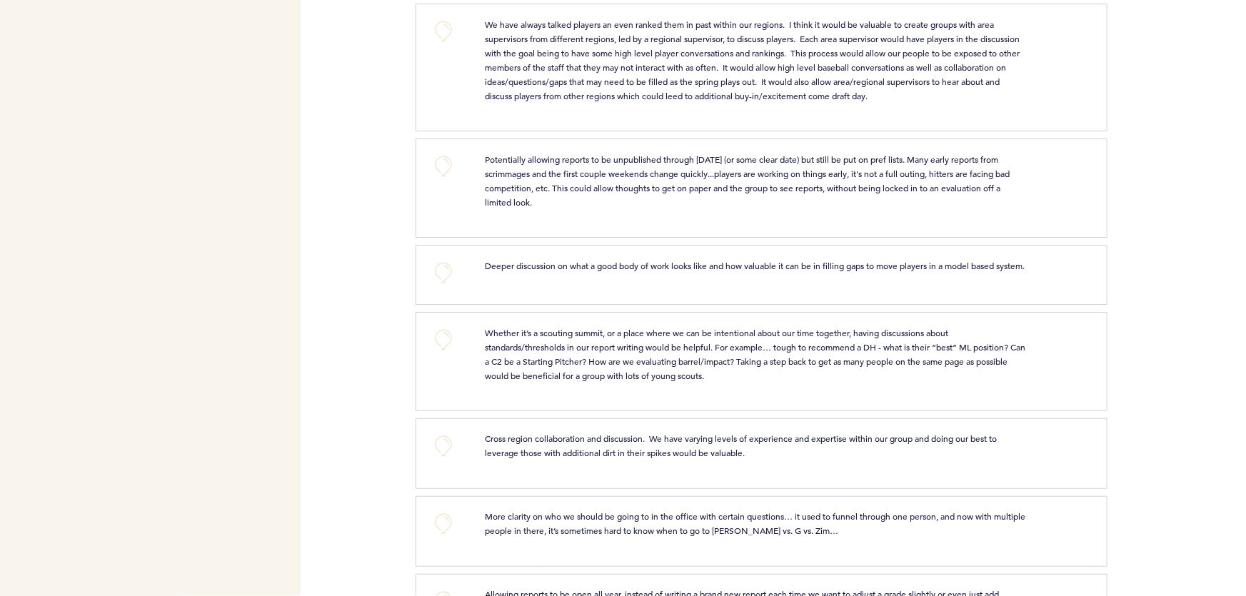
scroll to position [943, 0]
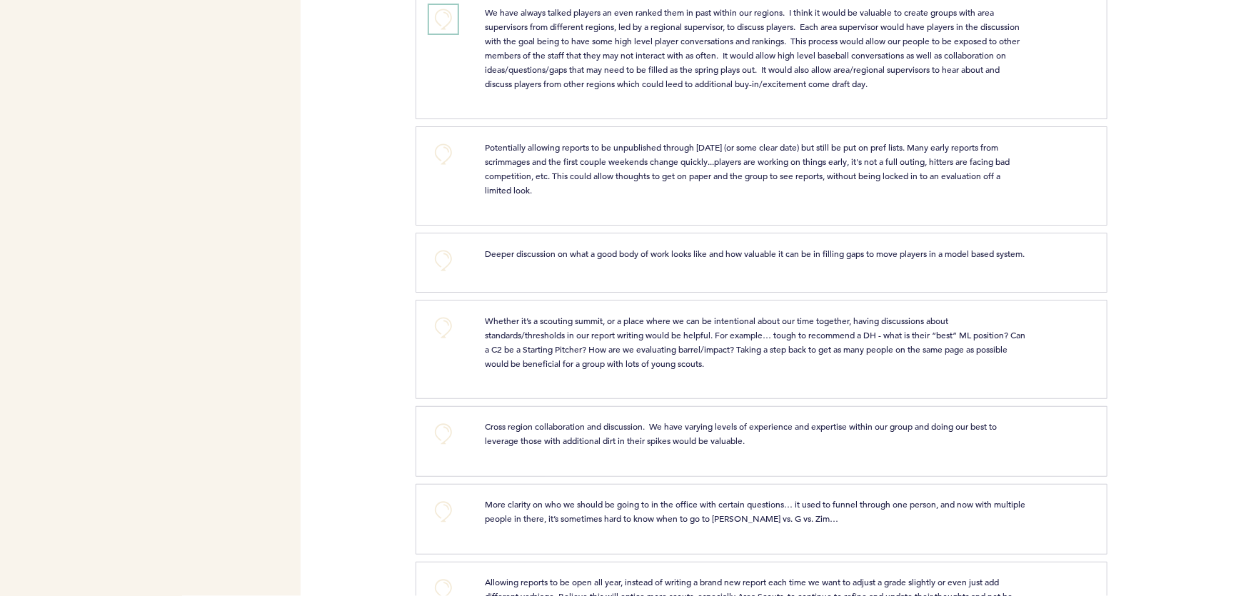
click at [437, 6] on button "+0" at bounding box center [443, 19] width 29 height 29
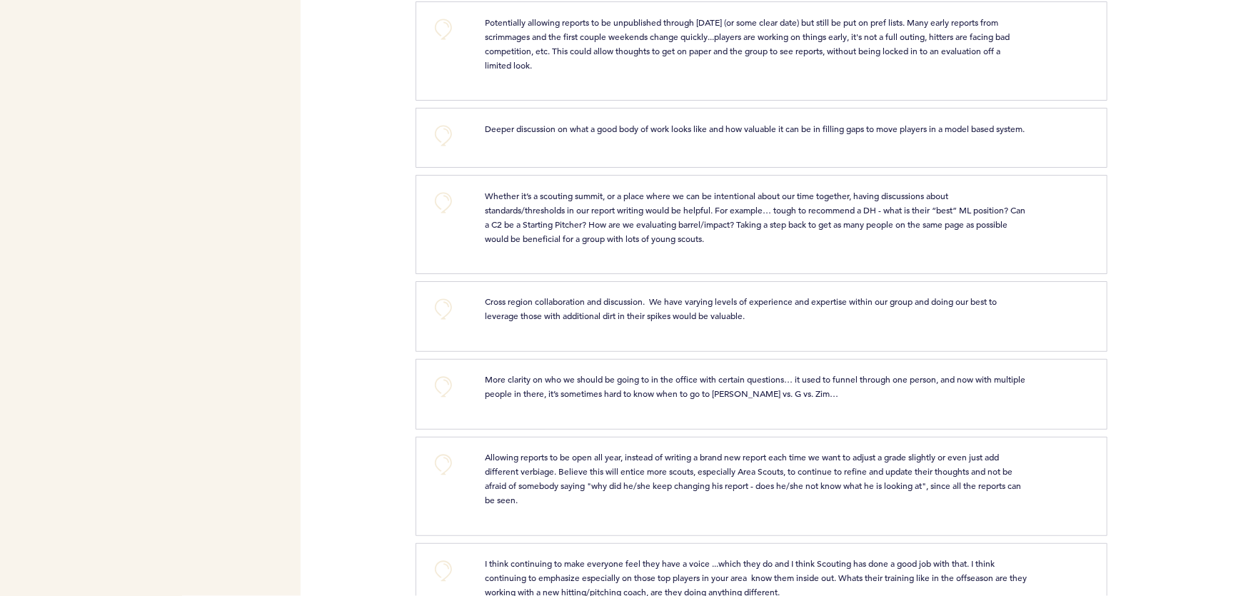
scroll to position [1075, 0]
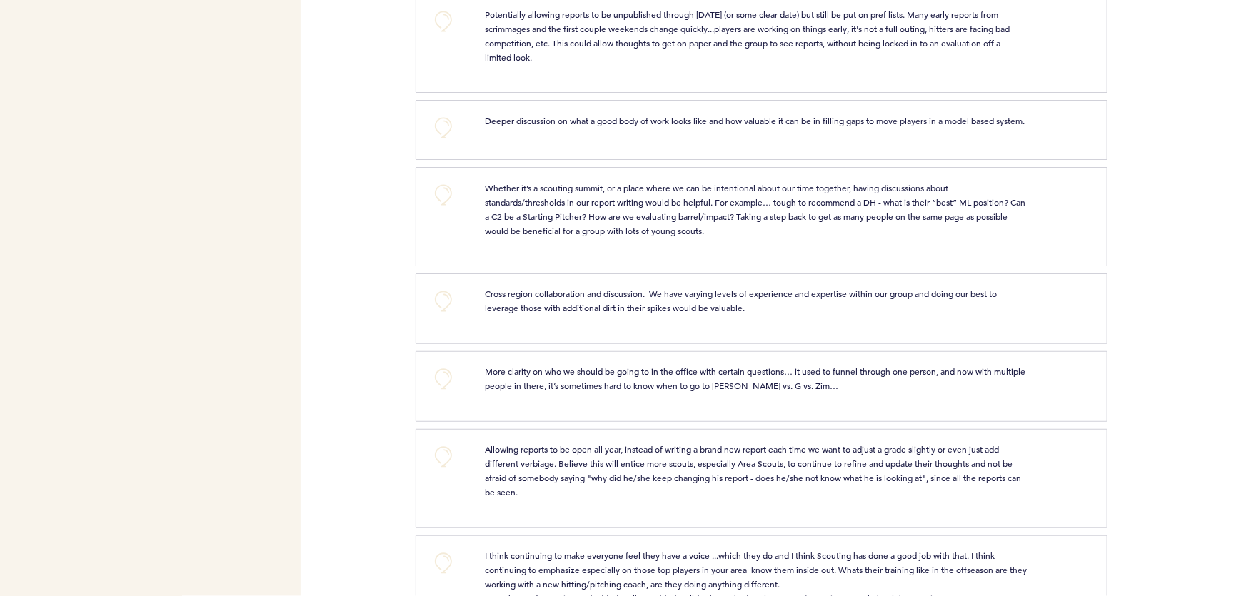
click at [443, 19] on button "+0" at bounding box center [443, 21] width 29 height 29
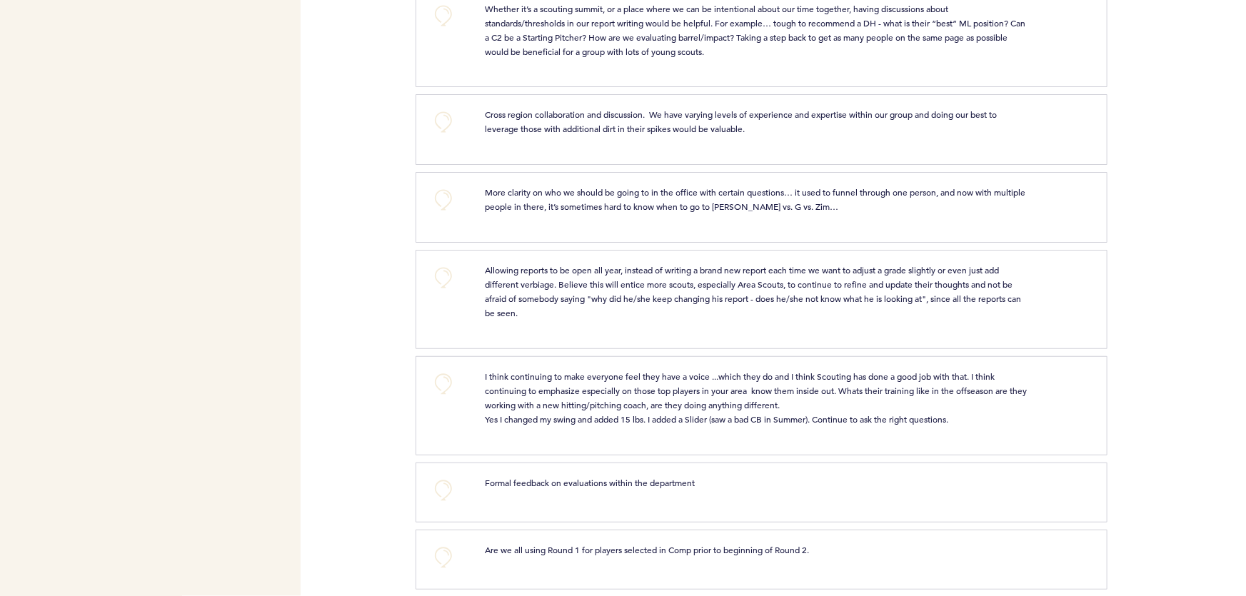
scroll to position [1255, 0]
click at [446, 10] on button "+0" at bounding box center [443, 15] width 29 height 29
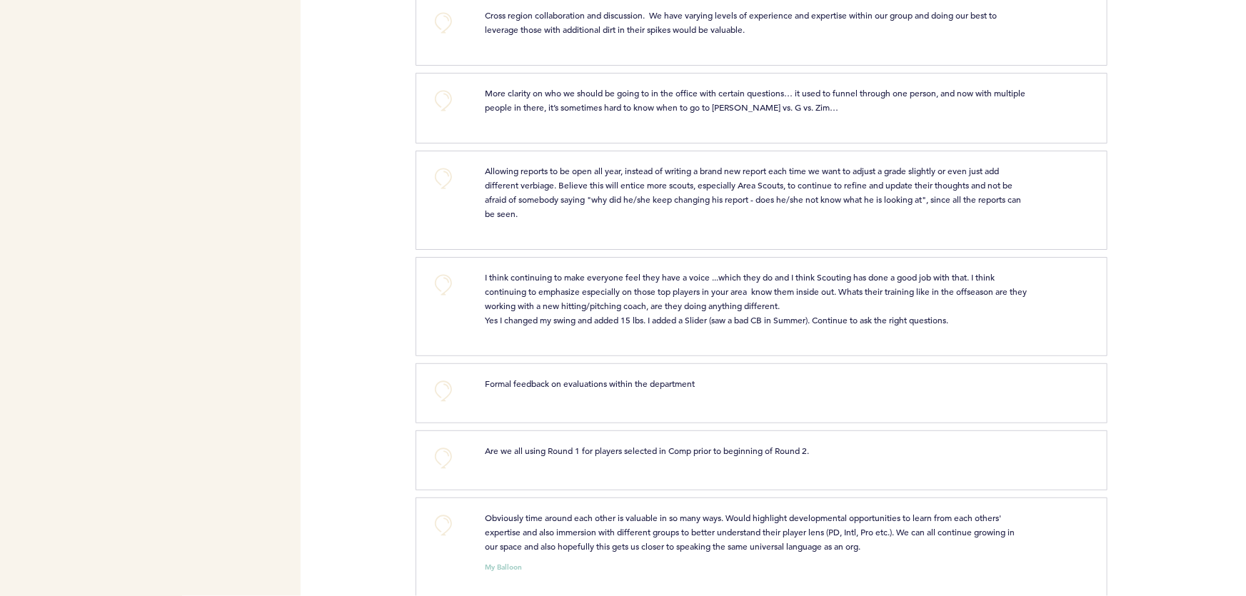
scroll to position [1361, 0]
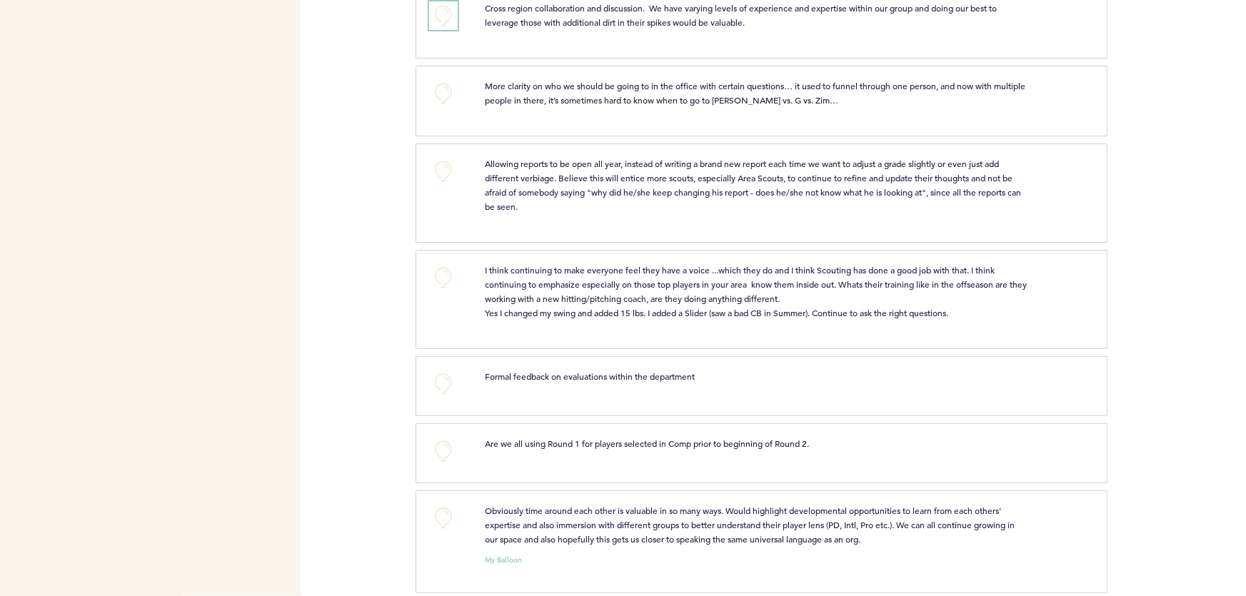
click at [445, 24] on button "+0" at bounding box center [443, 15] width 29 height 29
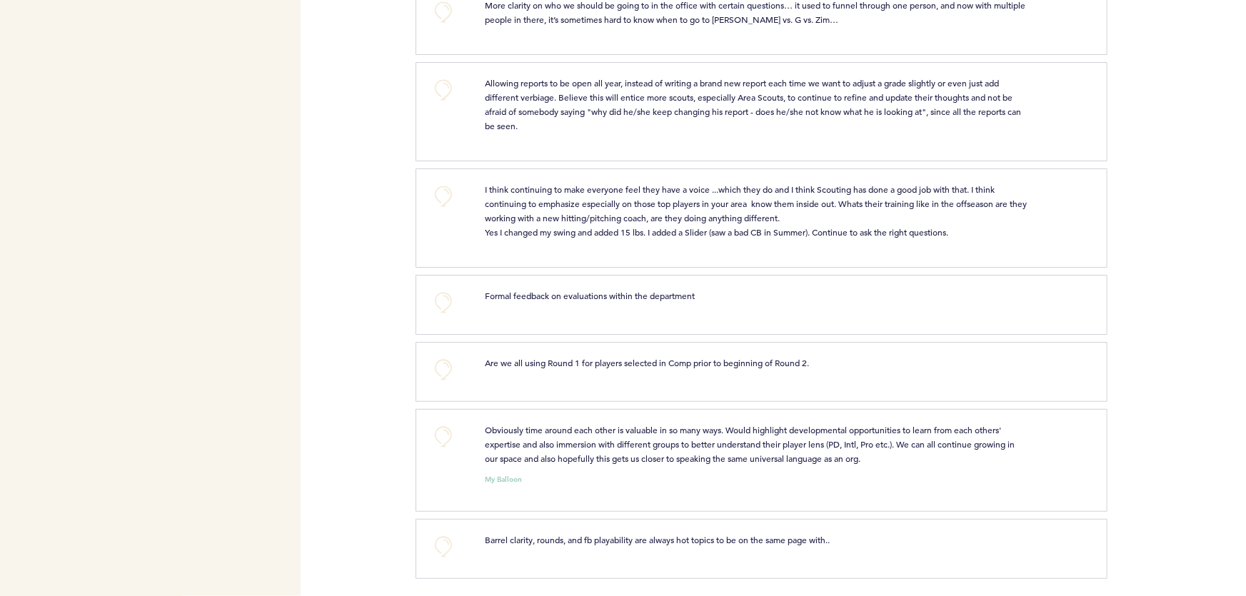
scroll to position [1453, 0]
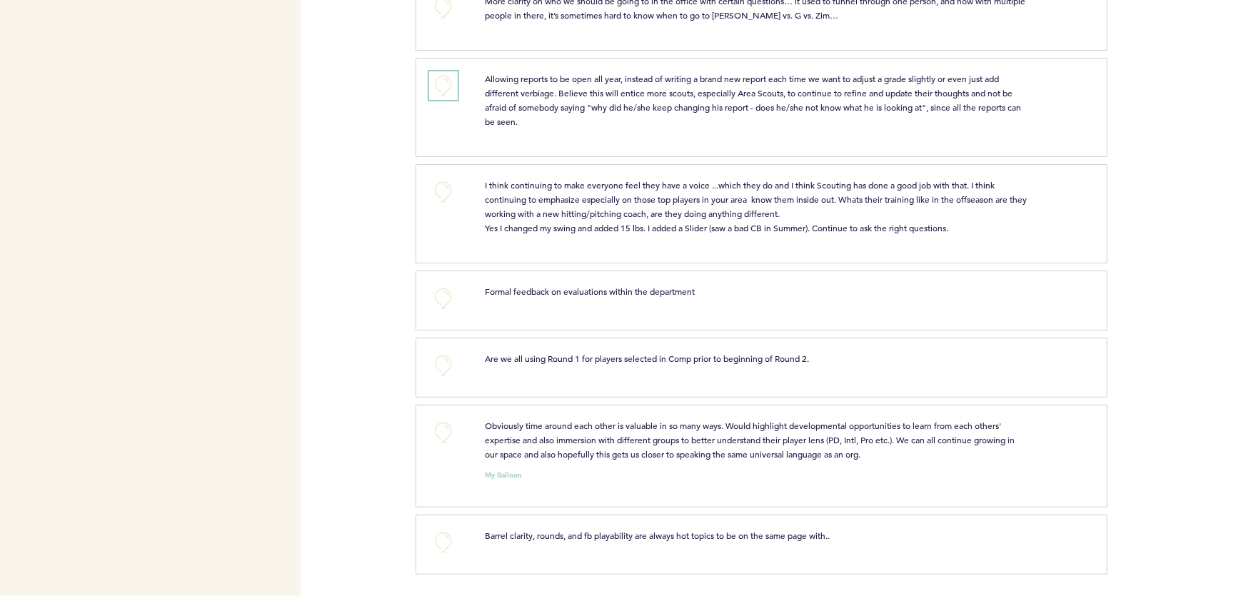
click at [448, 91] on button "+0" at bounding box center [443, 85] width 29 height 29
click at [436, 200] on button "+0" at bounding box center [443, 192] width 29 height 29
click at [431, 199] on button "+1" at bounding box center [443, 192] width 29 height 29
click at [440, 197] on span "+2" at bounding box center [443, 191] width 10 height 14
click at [442, 300] on button "+0" at bounding box center [443, 298] width 29 height 29
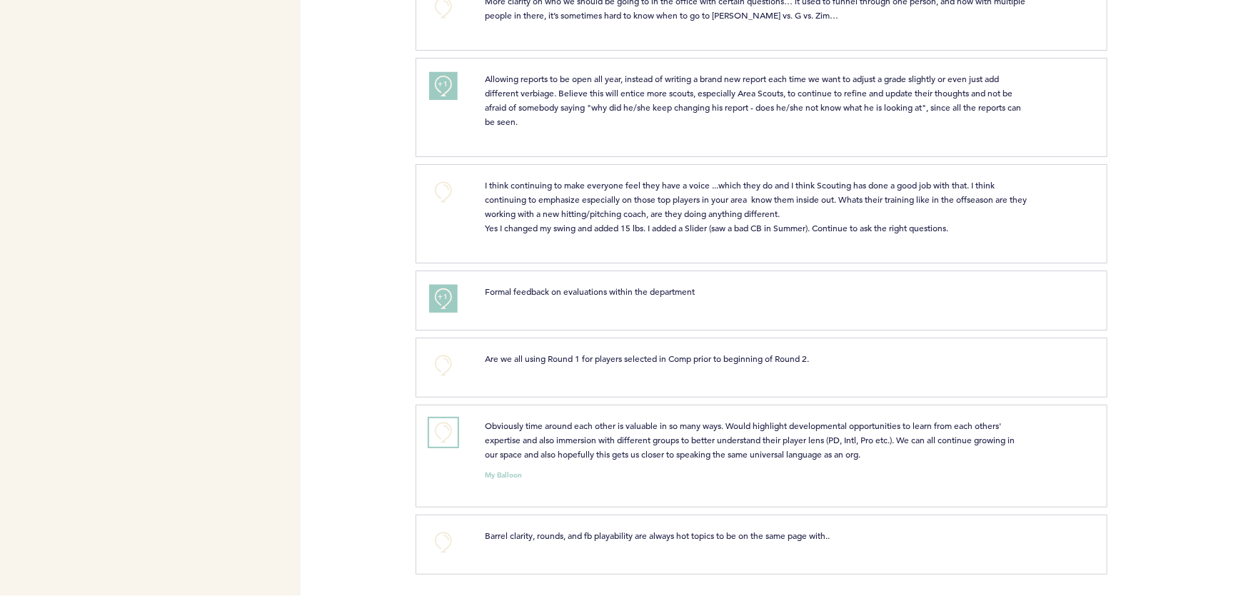
click at [444, 441] on button "+0" at bounding box center [443, 432] width 29 height 29
click at [446, 441] on button "+1" at bounding box center [443, 432] width 29 height 29
click at [443, 551] on button "+0" at bounding box center [443, 542] width 29 height 29
click at [443, 553] on button "+1" at bounding box center [443, 542] width 29 height 29
click at [436, 199] on button "+0" at bounding box center [443, 192] width 29 height 29
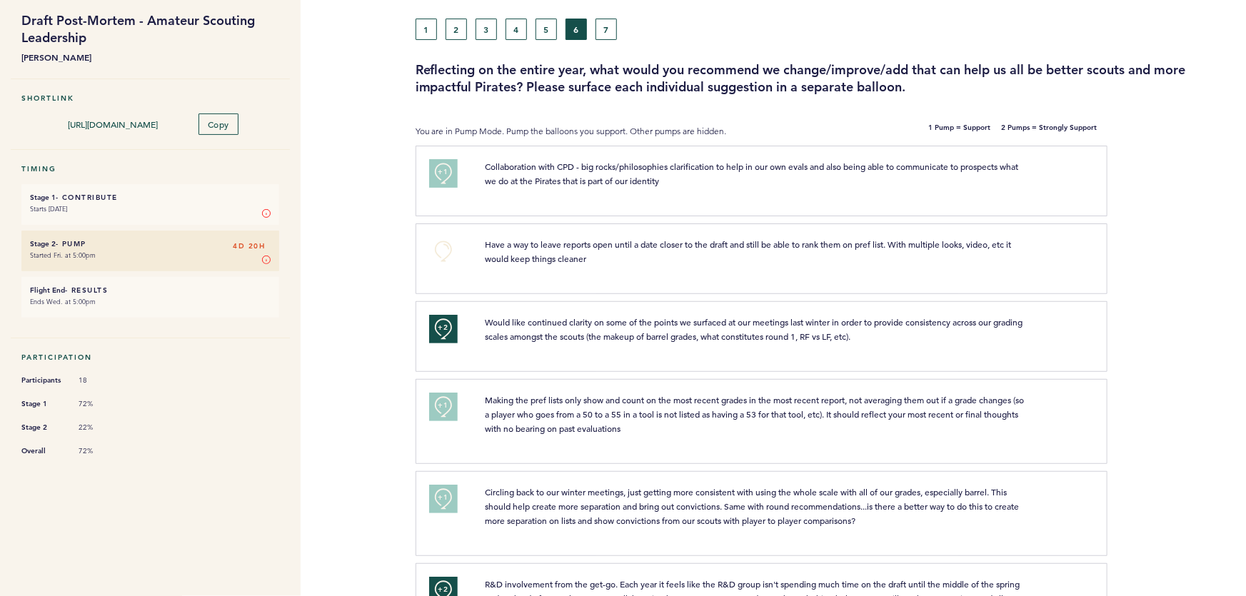
scroll to position [0, 0]
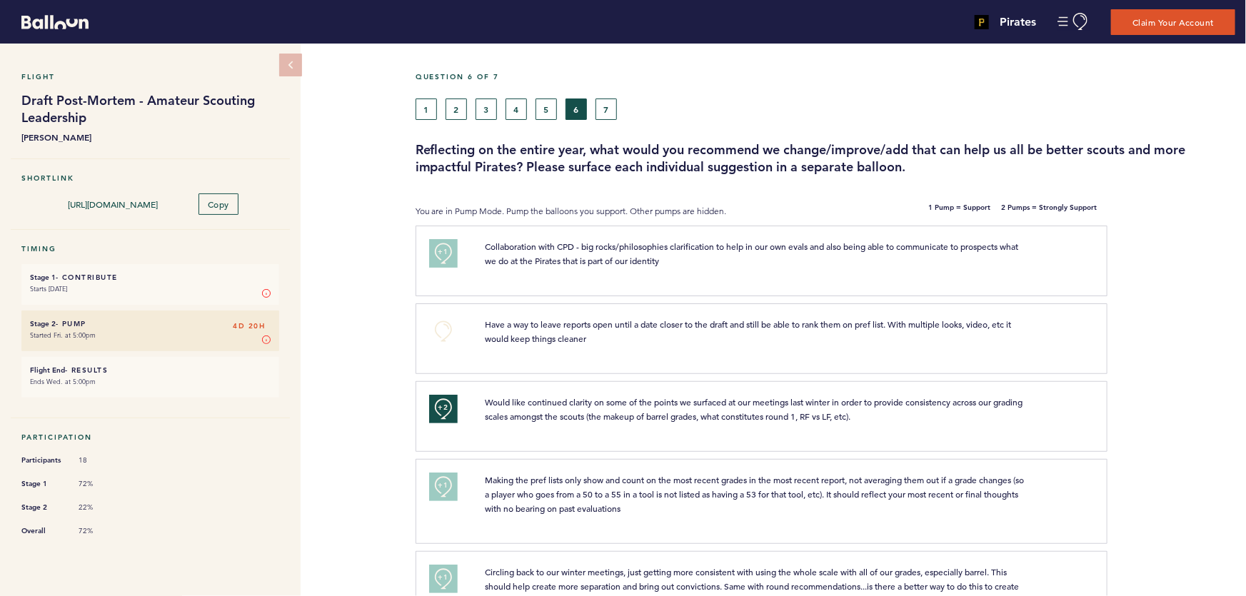
click at [598, 107] on button "7" at bounding box center [606, 109] width 21 height 21
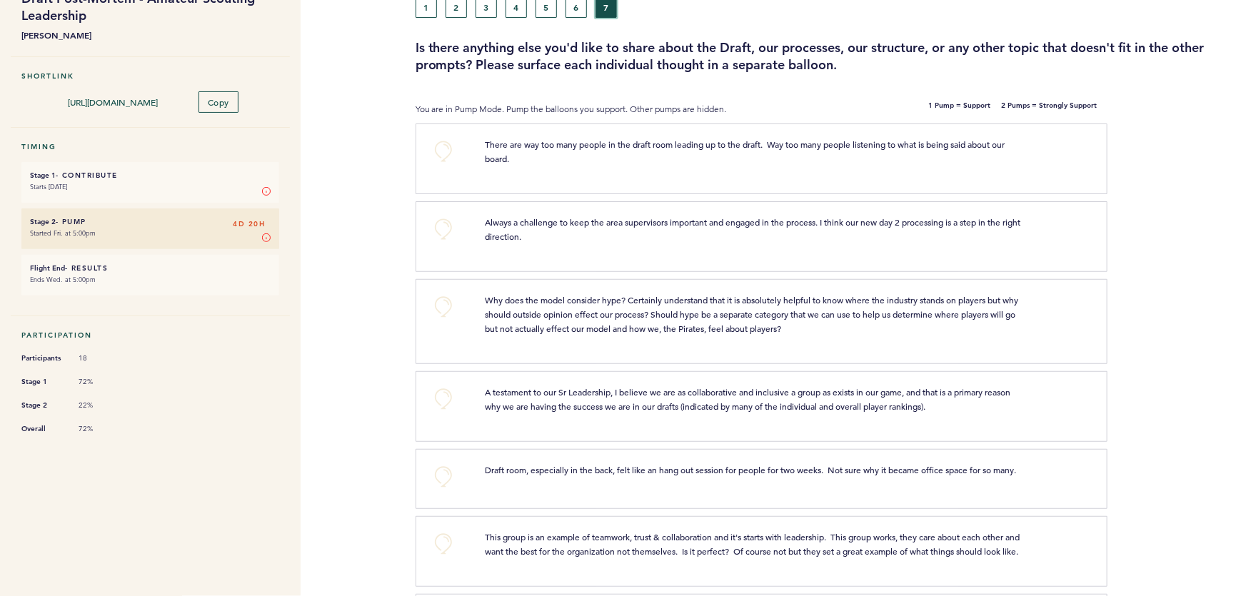
scroll to position [51, 0]
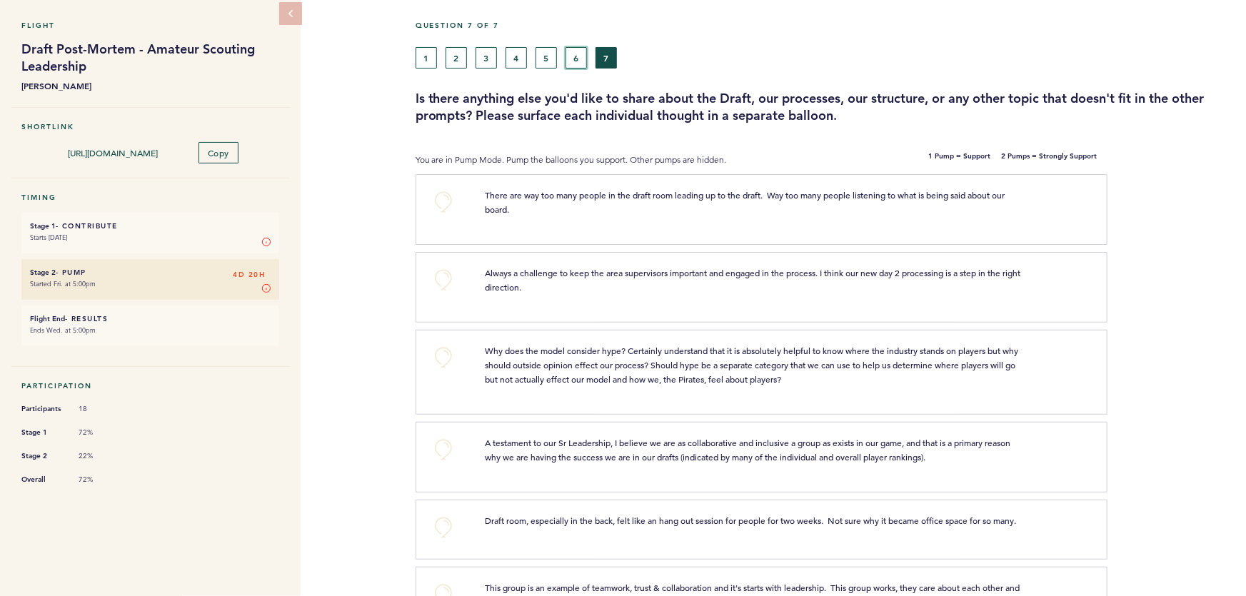
click at [569, 65] on button "6" at bounding box center [576, 57] width 21 height 21
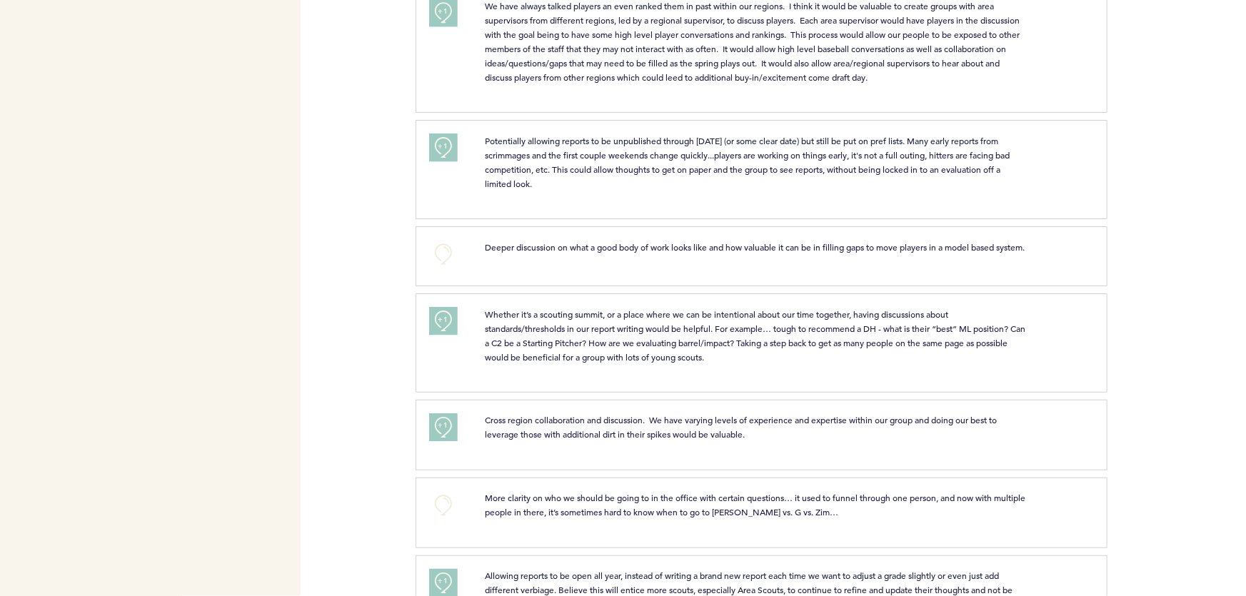
scroll to position [1453, 0]
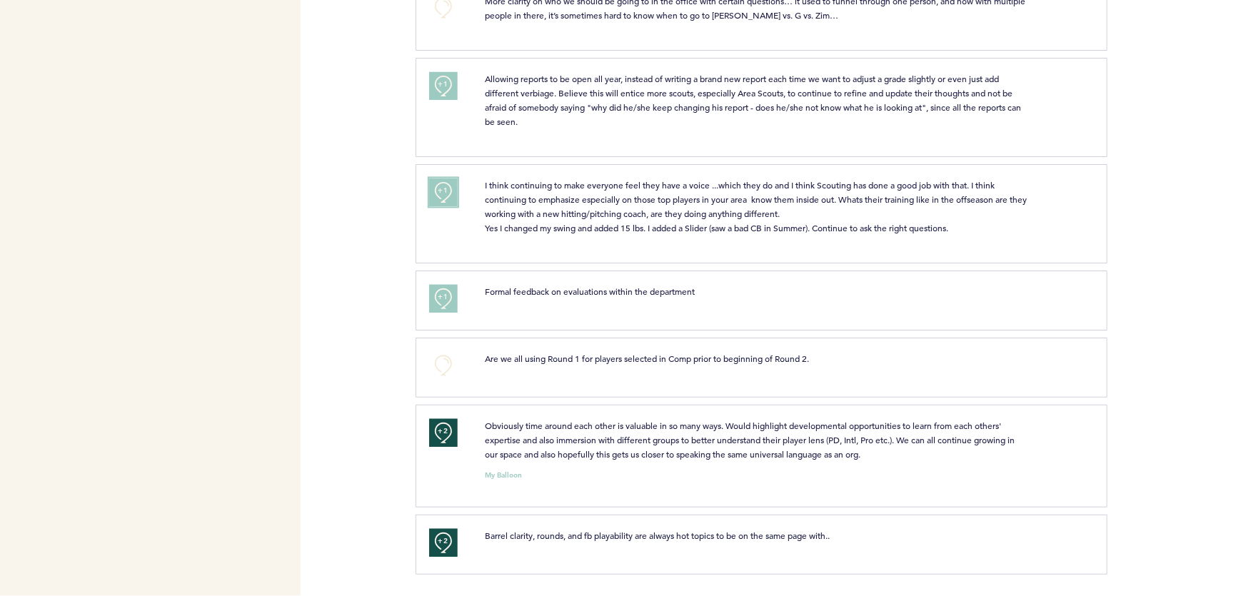
click at [449, 187] on button "+1" at bounding box center [443, 192] width 29 height 29
click at [443, 198] on span "+2" at bounding box center [443, 191] width 10 height 14
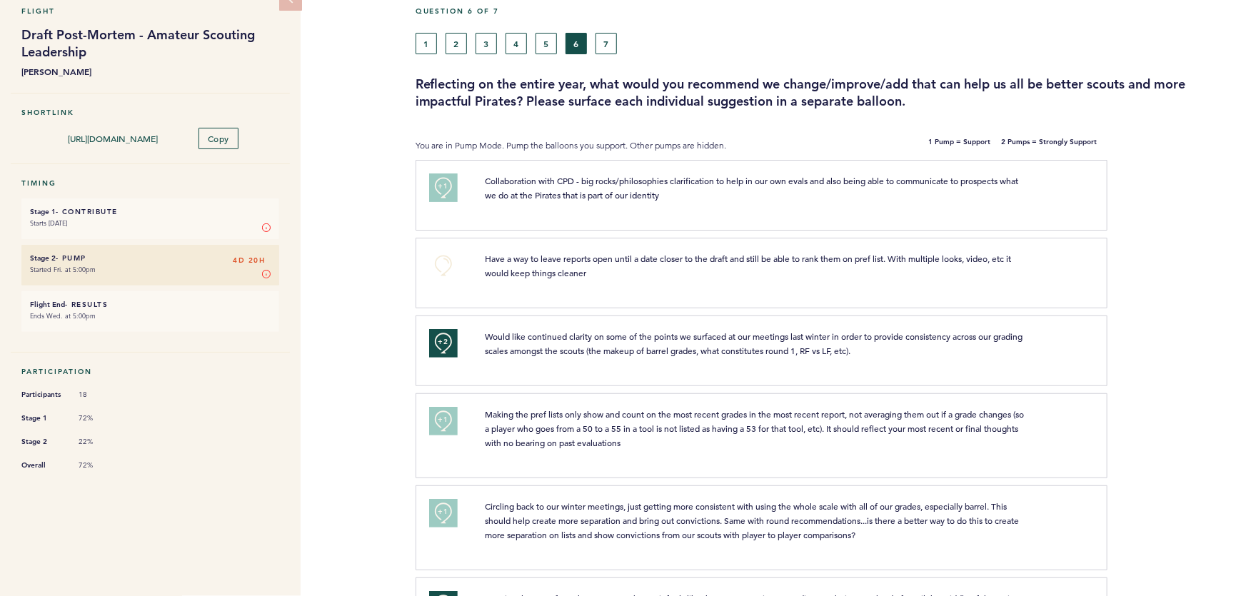
scroll to position [0, 0]
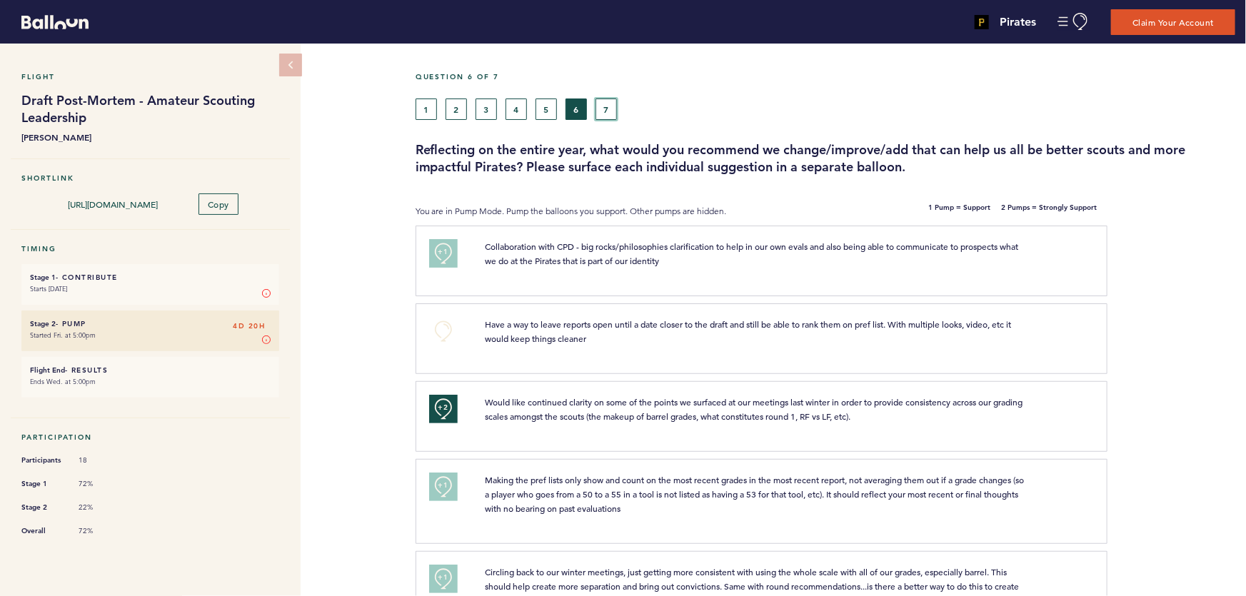
click at [608, 117] on button "7" at bounding box center [606, 109] width 21 height 21
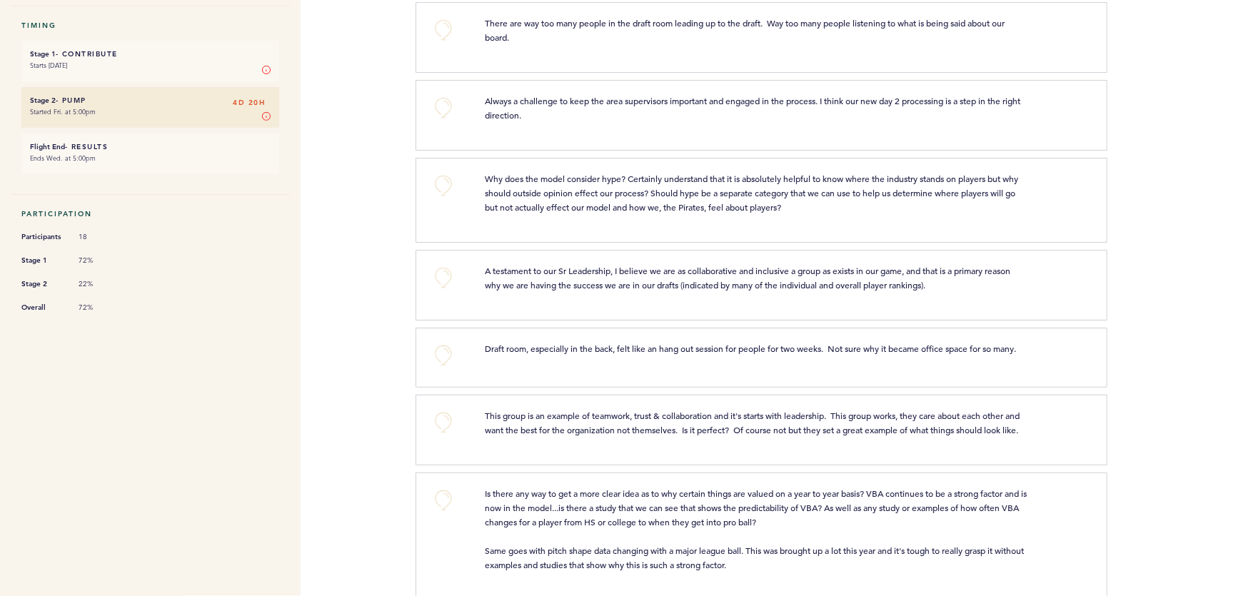
scroll to position [227, 0]
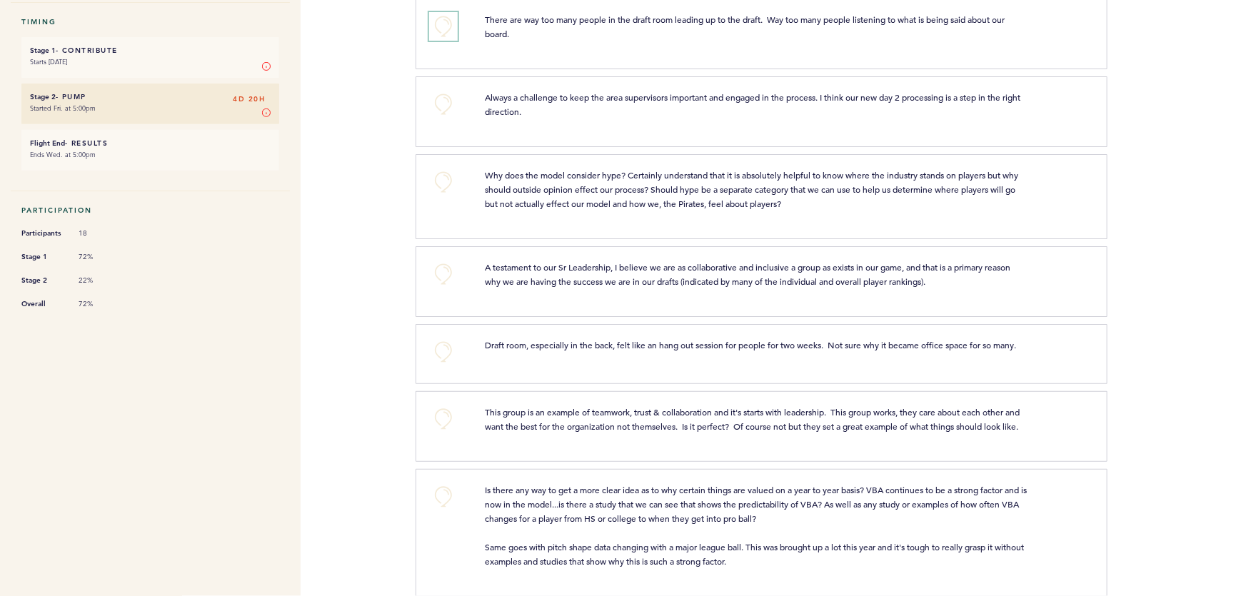
click at [441, 26] on button "+0" at bounding box center [443, 26] width 29 height 29
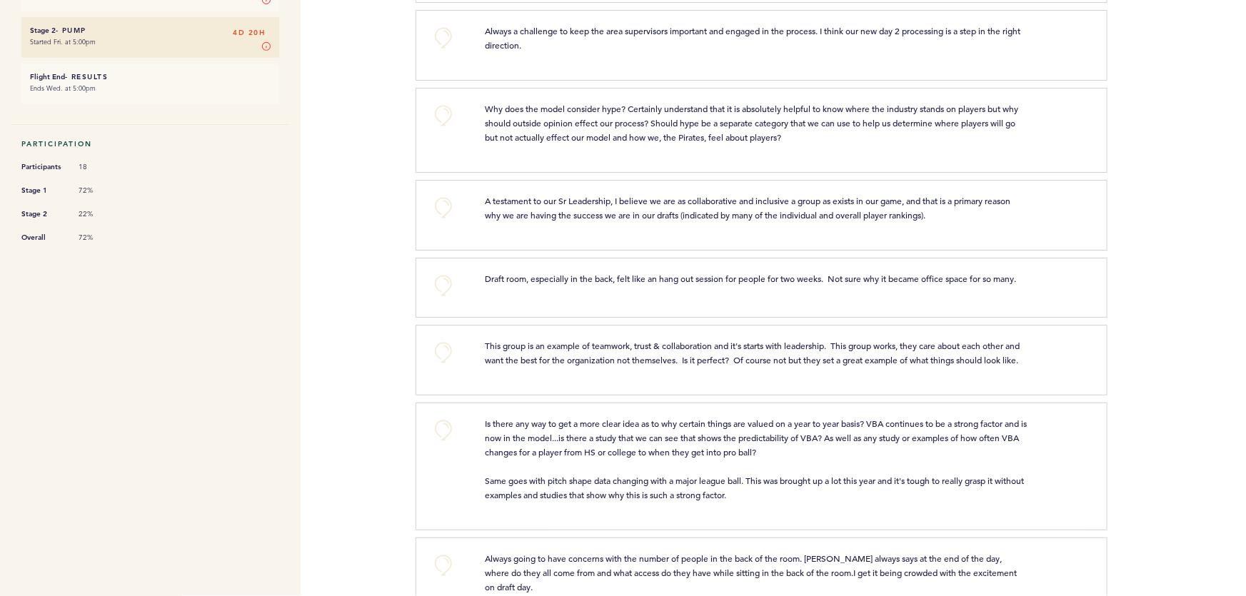
scroll to position [297, 0]
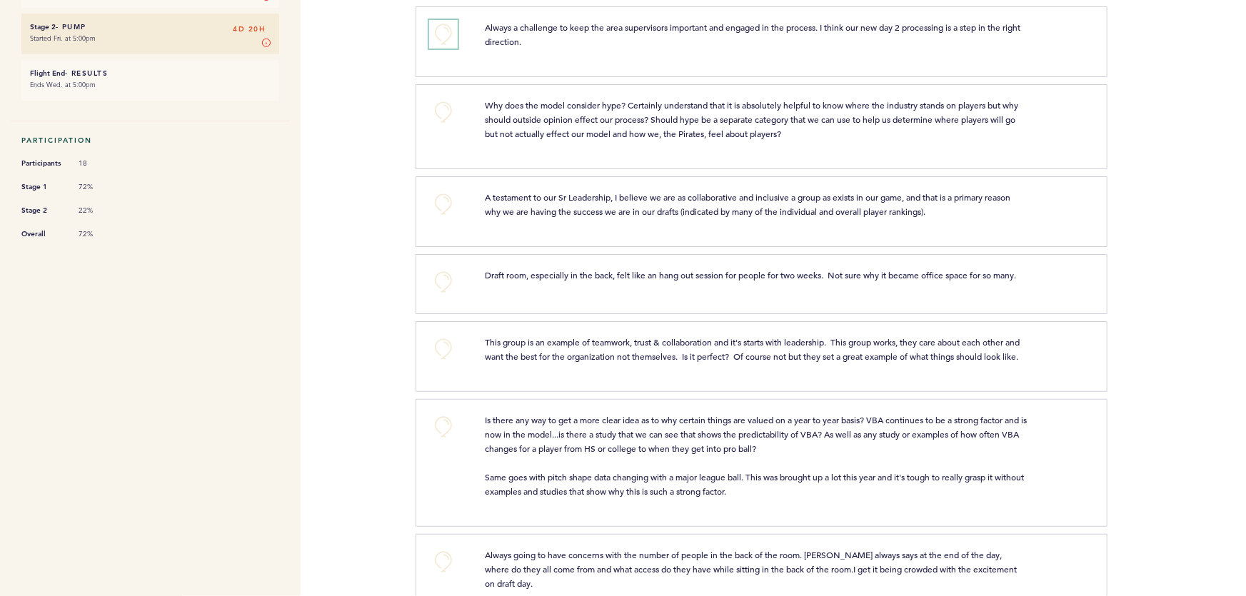
click at [443, 31] on button "+0" at bounding box center [443, 34] width 29 height 29
click at [420, 38] on div "+1" at bounding box center [446, 39] width 56 height 39
click at [433, 30] on button "+1" at bounding box center [443, 34] width 29 height 29
click at [429, 24] on button "+2" at bounding box center [443, 34] width 29 height 29
click at [451, 21] on button "+0" at bounding box center [443, 34] width 29 height 29
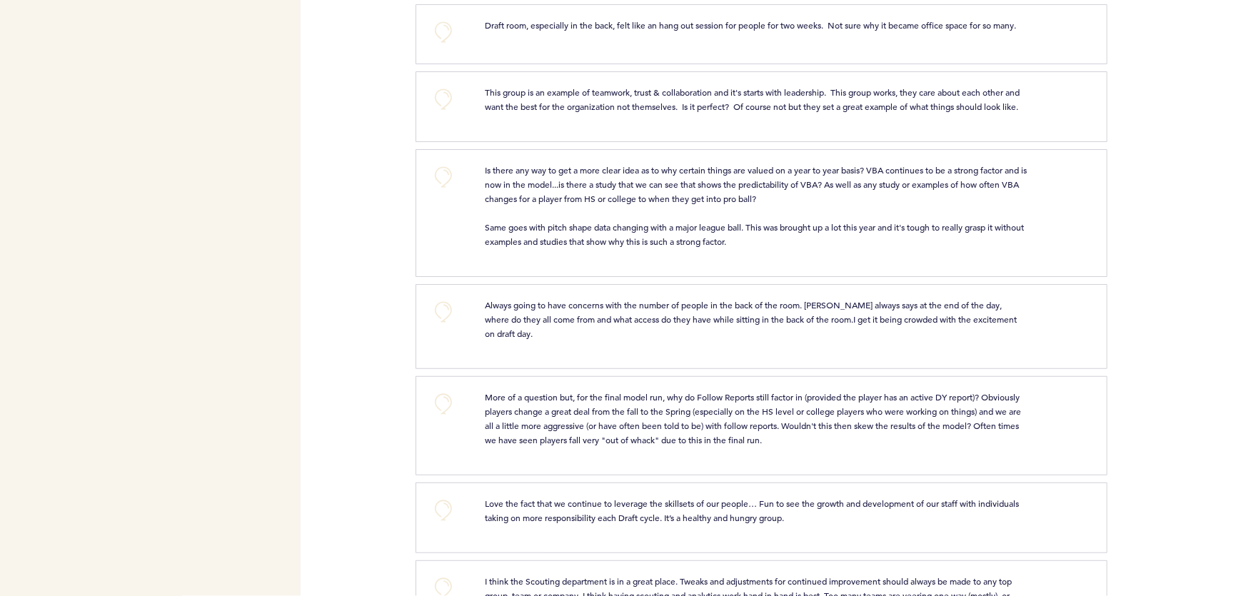
scroll to position [557, 0]
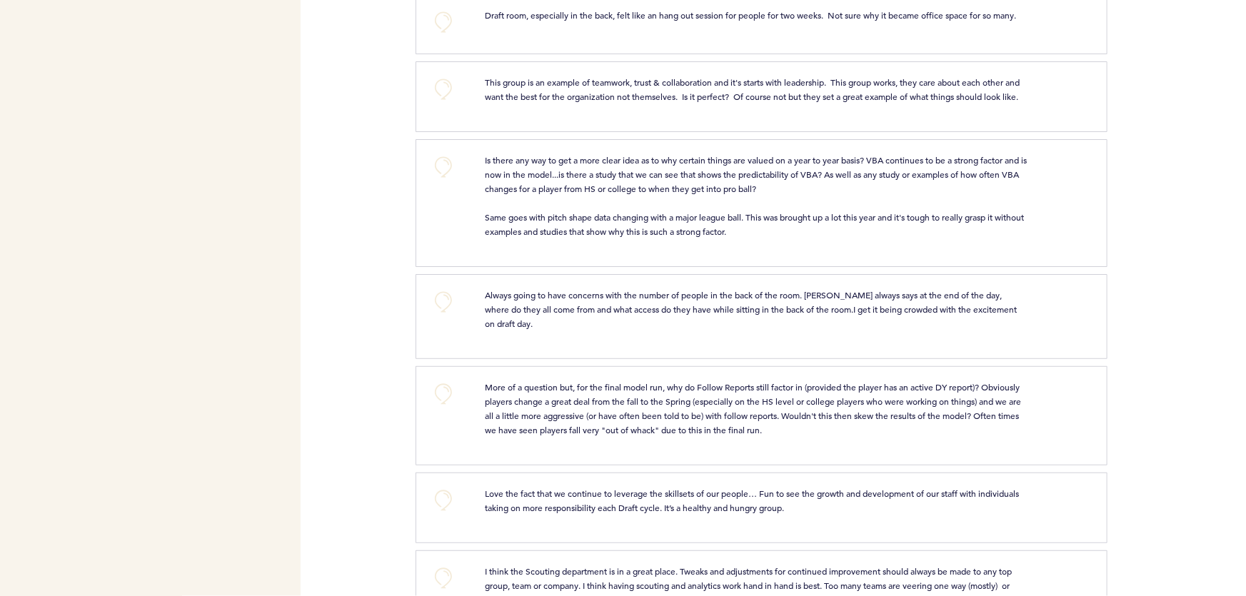
click at [443, 26] on button "+0" at bounding box center [443, 22] width 29 height 29
click at [443, 19] on span "+1" at bounding box center [443, 21] width 10 height 14
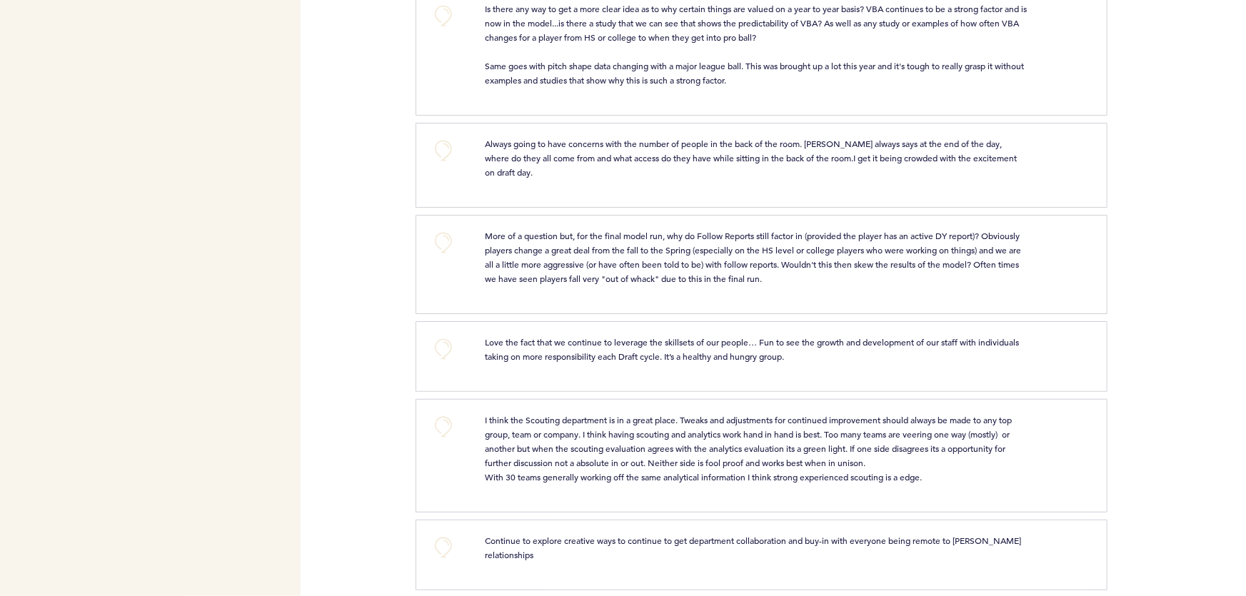
scroll to position [709, 0]
click at [448, 14] on button "+0" at bounding box center [443, 15] width 29 height 29
click at [443, 29] on button "+1" at bounding box center [443, 15] width 29 height 29
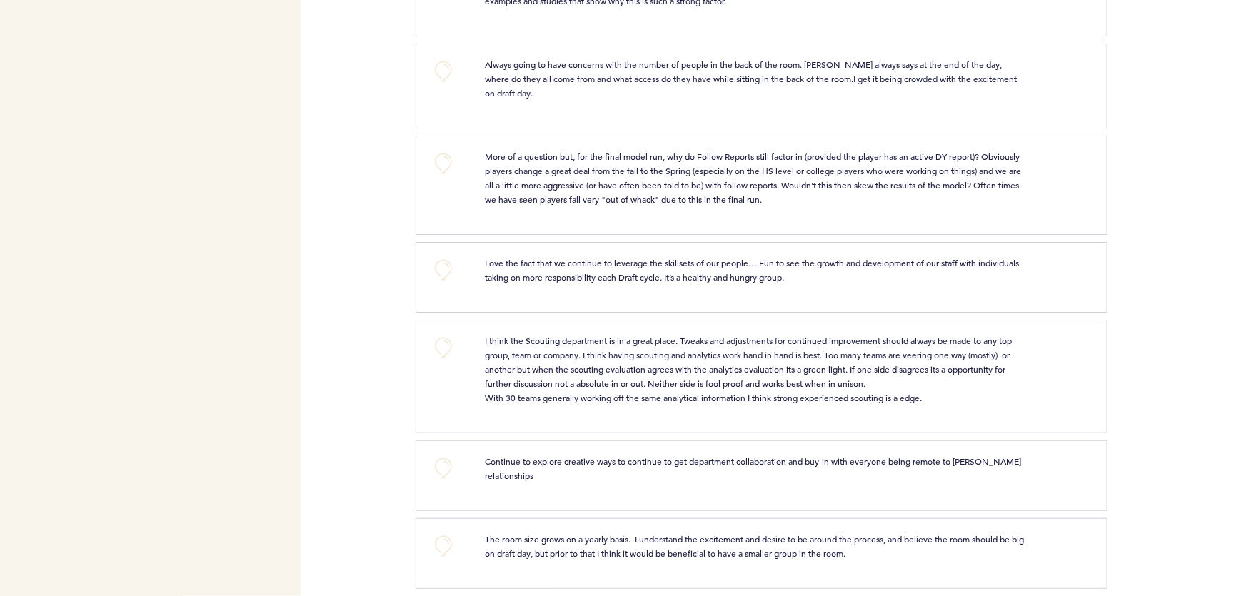
scroll to position [798, 0]
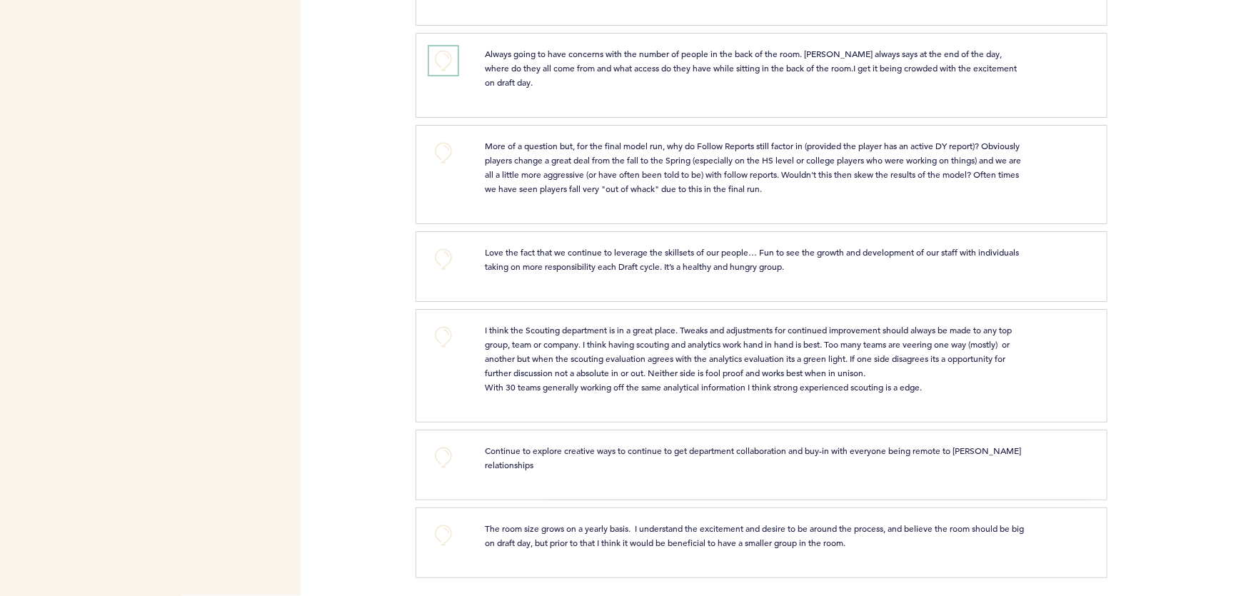
click at [429, 74] on button "+0" at bounding box center [443, 60] width 29 height 29
click at [434, 75] on button "+1" at bounding box center [443, 60] width 29 height 29
click at [443, 335] on button "+0" at bounding box center [443, 337] width 29 height 29
click at [448, 343] on button "+1" at bounding box center [443, 337] width 29 height 29
click at [443, 531] on button "+0" at bounding box center [443, 535] width 29 height 29
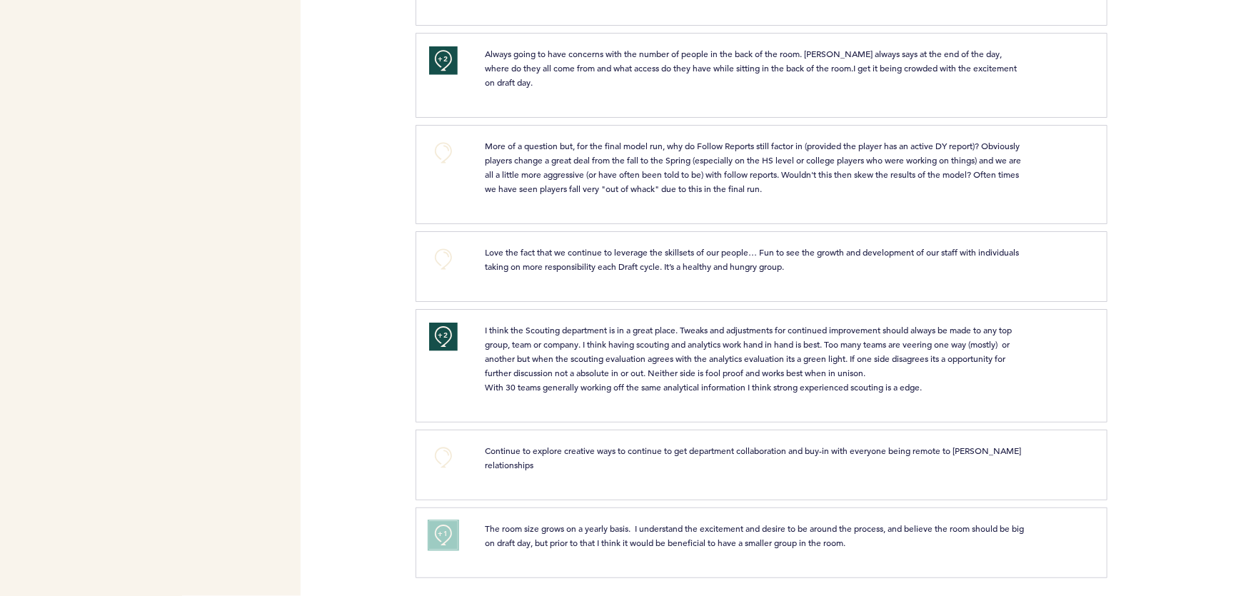
click at [453, 535] on button "+1" at bounding box center [443, 535] width 29 height 29
